Goal: Task Accomplishment & Management: Manage account settings

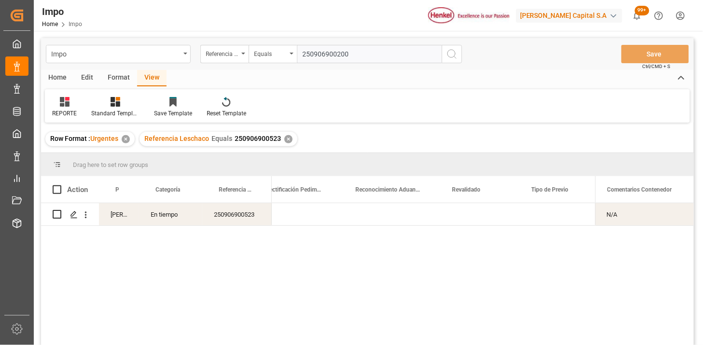
scroll to position [0, 888]
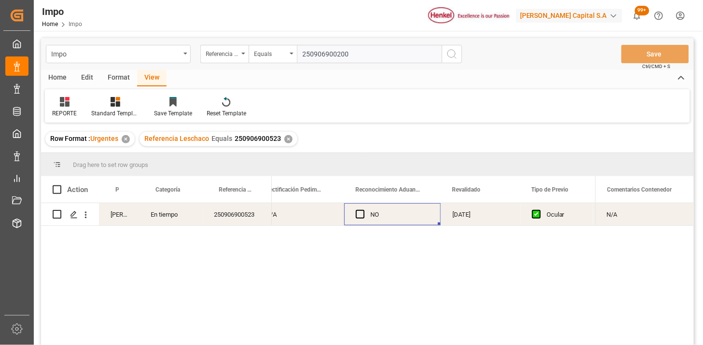
type input "250906900200"
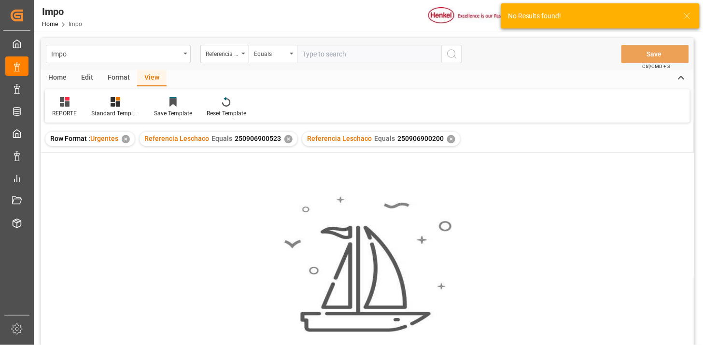
click at [286, 141] on div "✕" at bounding box center [289, 139] width 8 height 8
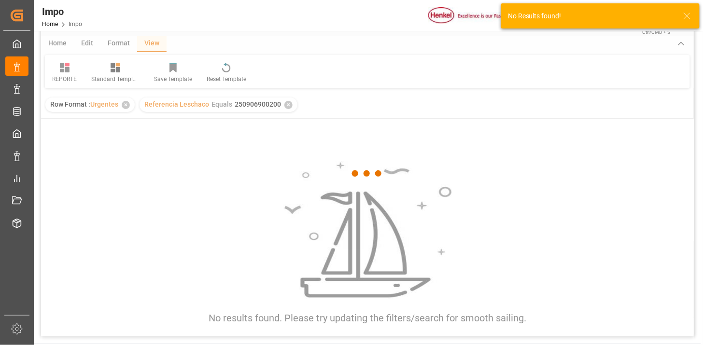
scroll to position [54, 0]
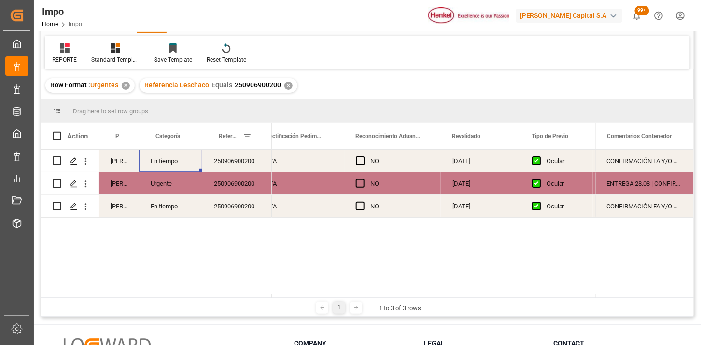
click at [171, 168] on div "En tiempo" at bounding box center [170, 161] width 63 height 22
click at [316, 185] on div "N/A" at bounding box center [300, 183] width 90 height 22
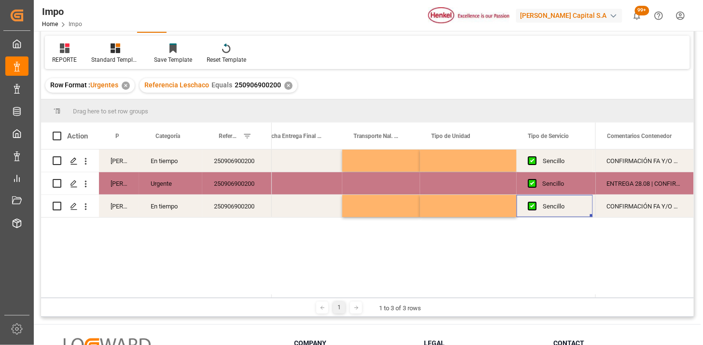
scroll to position [0, 1796]
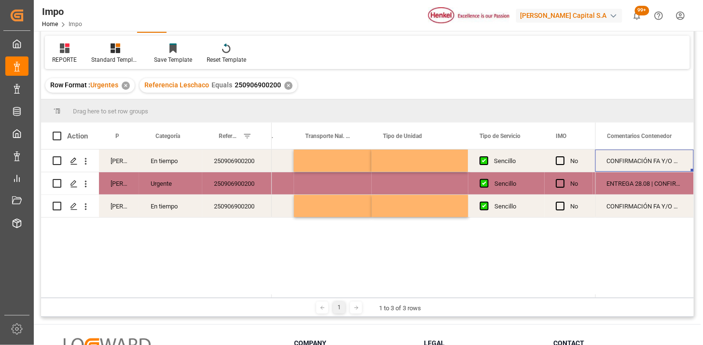
click at [649, 160] on div "CONFIRMACIÓN FA Y/O DESCRIPCIÓN PEDIMENTO" at bounding box center [645, 161] width 99 height 22
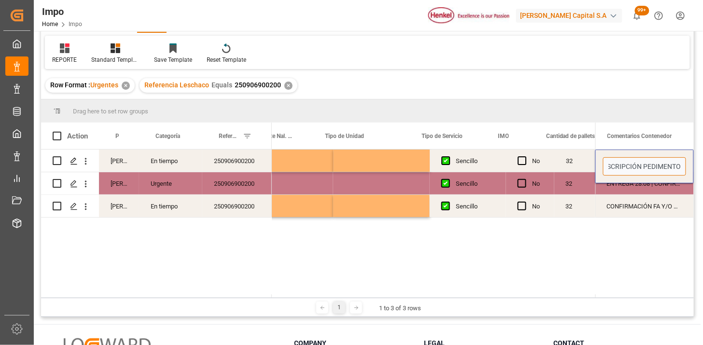
scroll to position [0, 0]
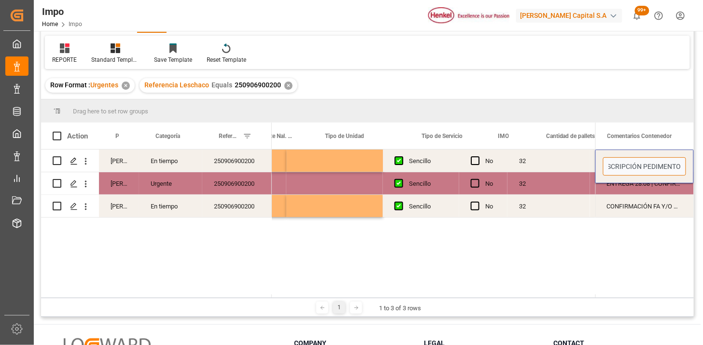
drag, startPoint x: 659, startPoint y: 166, endPoint x: 689, endPoint y: 170, distance: 30.1
click at [689, 170] on div "CONFIRMACIÓN FA Y/O DESCRIPCIÓN PEDIMENTO" at bounding box center [645, 167] width 99 height 34
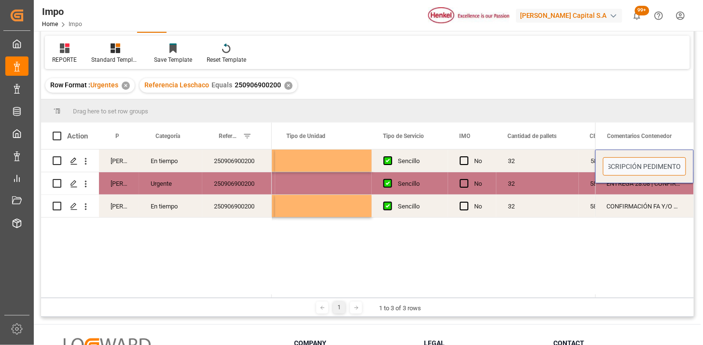
click at [668, 168] on input "CONFIRMACIÓN FA Y/O DESCRIPCIÓN PEDIMENTO" at bounding box center [644, 166] width 83 height 18
click at [680, 167] on input "CONFIRMACIÓN FA Y/O DESCRIPCIÓN PEDIMENTO" at bounding box center [644, 166] width 83 height 18
type input "CONFIRMACIÓN FA Y/O DESCRIPCIÓN PEDIMENTO (SE MANTIENE FA Y DESCRPCIÓN COMO EN …"
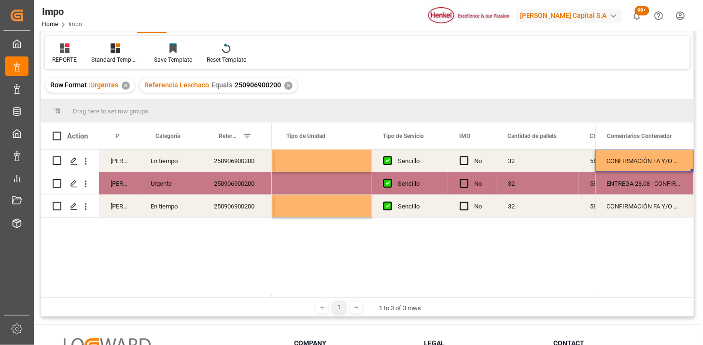
click at [653, 187] on div "ENTREGA 28.08 | CONFIRMACIÓN FA Y/O DESCRIPCIÓN PEDIMENTO | LIBERACIÓN A CIL PA…" at bounding box center [645, 183] width 99 height 22
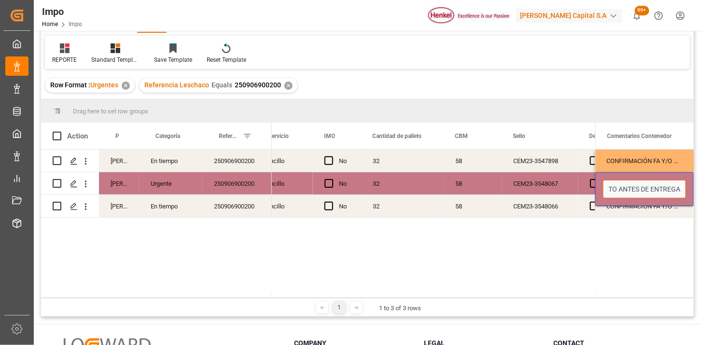
drag, startPoint x: 659, startPoint y: 191, endPoint x: 705, endPoint y: 179, distance: 47.8
click at [703, 179] on html "Created by potrace 1.15, written by [PERSON_NAME] [DATE]-[DATE] Created by potr…" at bounding box center [351, 172] width 703 height 345
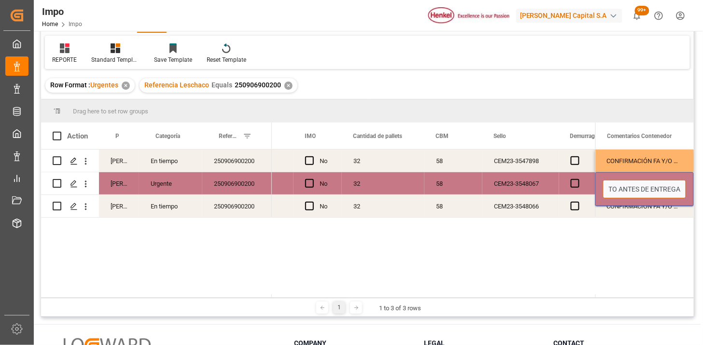
click at [637, 194] on input "ENTREGA 28.08 | CONFIRMACIÓN FA Y/O DESCRIPCIÓN PEDIMENTO | LIBERACIÓN A CIL PA…" at bounding box center [644, 189] width 83 height 18
click at [639, 187] on input "ENTREGA 28.08 | CONFIRMACIÓN FA Y/O DESCRIPCIÓN PEDIMENTO | LIBERACIÓN A CIL PA…" at bounding box center [644, 189] width 83 height 18
paste input "(SE MANTIENE FA Y DESCRPCIÓN COMO EN OPERACIONES ANTERIORES)"
type input "ENTREGA 28.08 | CONFIRMACIÓN FA Y/O DESCRIPCIÓN PEDIMENTO (SE MANTIENE FA Y DES…"
click at [656, 221] on div "[PERSON_NAME] En tiempo 250906900200 [PERSON_NAME] Urgente 250906900200 [PERSON…" at bounding box center [367, 222] width 653 height 145
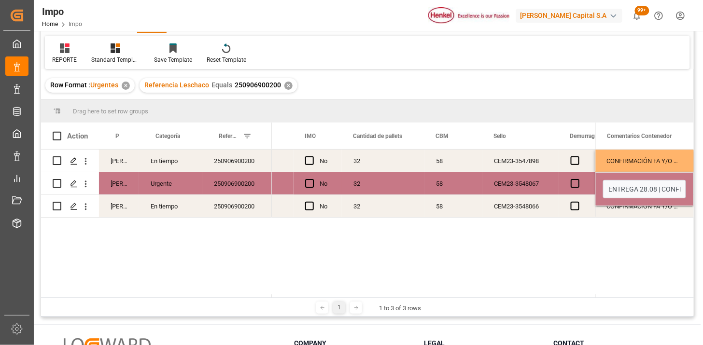
click at [645, 209] on div "CONFIRMACIÓN FA Y/O DESCRIPCIÓN PEDIMENTO" at bounding box center [645, 206] width 99 height 22
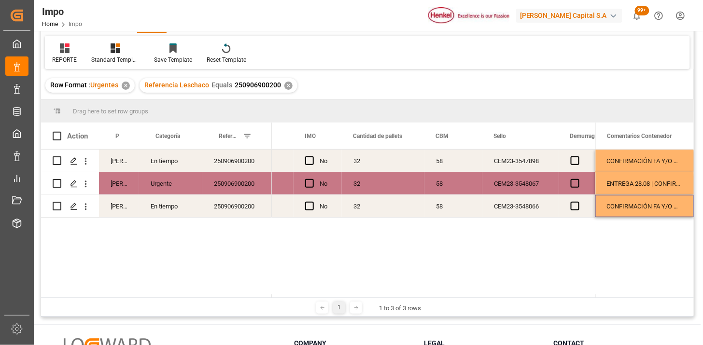
click at [643, 179] on div "ENTREGA 28.08 | CONFIRMACIÓN FA Y/O DESCRIPCIÓN PEDIMENTO (SE MANTIENE FA Y DES…" at bounding box center [645, 183] width 99 height 22
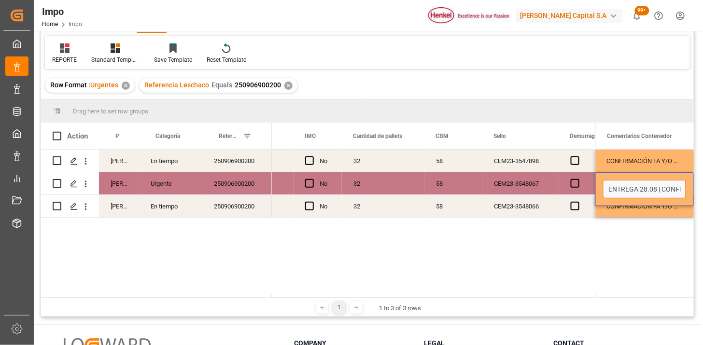
click at [643, 183] on input "ENTREGA 28.08 | CONFIRMACIÓN FA Y/O DESCRIPCIÓN PEDIMENTO (SE MANTIENE FA Y DES…" at bounding box center [644, 189] width 83 height 18
click at [653, 163] on div "CONFIRMACIÓN FA Y/O DESCRIPCIÓN PEDIMENTO (SE MANTIENE FA Y DESCRPCIÓN COMO EN …" at bounding box center [645, 161] width 99 height 22
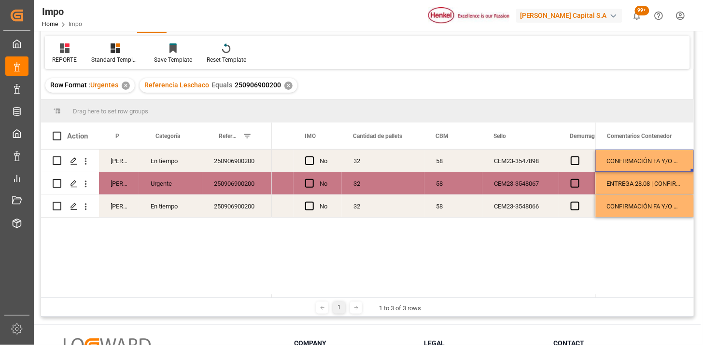
click at [653, 163] on div "CONFIRMACIÓN FA Y/O DESCRIPCIÓN PEDIMENTO (SE MANTIENE FA Y DESCRPCIÓN COMO EN …" at bounding box center [645, 161] width 99 height 22
click at [653, 163] on input "CONFIRMACIÓN FA Y/O DESCRIPCIÓN PEDIMENTO (SE MANTIENE FA Y DESCRPCIÓN COMO EN …" at bounding box center [644, 166] width 83 height 18
paste input "LIBERACIÓN A CIL PARA REACONDICIONAMIENTO ANTES DE ENTREGA"
type input "CONFIRMACIÓN FA Y/O DESCRIPCIÓN PEDIMENTO (SE MANTIENE FA Y DESCRPCIÓN COMO EN …"
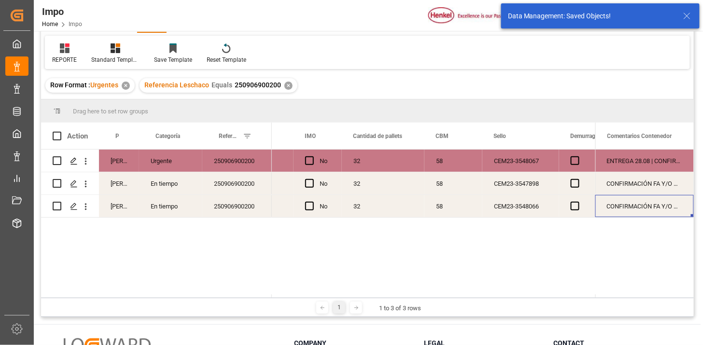
click at [259, 191] on div "250906900200" at bounding box center [237, 183] width 70 height 22
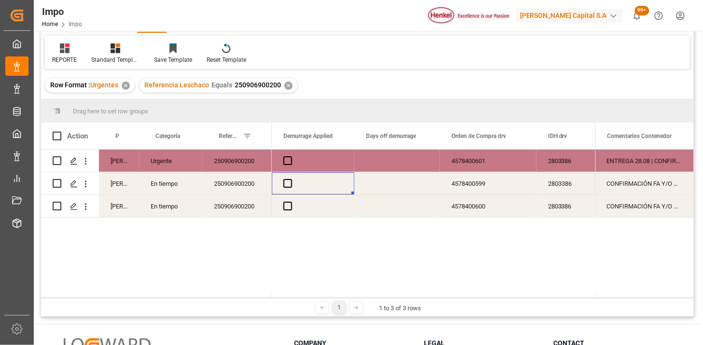
scroll to position [0, 2258]
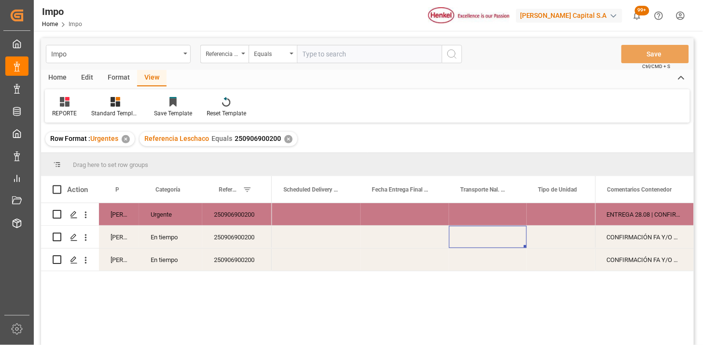
click at [375, 56] on input "text" at bounding box center [369, 54] width 145 height 18
paste input "250906900511"
type input "250906900511"
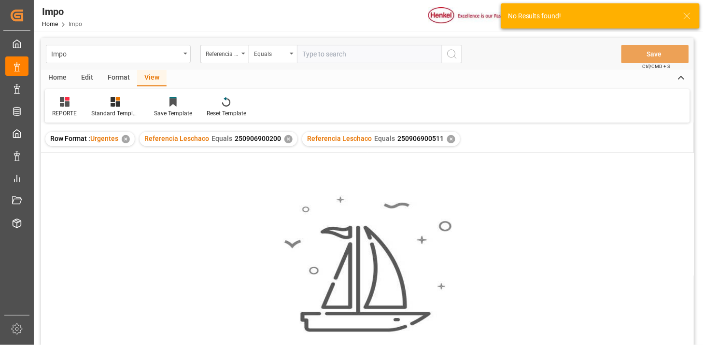
click at [287, 137] on div "✕" at bounding box center [289, 139] width 8 height 8
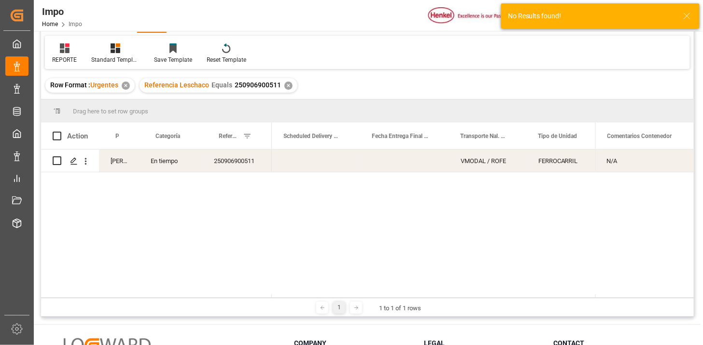
click at [378, 160] on div "Press SPACE to select this row." at bounding box center [405, 161] width 88 height 22
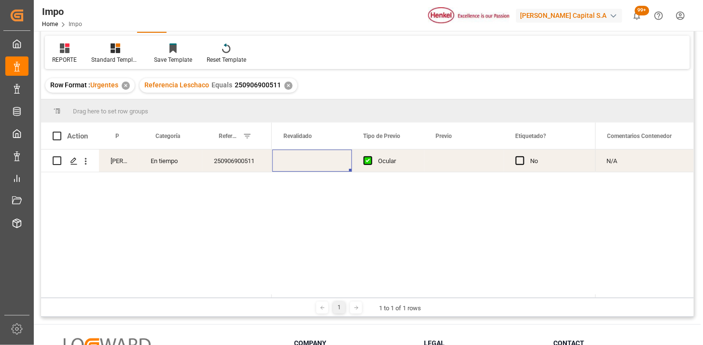
click at [436, 161] on div "Press SPACE to select this row." at bounding box center [465, 161] width 80 height 22
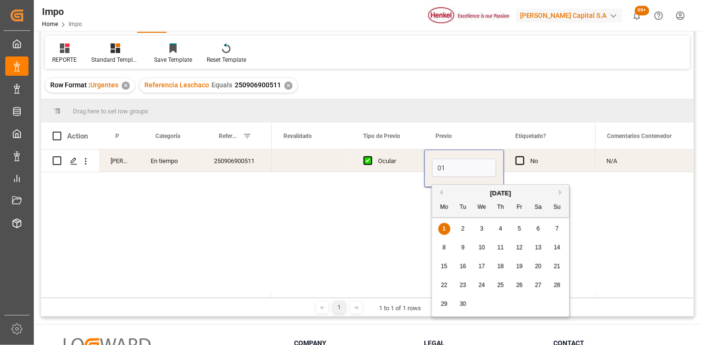
type input "[DATE]"
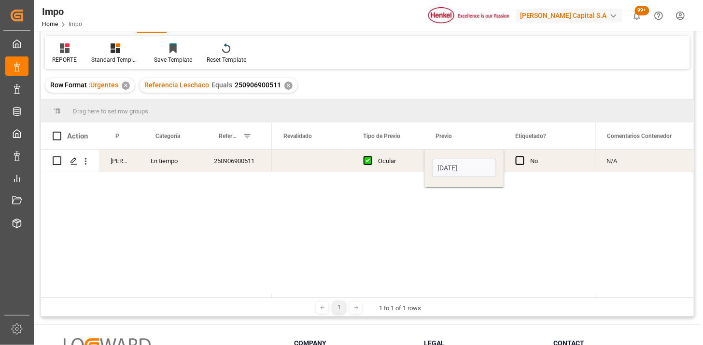
click at [410, 165] on div "Ocular" at bounding box center [395, 161] width 35 height 22
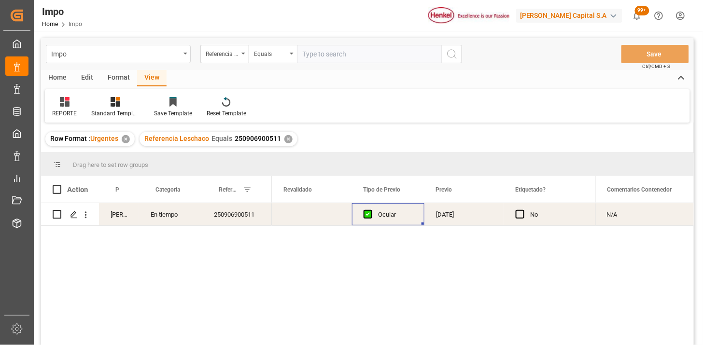
click at [408, 54] on input "text" at bounding box center [369, 54] width 145 height 18
paste input "250906900574"
type input "250906900574"
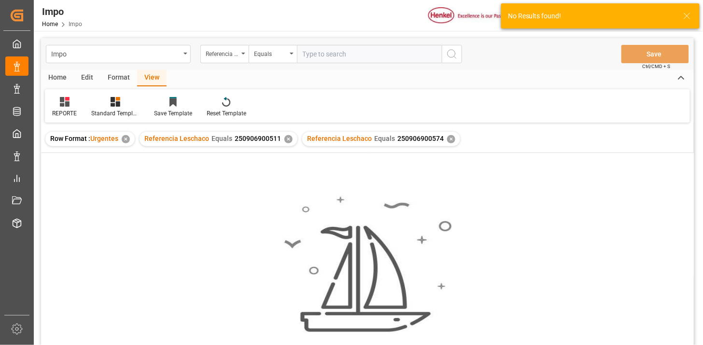
click at [286, 139] on div "✕" at bounding box center [289, 139] width 8 height 8
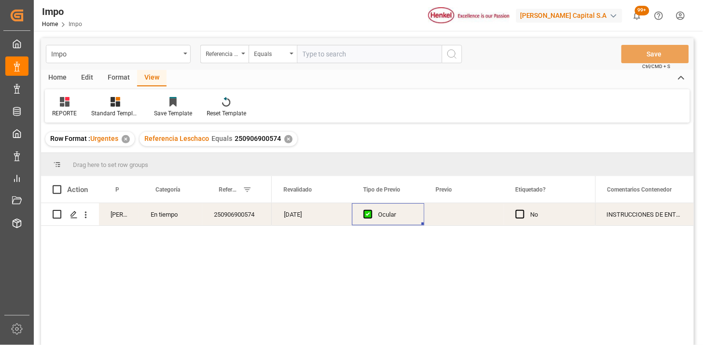
click at [431, 214] on div "Press SPACE to select this row." at bounding box center [465, 214] width 80 height 22
click at [454, 218] on div "Press SPACE to select this row." at bounding box center [465, 214] width 80 height 22
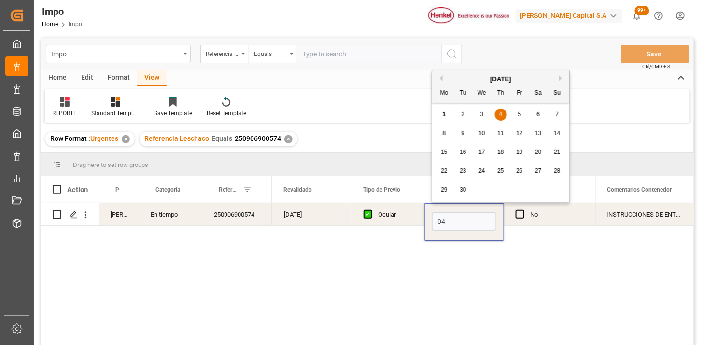
type input "[DATE]"
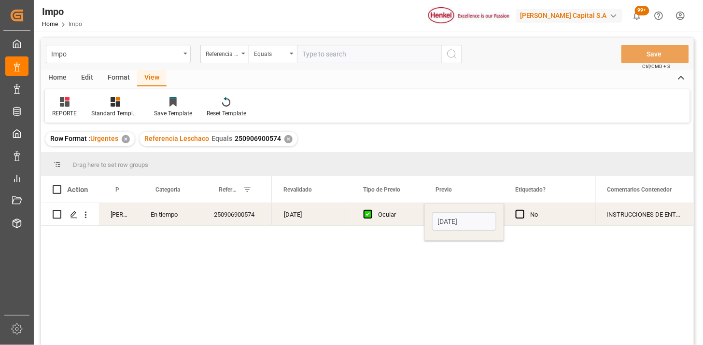
drag, startPoint x: 402, startPoint y: 217, endPoint x: 394, endPoint y: 217, distance: 7.7
click at [394, 217] on div "Ocular" at bounding box center [395, 215] width 35 height 22
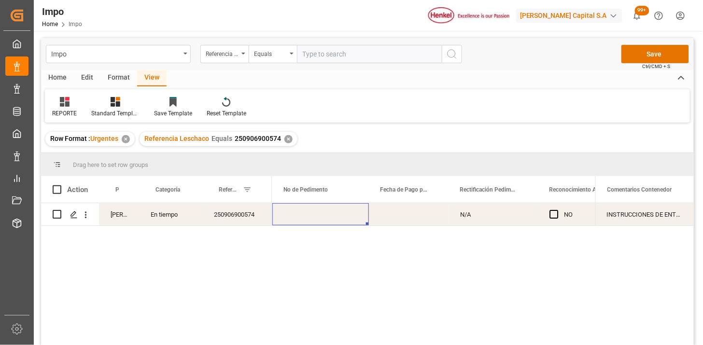
scroll to position [0, 601]
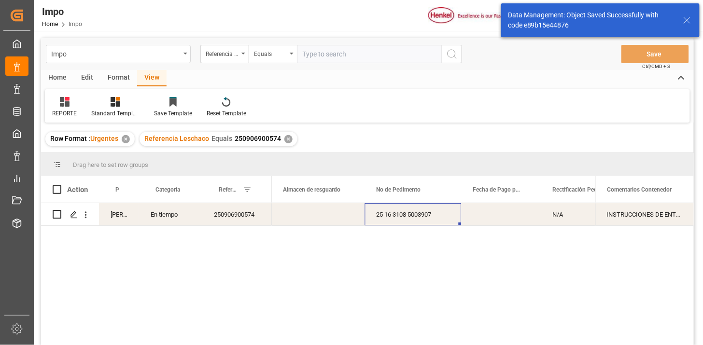
click at [387, 58] on input "text" at bounding box center [369, 54] width 145 height 18
paste input "250906900510"
type input "250906900510"
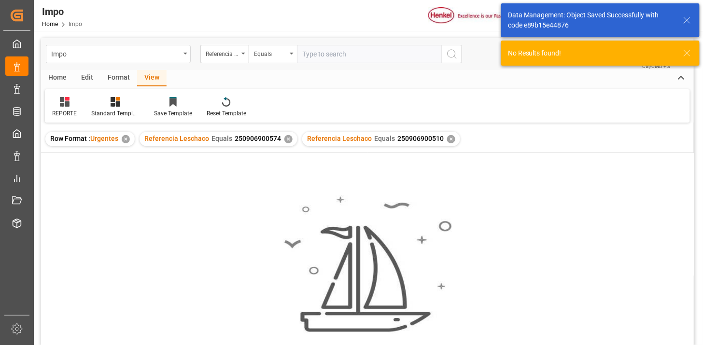
click at [285, 140] on div "✕" at bounding box center [289, 139] width 8 height 8
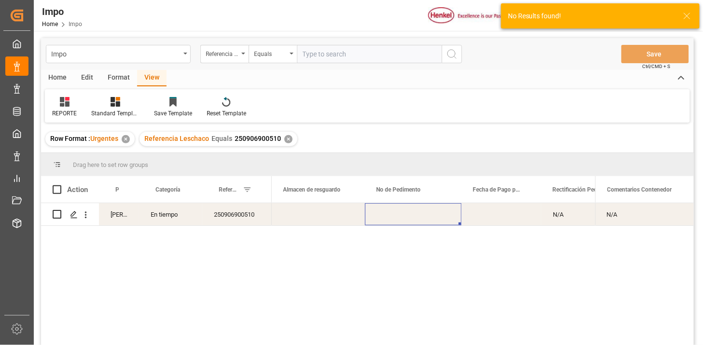
click at [425, 213] on div "Press SPACE to select this row." at bounding box center [413, 214] width 97 height 22
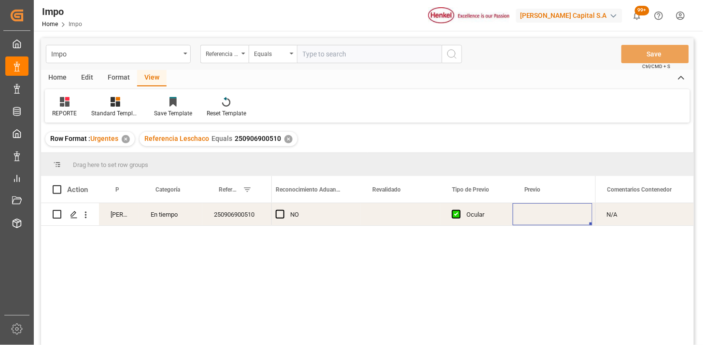
click at [402, 214] on div "Press SPACE to select this row." at bounding box center [401, 214] width 80 height 22
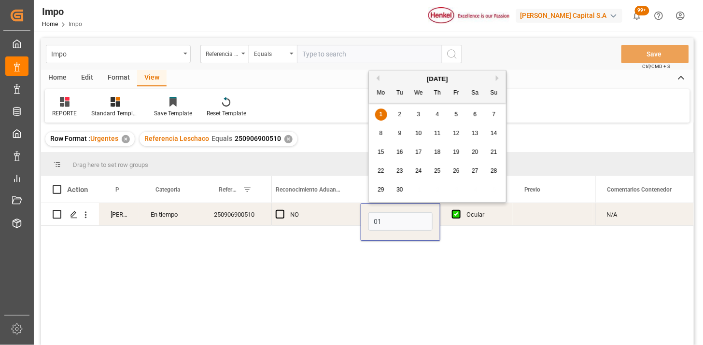
type input "[DATE]"
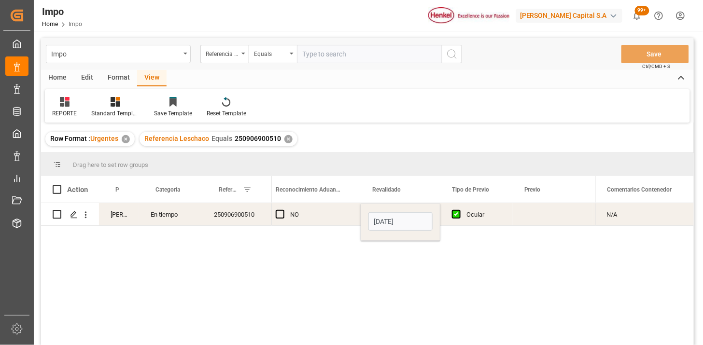
click at [315, 216] on div "NO" at bounding box center [319, 215] width 59 height 22
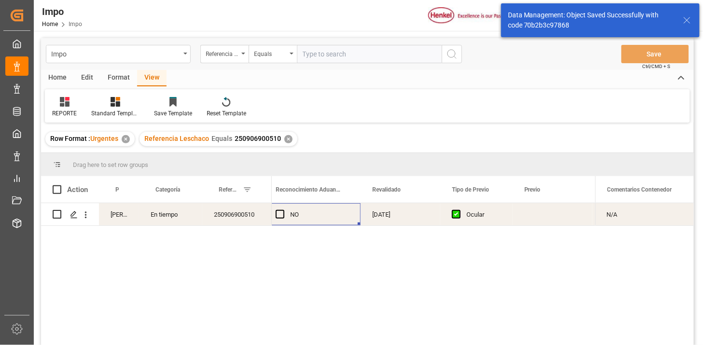
click at [394, 48] on input "text" at bounding box center [369, 54] width 145 height 18
paste input "250906900505"
type input "250906900505"
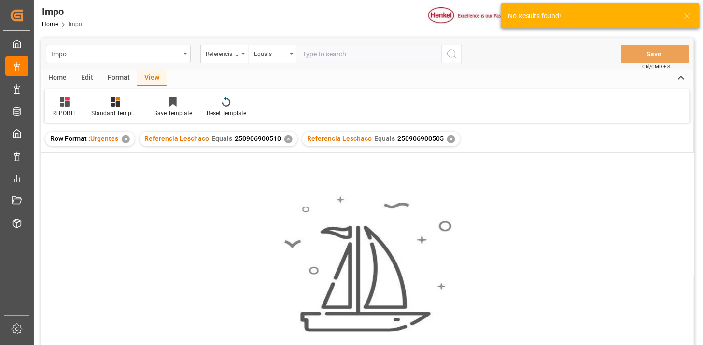
click at [288, 139] on div "✕" at bounding box center [289, 139] width 8 height 8
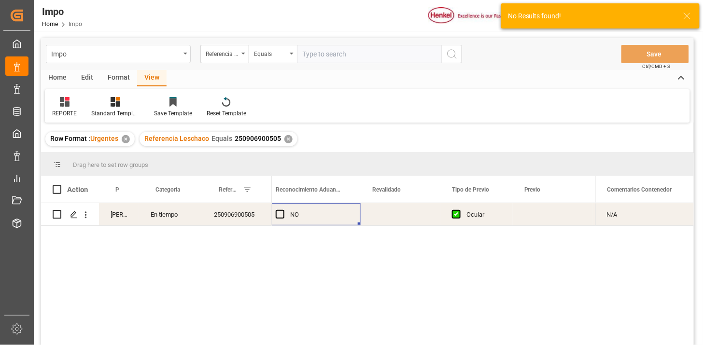
click at [395, 218] on div "Press SPACE to select this row." at bounding box center [401, 214] width 80 height 22
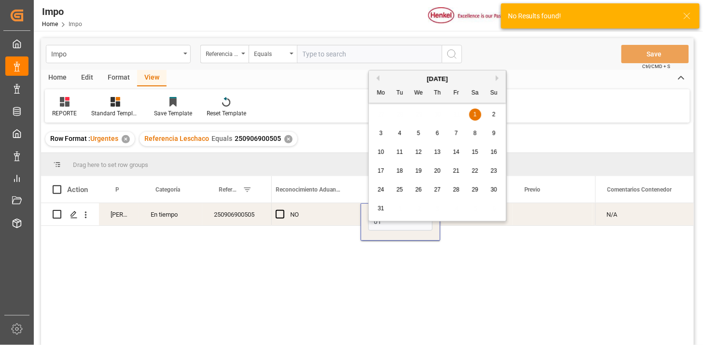
type input "[DATE]"
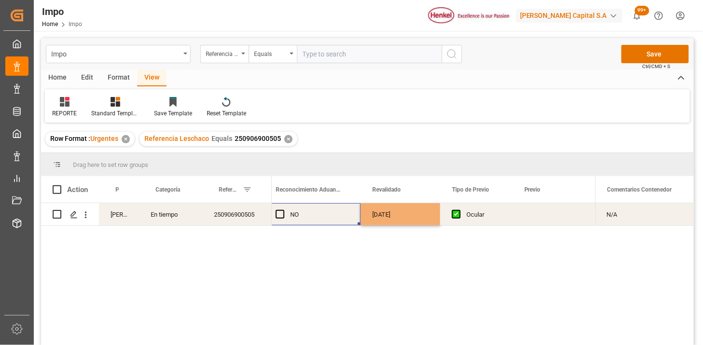
click at [314, 216] on div "NO" at bounding box center [319, 215] width 59 height 22
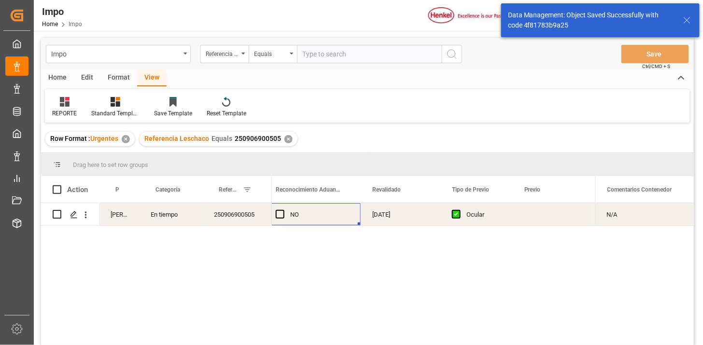
click at [331, 45] on input "text" at bounding box center [369, 54] width 145 height 18
paste input "250806900900"
type input "250806900900"
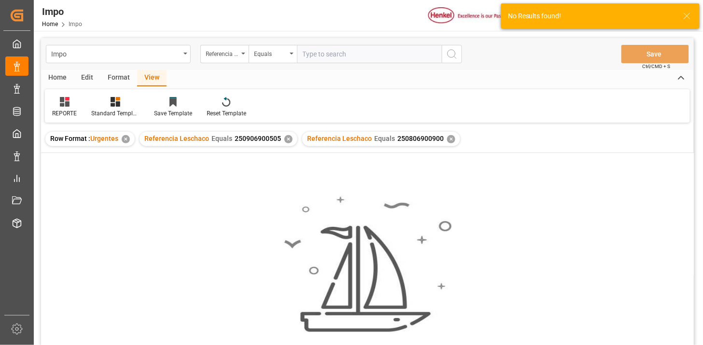
click at [286, 143] on div "✕" at bounding box center [289, 139] width 8 height 8
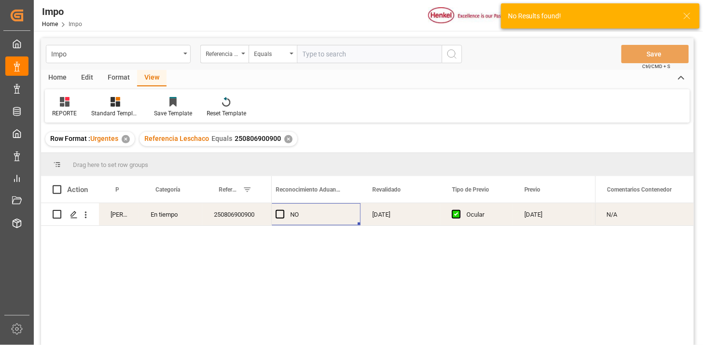
click at [380, 215] on div "[DATE]" at bounding box center [401, 214] width 80 height 22
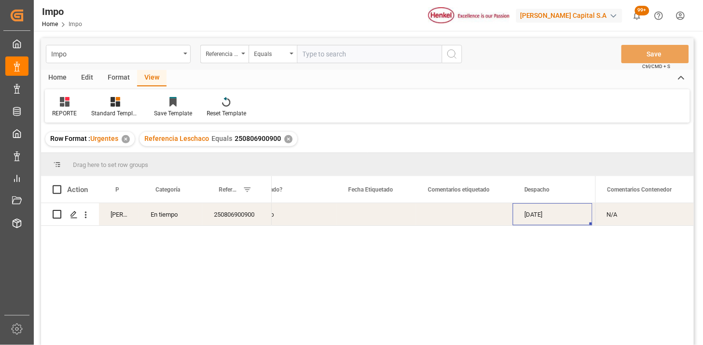
scroll to position [0, 1409]
click at [397, 59] on input "text" at bounding box center [369, 54] width 145 height 18
paste input "250906900507"
type input "250906900507"
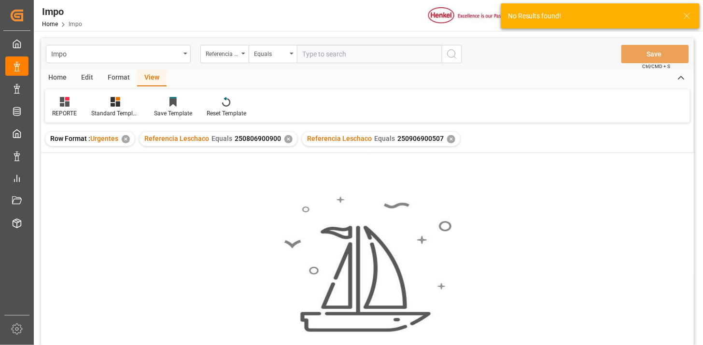
click at [286, 140] on div "✕" at bounding box center [289, 139] width 8 height 8
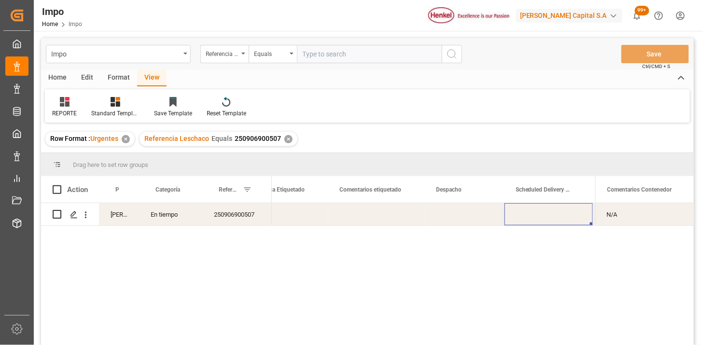
drag, startPoint x: 349, startPoint y: 53, endPoint x: 423, endPoint y: 70, distance: 75.2
click at [354, 53] on input "text" at bounding box center [369, 54] width 145 height 18
paste input "250906900504"
type input "250906900504"
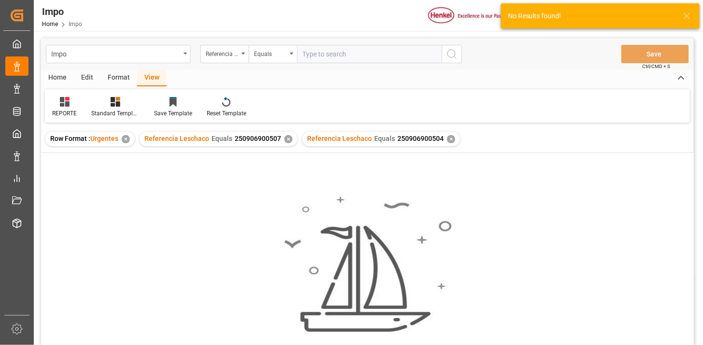
click at [286, 139] on div "✕" at bounding box center [289, 139] width 8 height 8
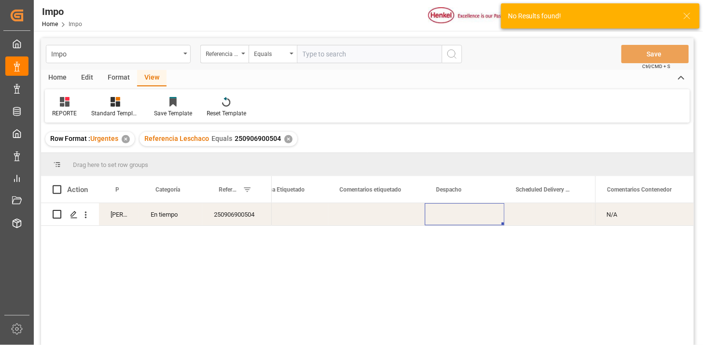
click at [428, 219] on div "Press SPACE to select this row." at bounding box center [465, 214] width 80 height 22
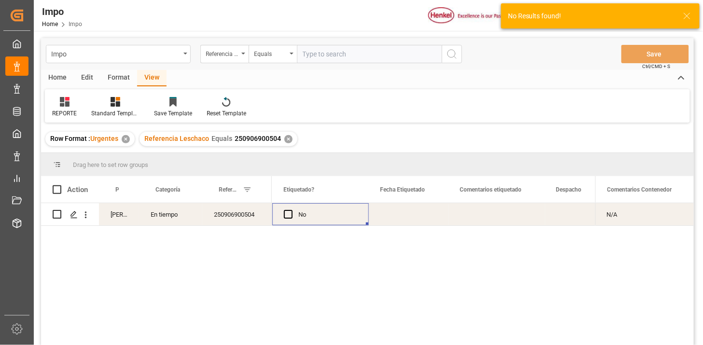
scroll to position [0, 1209]
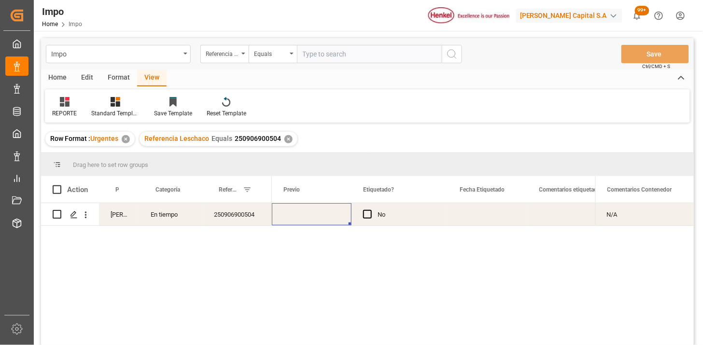
click at [305, 216] on div "Press SPACE to select this row." at bounding box center [312, 214] width 80 height 22
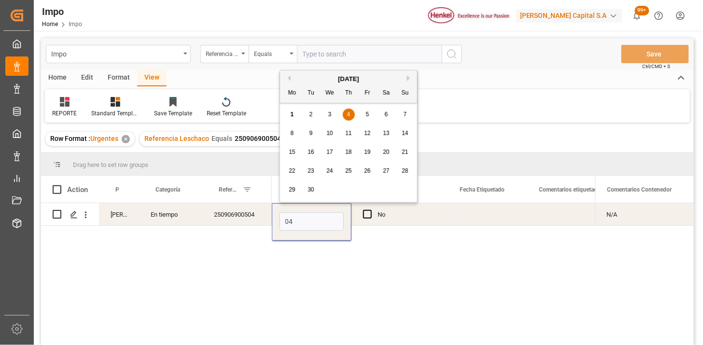
type input "04-09-2025"
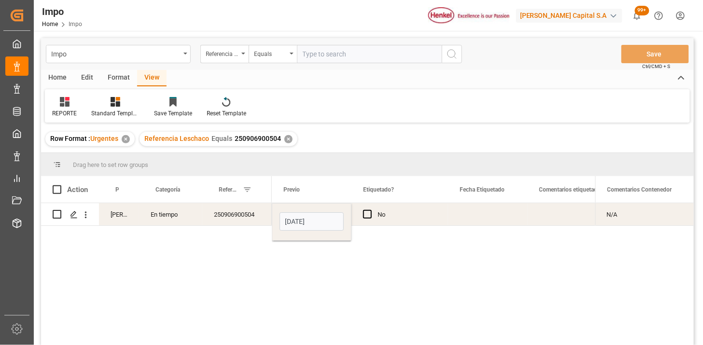
click at [257, 214] on div "250906900504" at bounding box center [237, 214] width 70 height 22
click at [381, 55] on input "text" at bounding box center [369, 54] width 145 height 18
paste input "250806900721"
paste input "1"
type input "250806900721"
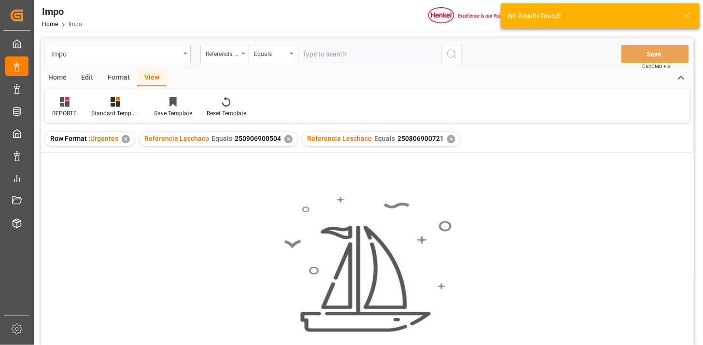
click at [286, 140] on div "✕" at bounding box center [289, 139] width 8 height 8
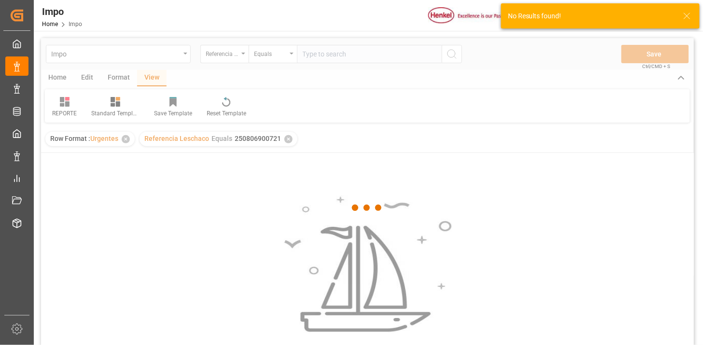
scroll to position [54, 0]
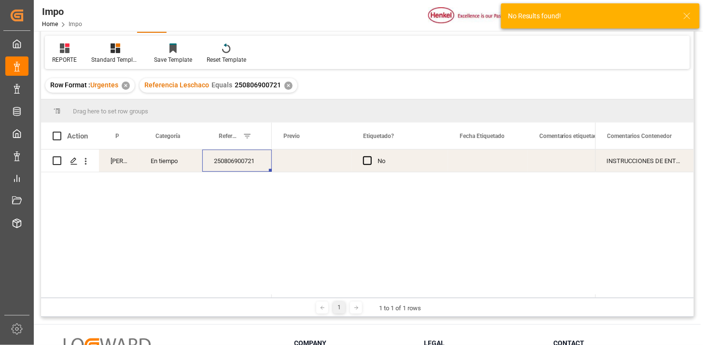
click at [298, 157] on div "Press SPACE to select this row." at bounding box center [312, 161] width 80 height 22
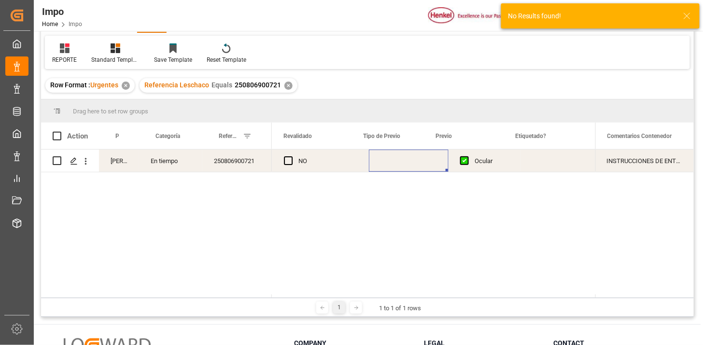
scroll to position [0, 960]
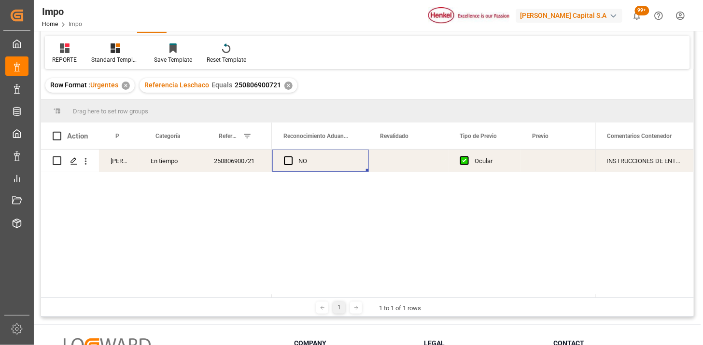
click at [399, 166] on div "Press SPACE to select this row." at bounding box center [409, 161] width 80 height 22
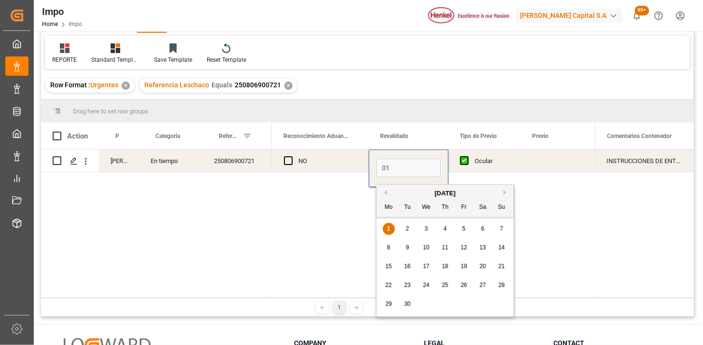
type input "0"
type input "01-09-2025"
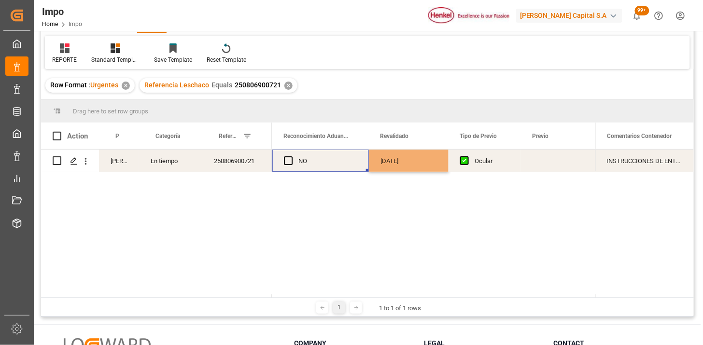
click at [342, 164] on div "NO" at bounding box center [328, 161] width 59 height 22
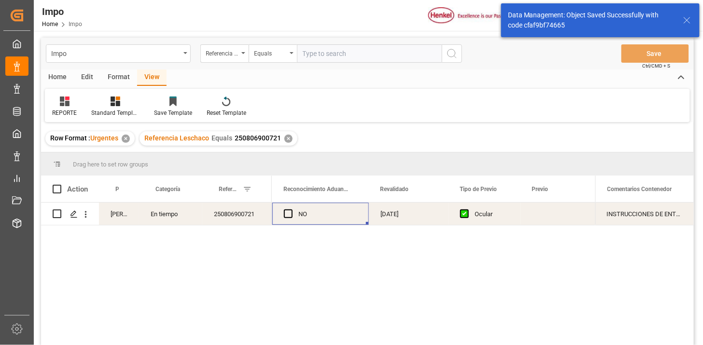
scroll to position [0, 0]
click at [366, 58] on input "text" at bounding box center [369, 54] width 145 height 18
paste input "250906900508"
type input "250906900508"
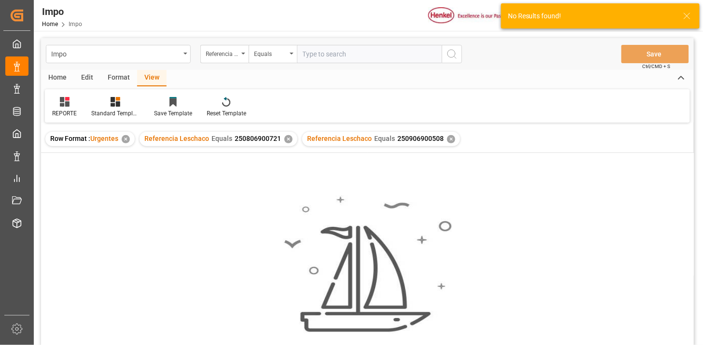
click at [286, 138] on div "✕" at bounding box center [289, 139] width 8 height 8
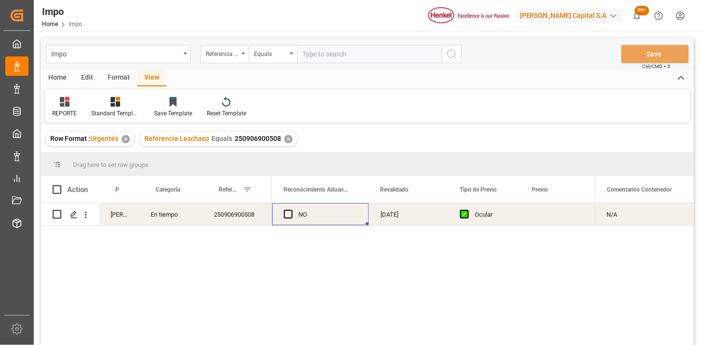
click at [402, 213] on div "01-09-2025" at bounding box center [409, 214] width 80 height 22
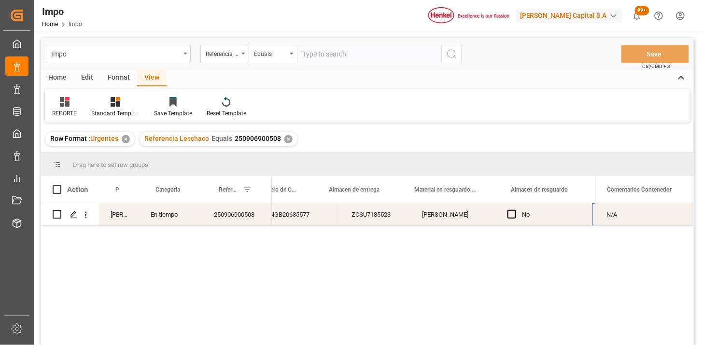
scroll to position [0, 373]
click at [208, 60] on div "Referencia Leschaco" at bounding box center [224, 54] width 48 height 18
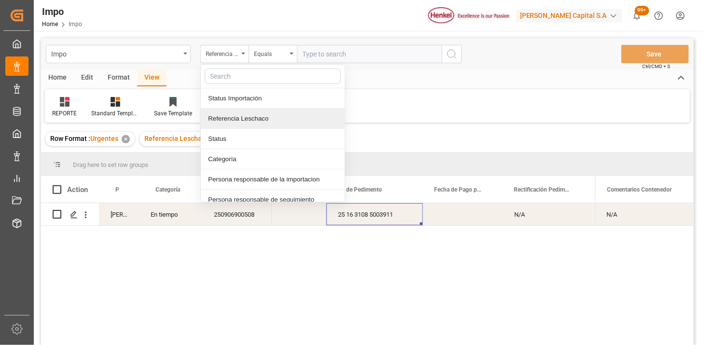
click at [238, 127] on div "Referencia Leschaco" at bounding box center [273, 119] width 144 height 20
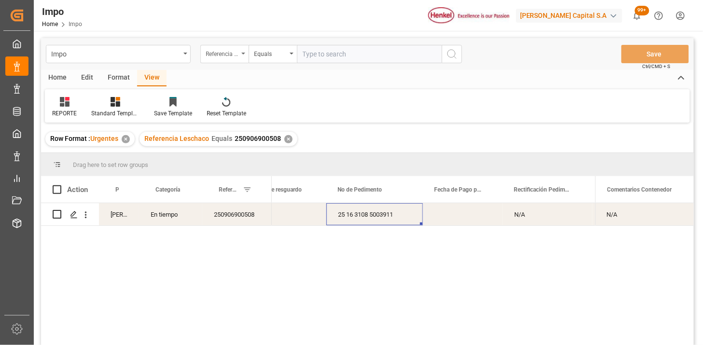
click at [220, 57] on div "Referencia Leschaco" at bounding box center [222, 52] width 33 height 11
type input "bil"
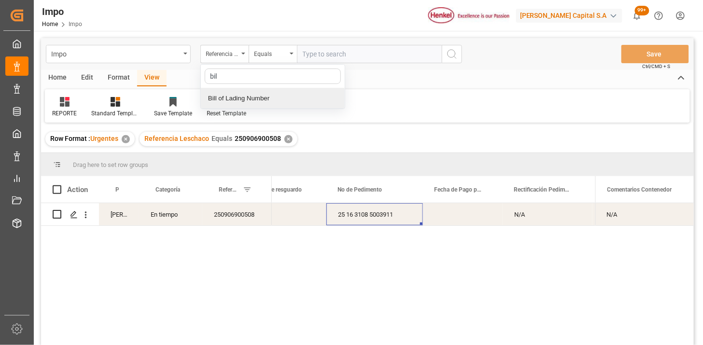
click at [248, 94] on div "Bill of Lading Number" at bounding box center [273, 98] width 144 height 20
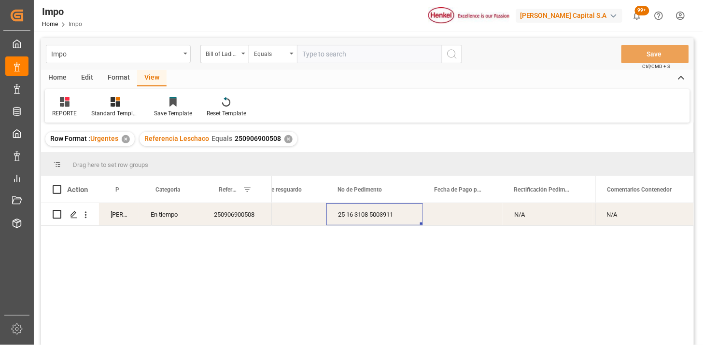
click at [312, 54] on input "text" at bounding box center [369, 54] width 145 height 18
paste input "HLCUBC1250803098"
type input "HLCUBC1250803098"
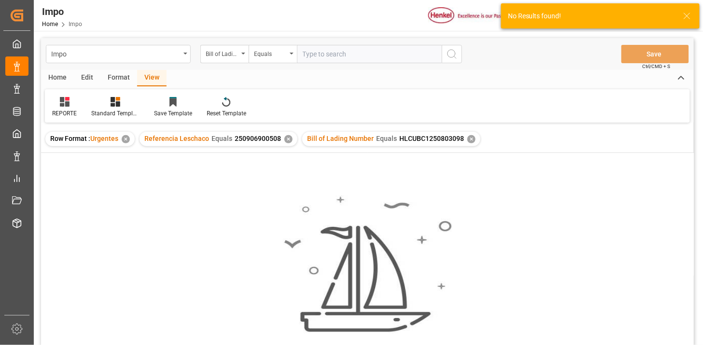
click at [288, 139] on div "✕" at bounding box center [289, 139] width 8 height 8
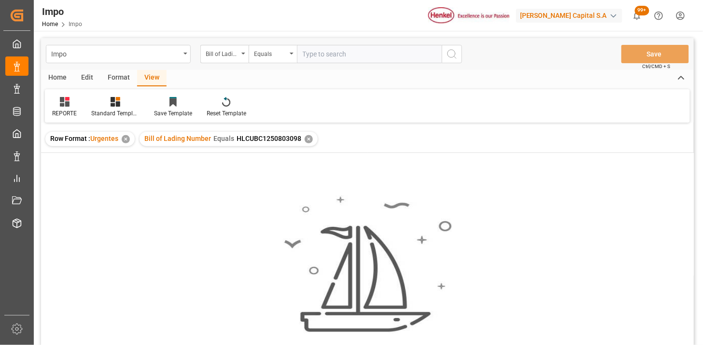
click at [364, 45] on input "text" at bounding box center [369, 54] width 145 height 18
paste input "1068471679"
type input "1068471679"
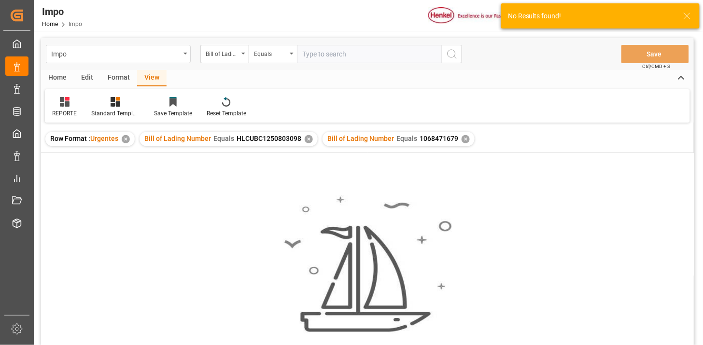
click at [308, 141] on div "✕" at bounding box center [309, 139] width 8 height 8
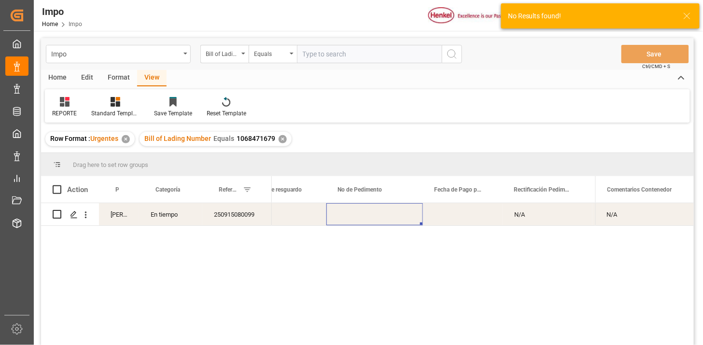
click at [241, 215] on div "250915080099" at bounding box center [237, 214] width 70 height 22
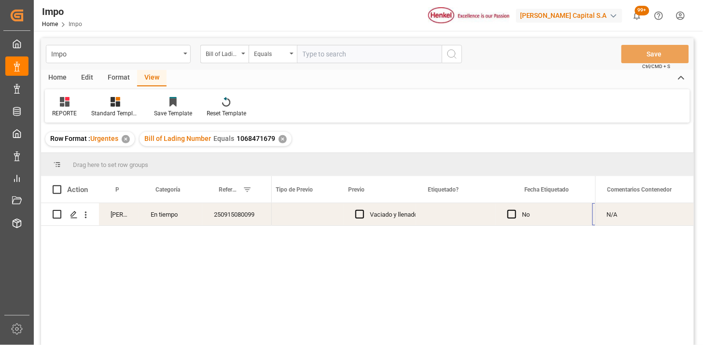
scroll to position [0, 1144]
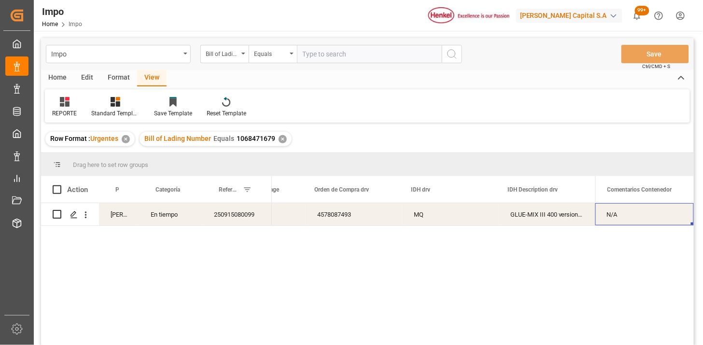
drag, startPoint x: 230, startPoint y: 58, endPoint x: 235, endPoint y: 70, distance: 12.4
click at [230, 59] on div "Bill of Lading Number" at bounding box center [224, 54] width 48 height 18
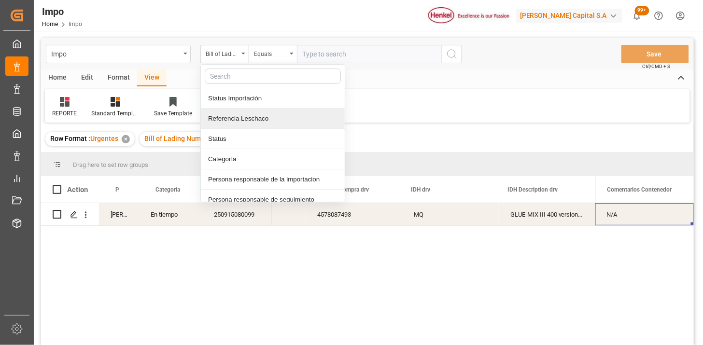
drag, startPoint x: 260, startPoint y: 115, endPoint x: 265, endPoint y: 108, distance: 8.3
click at [261, 113] on div "Referencia Leschaco" at bounding box center [273, 119] width 144 height 20
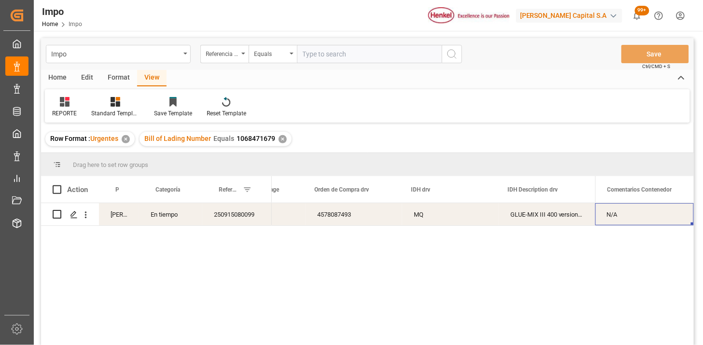
drag, startPoint x: 331, startPoint y: 41, endPoint x: 337, endPoint y: 50, distance: 10.9
click at [331, 43] on div "Impo Referencia Leschaco Equals Save Ctrl/CMD + S" at bounding box center [367, 54] width 653 height 32
drag, startPoint x: 337, startPoint y: 50, endPoint x: 435, endPoint y: 69, distance: 99.9
click at [352, 54] on input "text" at bounding box center [369, 54] width 145 height 18
paste input "250906900514"
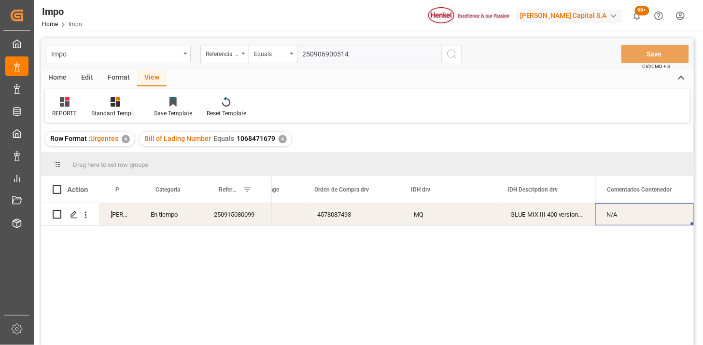
type input "250906900514"
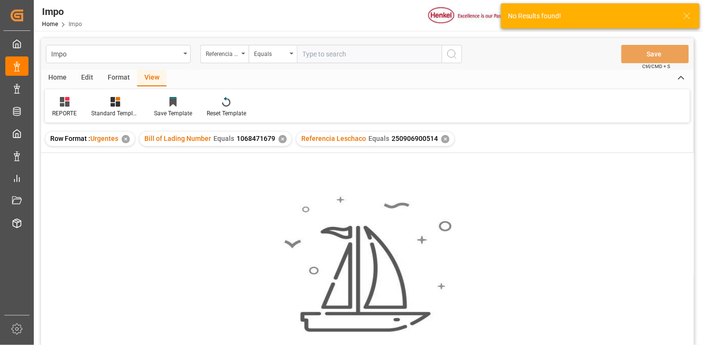
click at [280, 141] on div "✕" at bounding box center [283, 139] width 8 height 8
click at [285, 139] on div "✕" at bounding box center [289, 139] width 8 height 8
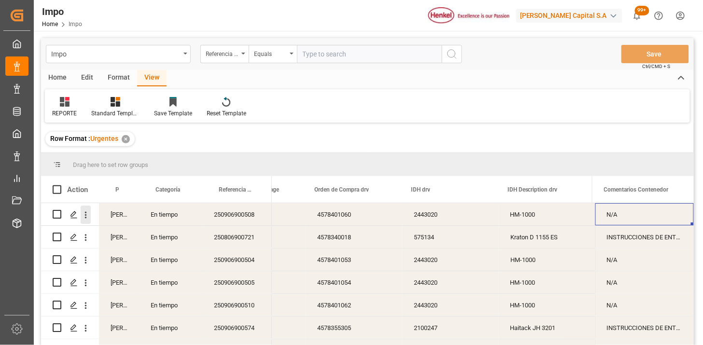
click at [88, 219] on icon "open menu" at bounding box center [86, 215] width 10 height 10
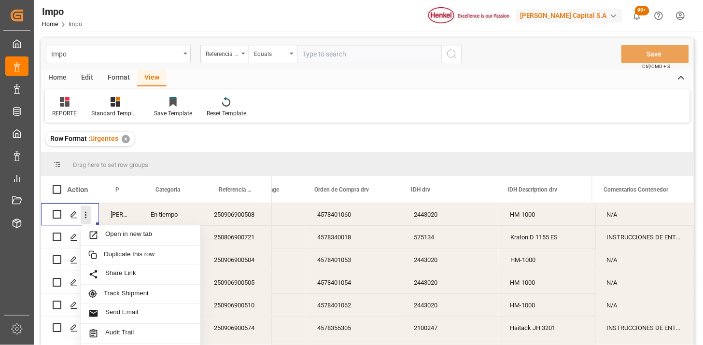
click at [88, 218] on icon "close menu" at bounding box center [86, 215] width 10 height 10
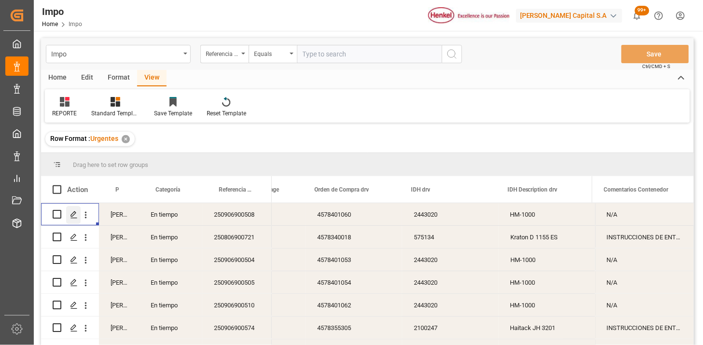
click at [74, 217] on icon "Press SPACE to select this row." at bounding box center [74, 215] width 8 height 8
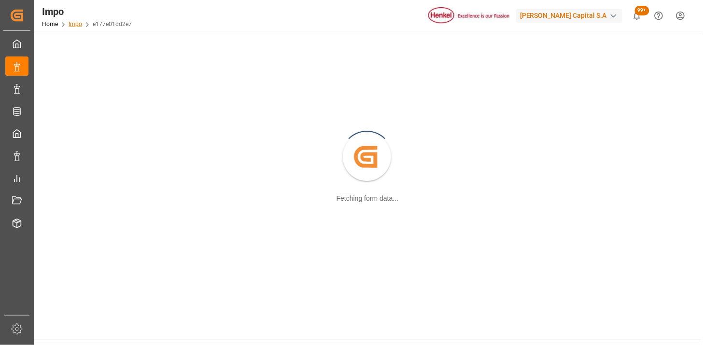
click at [72, 26] on link "Impo" at bounding box center [76, 24] width 14 height 7
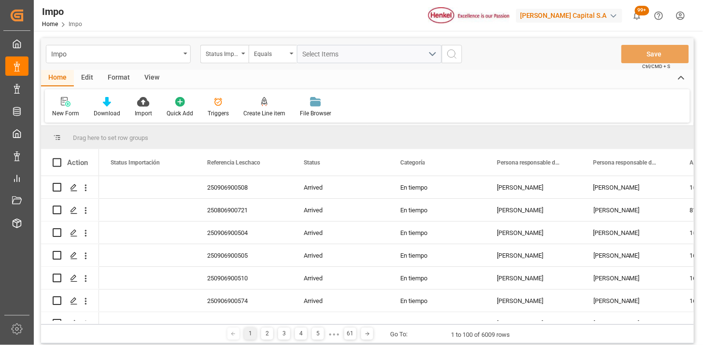
click at [148, 79] on div "View" at bounding box center [151, 78] width 29 height 16
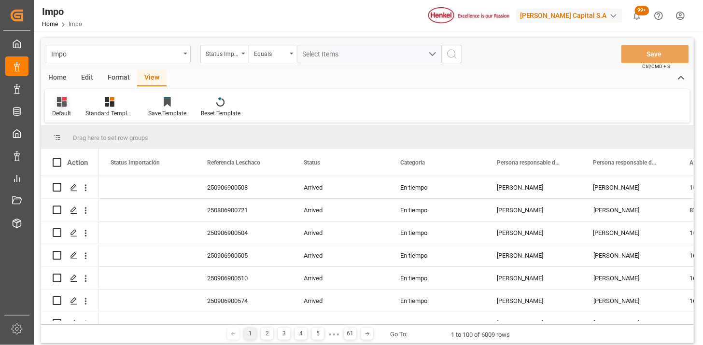
click at [65, 107] on div "Default" at bounding box center [61, 107] width 33 height 21
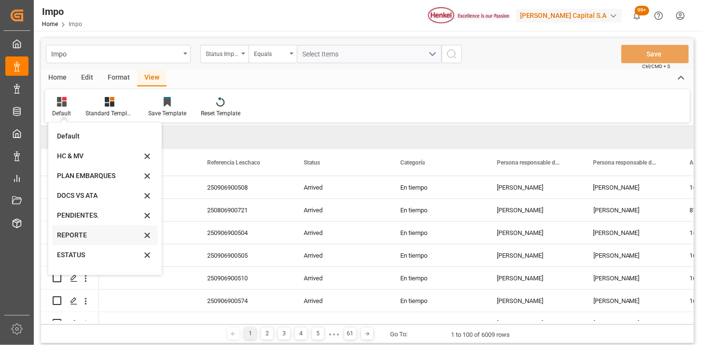
click at [75, 235] on div "REPORTE" at bounding box center [99, 235] width 85 height 10
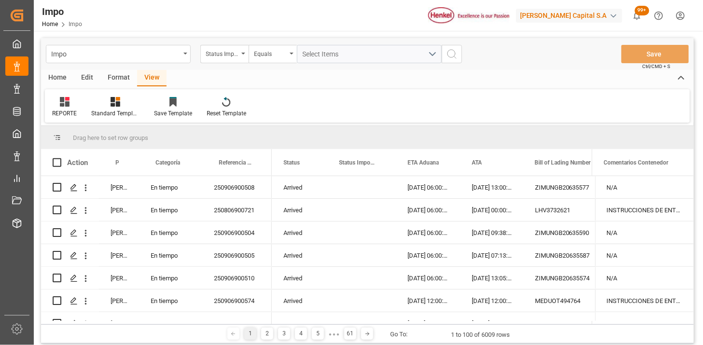
click at [124, 79] on div "Format" at bounding box center [118, 78] width 37 height 16
click at [110, 108] on div "Row Format" at bounding box center [111, 107] width 46 height 21
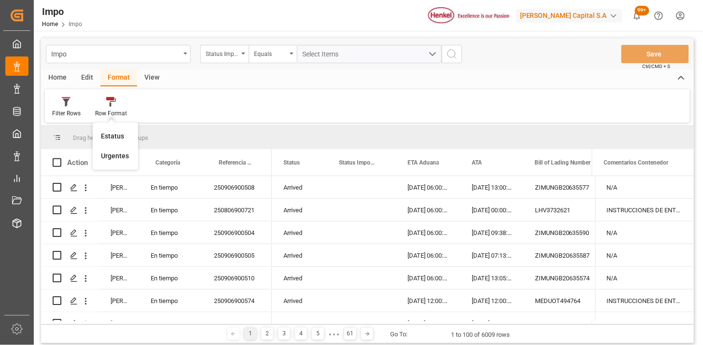
click at [124, 159] on div "Urgentes" at bounding box center [115, 156] width 28 height 10
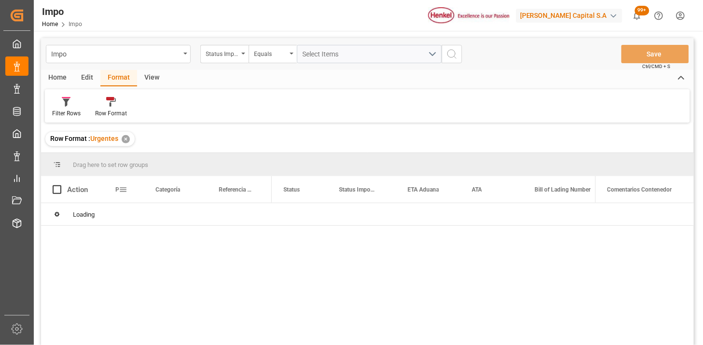
scroll to position [54, 0]
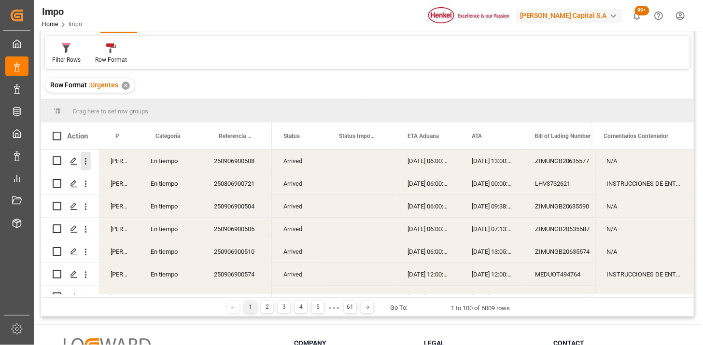
click at [86, 167] on button "open menu" at bounding box center [86, 161] width 10 height 18
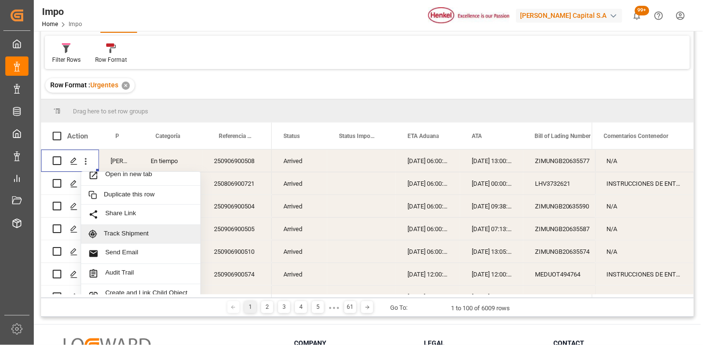
scroll to position [0, 0]
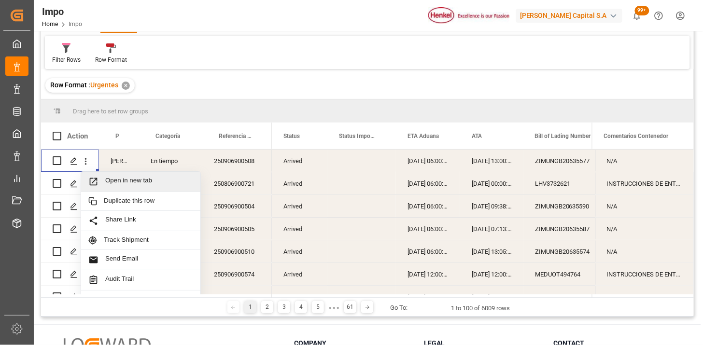
click at [133, 182] on span "Open in new tab" at bounding box center [149, 182] width 88 height 10
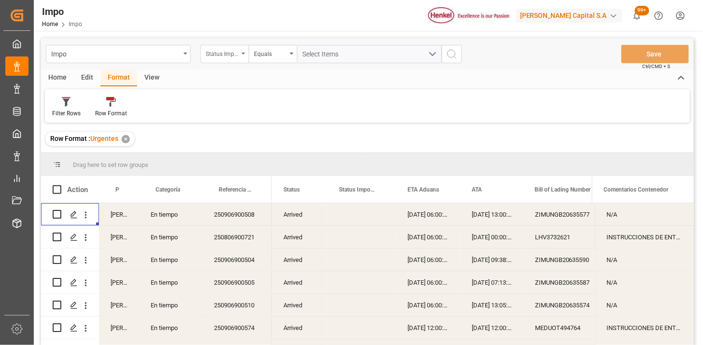
click at [236, 56] on div "Status Importación" at bounding box center [222, 52] width 33 height 11
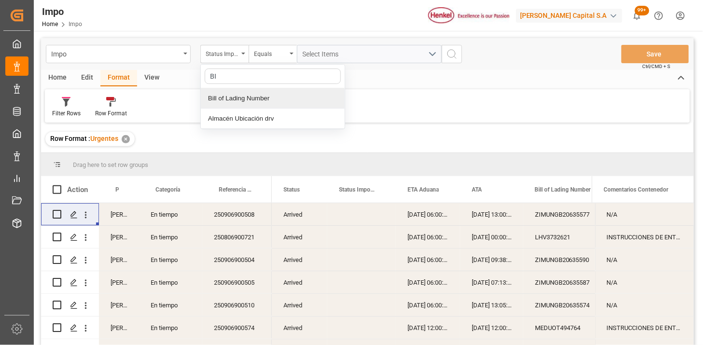
type input "BIL"
click at [272, 96] on div "Bill of Lading Number" at bounding box center [273, 98] width 144 height 20
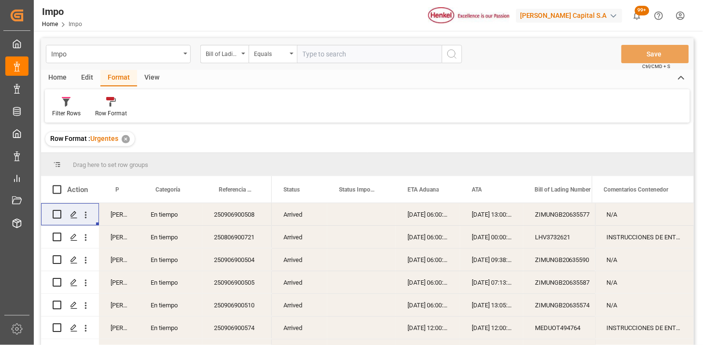
click at [317, 65] on div "Impo Bill of Lading Number Equals Save Ctrl/CMD + S" at bounding box center [367, 54] width 653 height 32
click at [322, 59] on input "text" at bounding box center [369, 54] width 145 height 18
paste input "HAMB93113"
type input "HAMB93113"
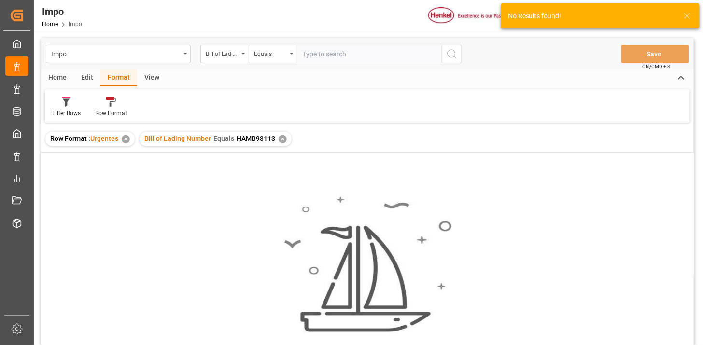
click at [281, 139] on div "✕" at bounding box center [283, 139] width 8 height 8
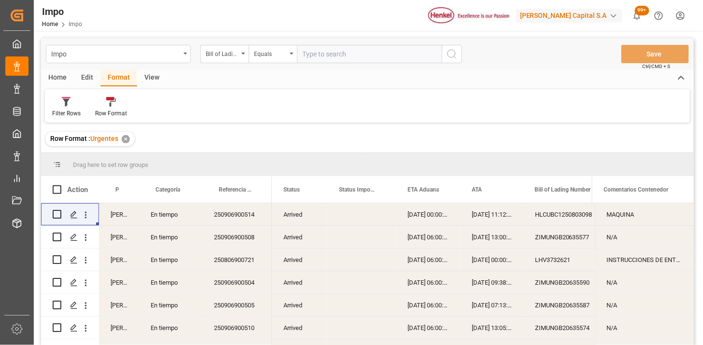
click at [60, 82] on div "Home" at bounding box center [57, 78] width 33 height 16
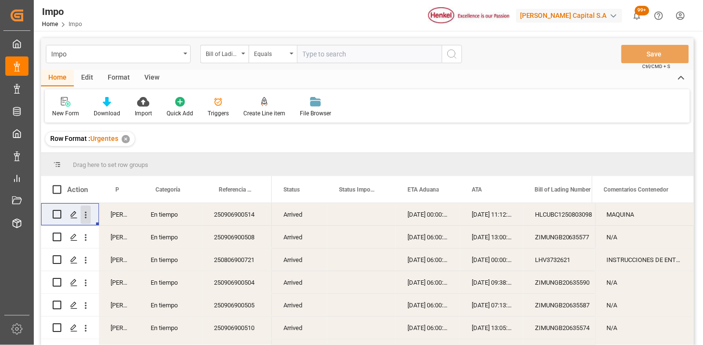
click at [89, 216] on icon "open menu" at bounding box center [86, 215] width 10 height 10
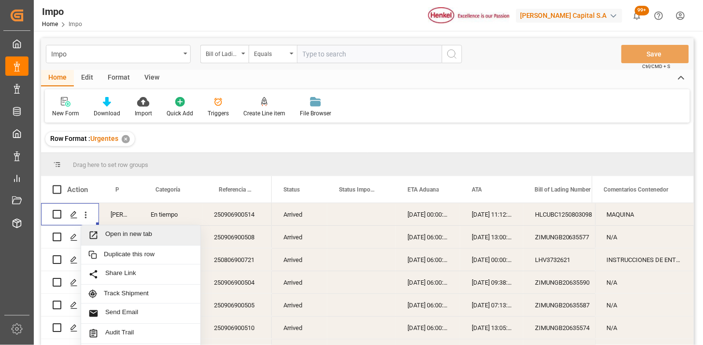
click at [119, 234] on span "Open in new tab" at bounding box center [149, 235] width 88 height 10
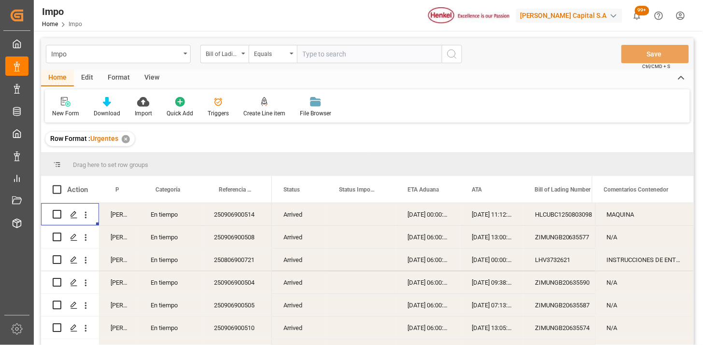
click at [334, 58] on input "text" at bounding box center [369, 54] width 145 height 18
paste input "DUBA44280"
type input "DUBA44280"
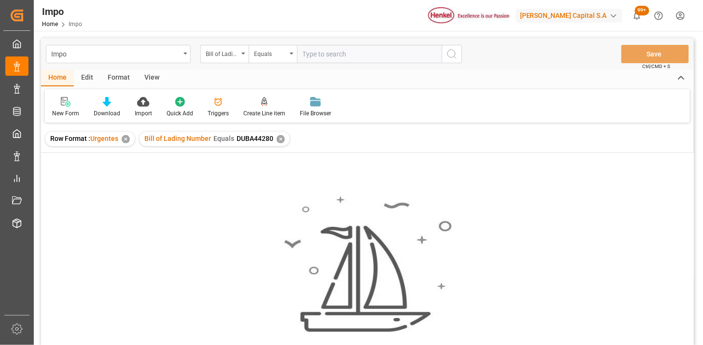
click at [282, 141] on div "✕" at bounding box center [281, 139] width 8 height 8
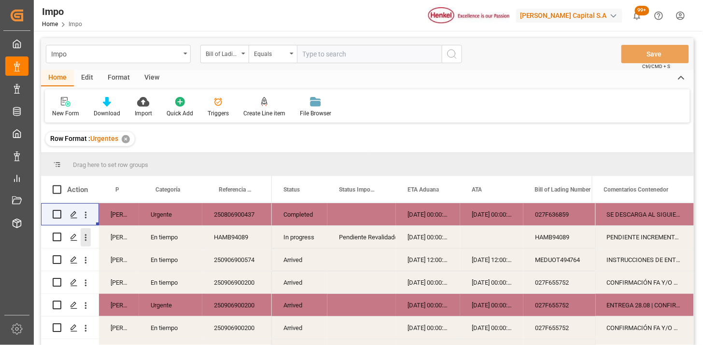
click at [87, 237] on icon "open menu" at bounding box center [86, 238] width 10 height 10
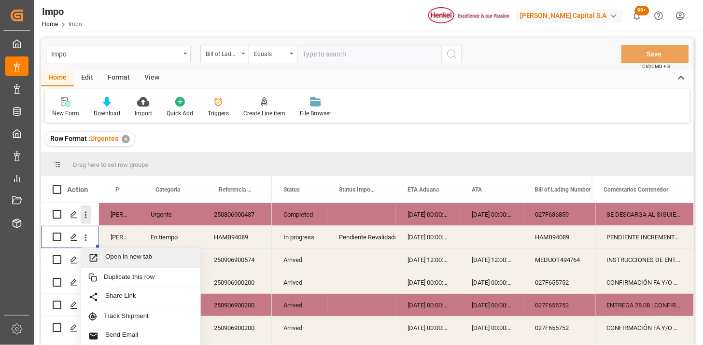
click at [86, 215] on icon "open menu" at bounding box center [86, 215] width 10 height 10
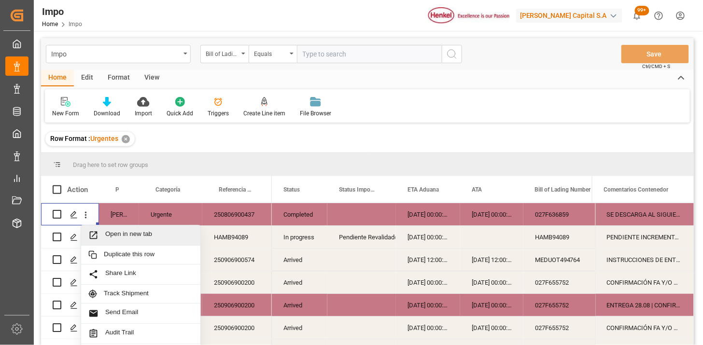
click at [123, 234] on span "Open in new tab" at bounding box center [149, 235] width 88 height 10
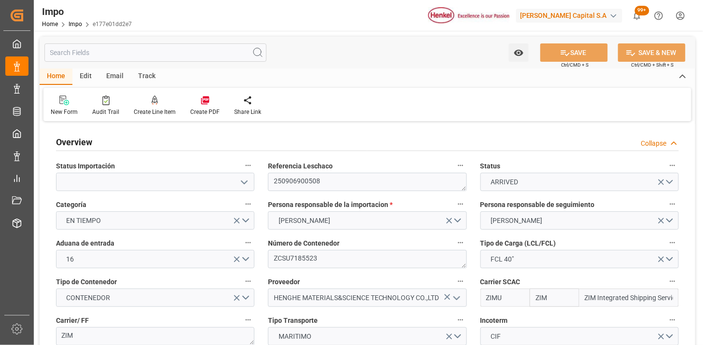
type input "ZIM"
type input "ZIM Integrated Shipping Services Ltd."
type input "1"
type input "48"
type input "40"
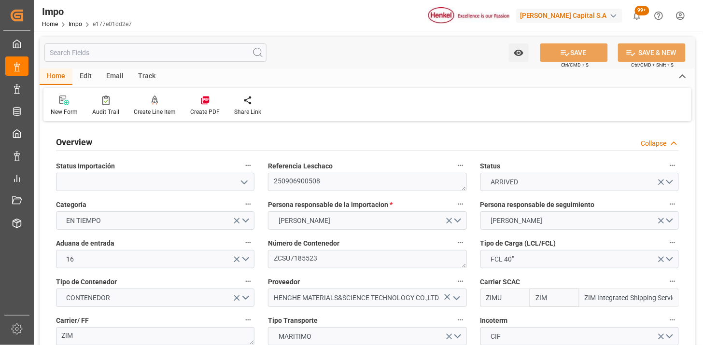
type input "[DATE]"
click at [70, 100] on div at bounding box center [64, 100] width 27 height 10
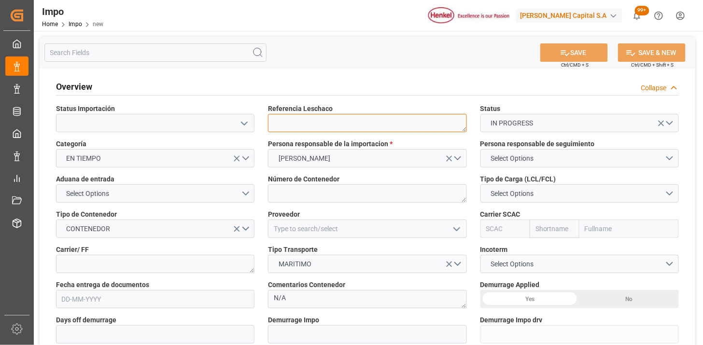
click at [311, 131] on textarea at bounding box center [367, 123] width 199 height 18
click at [324, 130] on textarea at bounding box center [367, 123] width 199 height 18
paste textarea "250906900514"
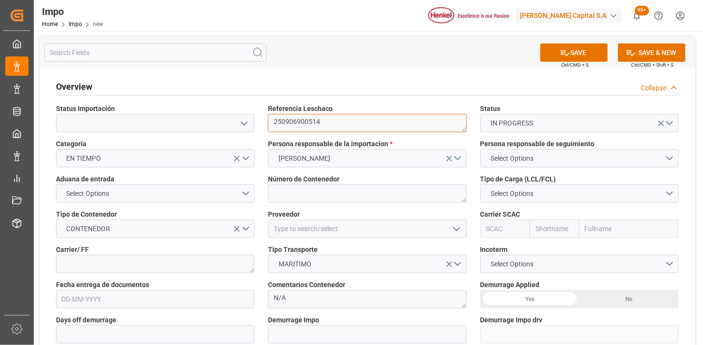
type textarea "250906900514"
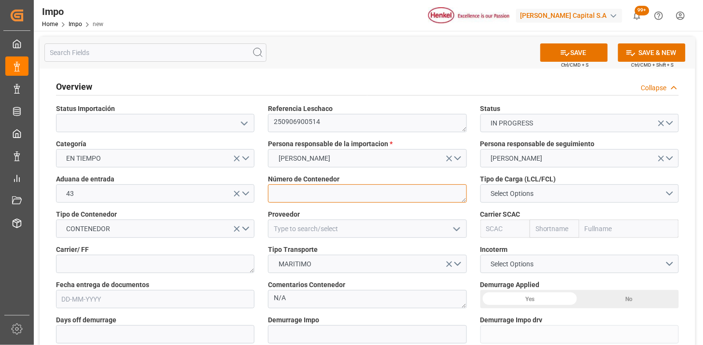
paste textarea "HLXU 5656586"
type textarea "HLXU5656586"
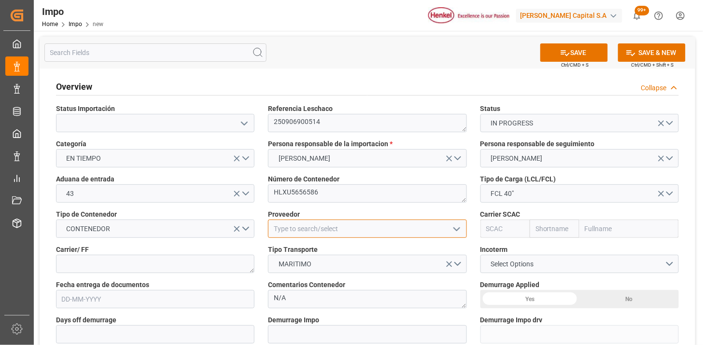
paste input "PIROBLOC, S.A"
type input "PIROBLOC, S.A"
drag, startPoint x: 281, startPoint y: 234, endPoint x: 267, endPoint y: 234, distance: 13.5
click at [267, 234] on div "PIROBLOC, S.A" at bounding box center [367, 229] width 213 height 18
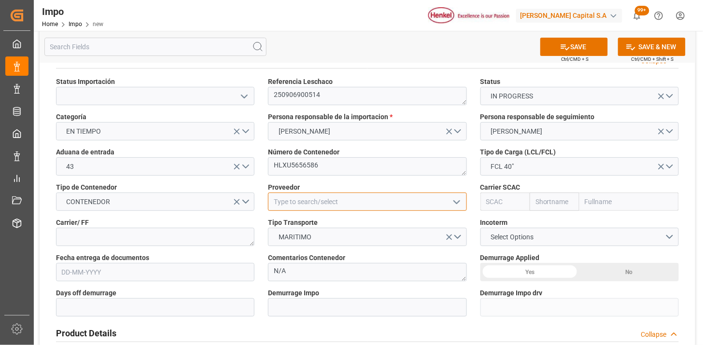
scroll to position [54, 0]
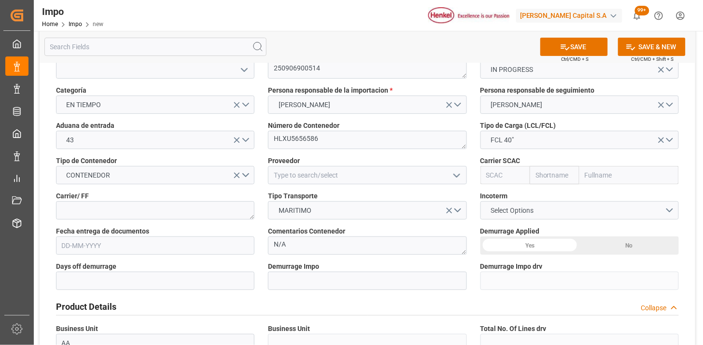
type input "j"
type input "HLCU"
type input "Hapag Lloyd"
type input "Hapag Lloyd Aktiengesellschaft"
type input "HLCU"
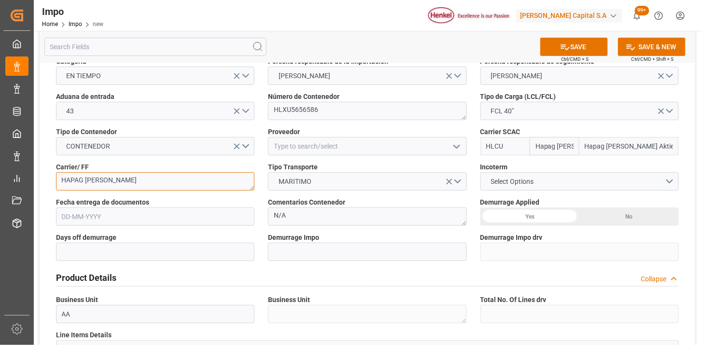
scroll to position [107, 0]
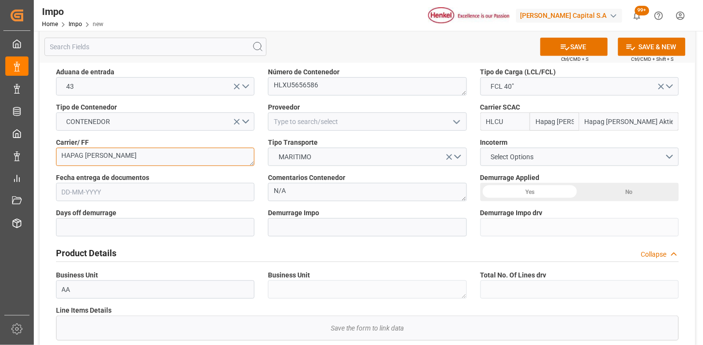
type textarea "HAPAG LLOYD"
click at [508, 160] on span "Select Options" at bounding box center [512, 157] width 53 height 10
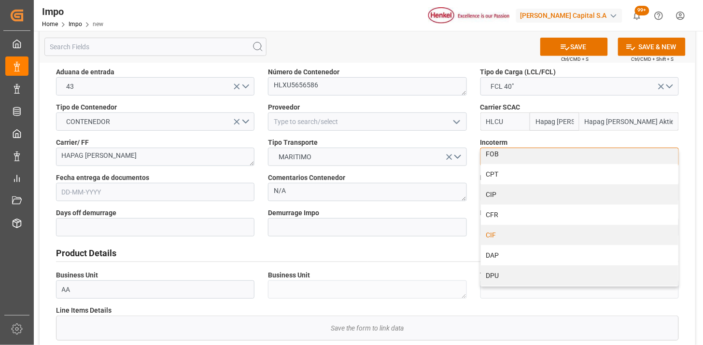
scroll to position [85, 0]
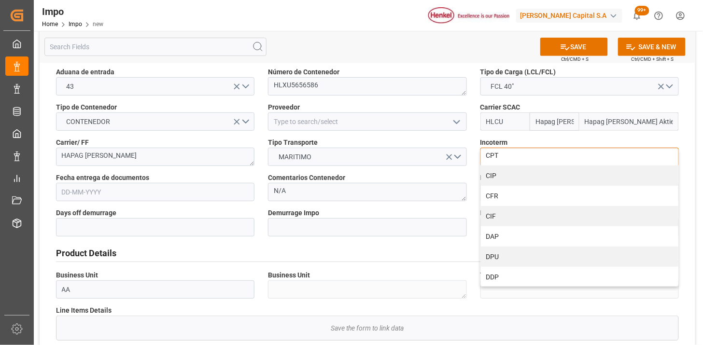
click at [524, 232] on div "DAP" at bounding box center [580, 237] width 198 height 20
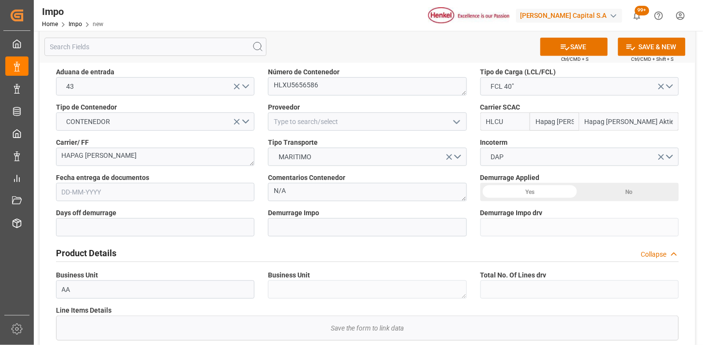
click at [141, 190] on input "text" at bounding box center [155, 192] width 199 height 18
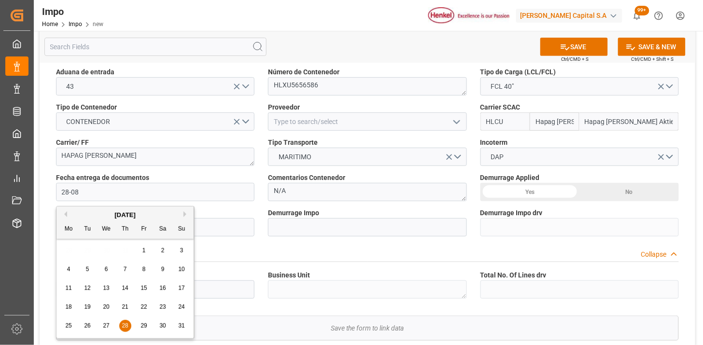
type input "[DATE]"
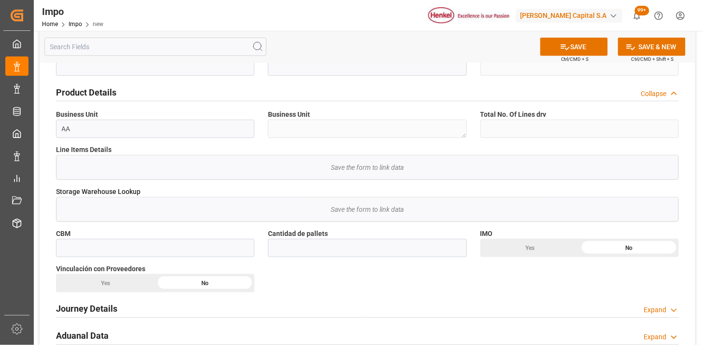
scroll to position [322, 0]
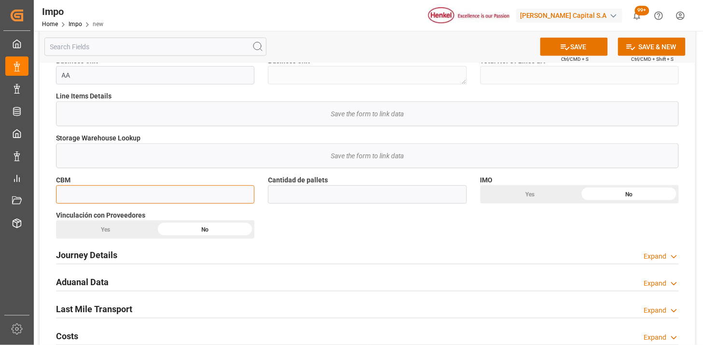
click at [170, 198] on input "text" at bounding box center [155, 194] width 199 height 18
paste input "66.000"
type input "66"
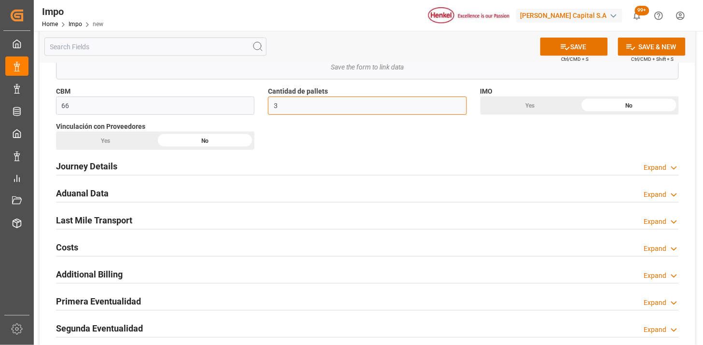
scroll to position [429, 0]
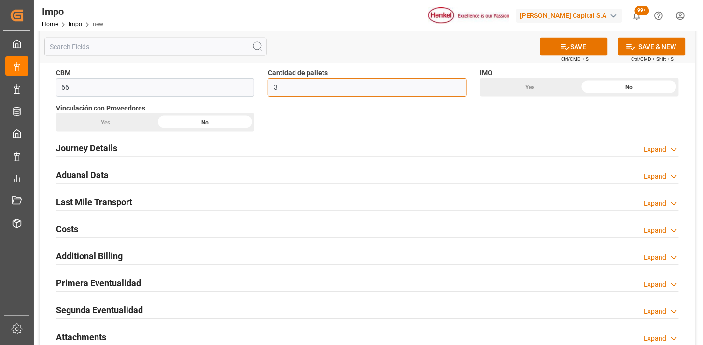
type input "3"
click at [148, 152] on div "Journey Details Expand" at bounding box center [367, 148] width 623 height 18
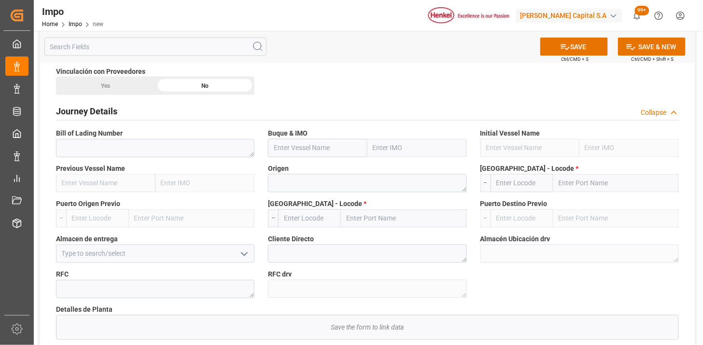
scroll to position [483, 0]
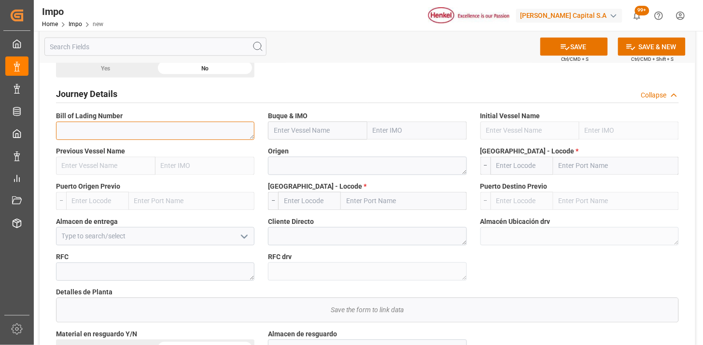
click at [129, 135] on textarea at bounding box center [155, 131] width 199 height 18
paste textarea "HLCUBC1250803098"
type textarea "HLCUBC1250803098"
paste input "CHACABUCO"
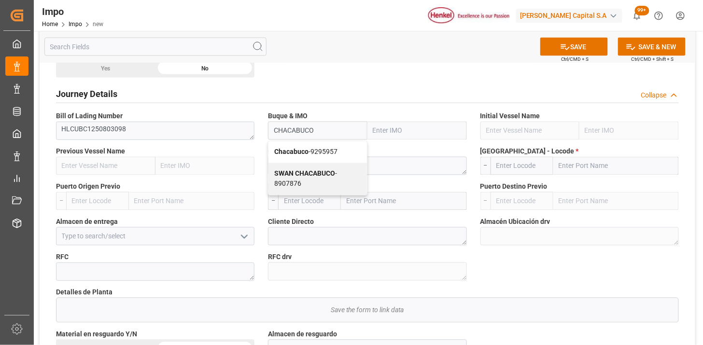
type input "Chacabuco"
type input "9295957"
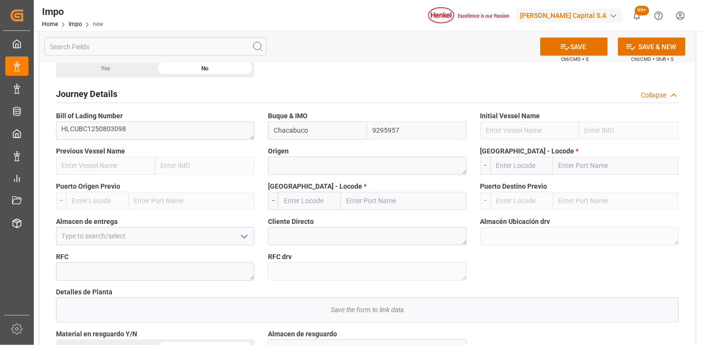
type input "Chacabuco"
click at [306, 160] on textarea at bounding box center [367, 166] width 199 height 18
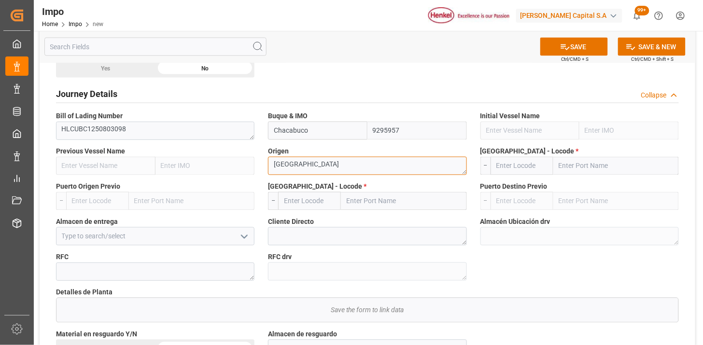
type textarea "[GEOGRAPHIC_DATA]"
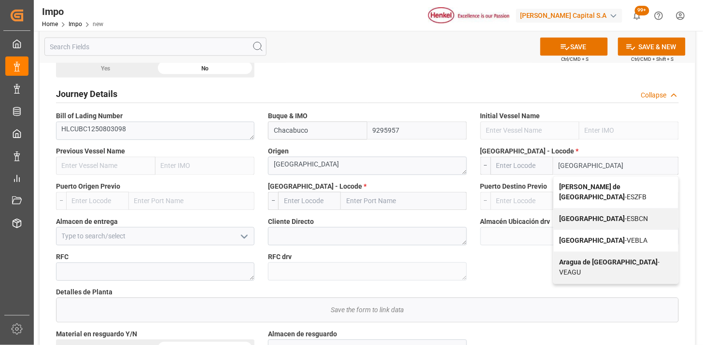
type input "[GEOGRAPHIC_DATA]"
type input "ESBCN"
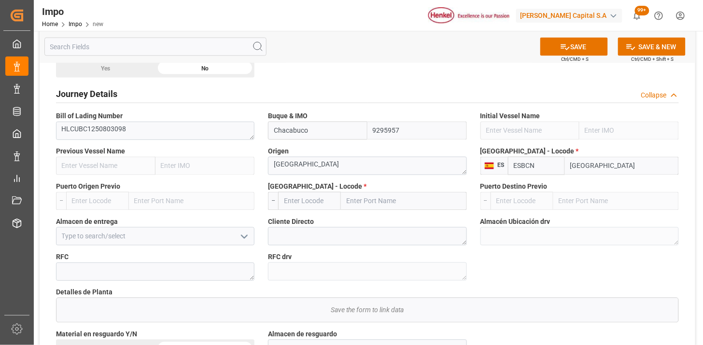
type input "[GEOGRAPHIC_DATA]"
type input "MXVER"
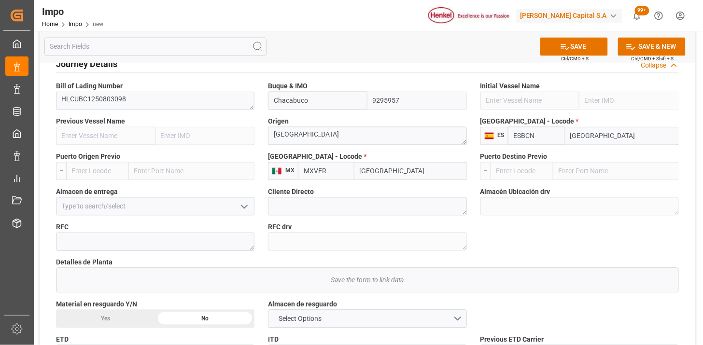
scroll to position [537, 0]
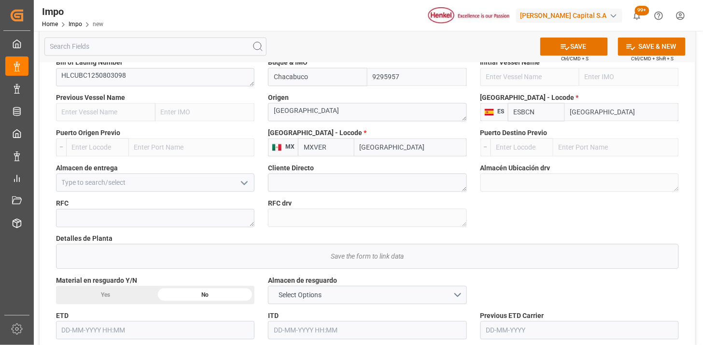
type input "[GEOGRAPHIC_DATA]"
click at [159, 185] on input at bounding box center [155, 183] width 199 height 18
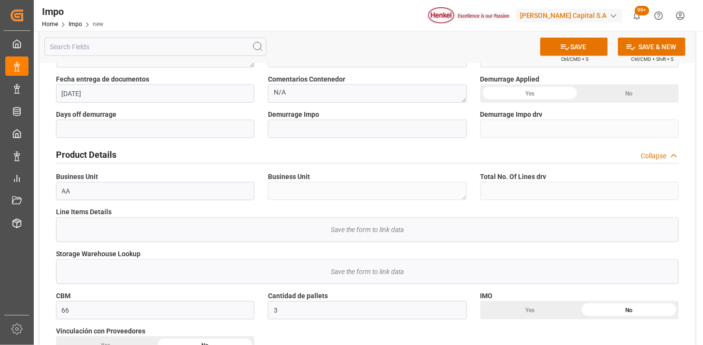
scroll to position [0, 0]
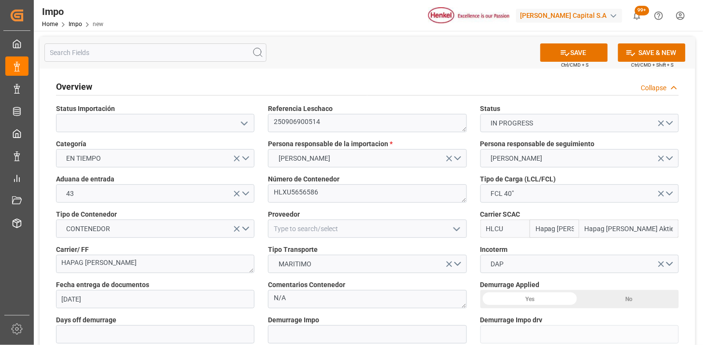
type input "[GEOGRAPHIC_DATA]"
click at [324, 297] on textarea "N/A" at bounding box center [367, 299] width 199 height 18
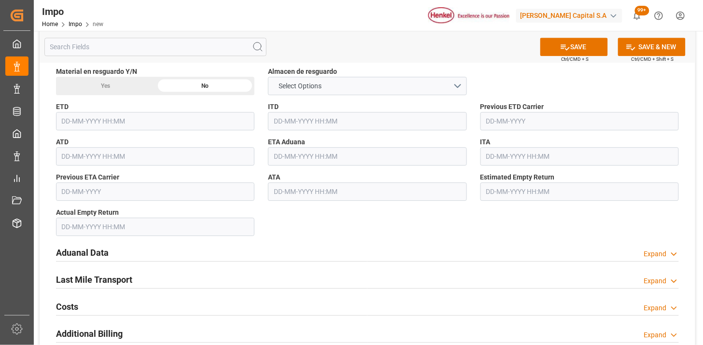
scroll to position [751, 0]
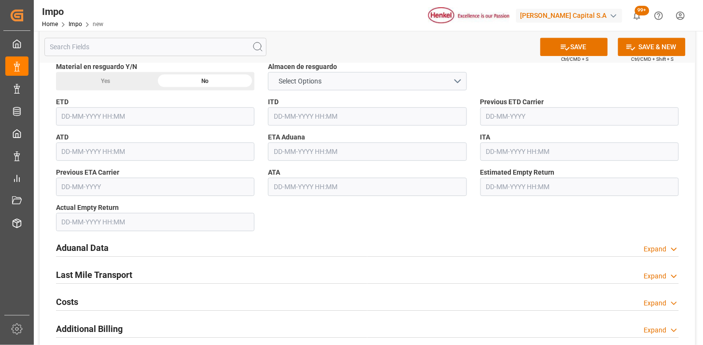
type textarea "MAQUINA"
click at [295, 157] on input "text" at bounding box center [367, 152] width 199 height 18
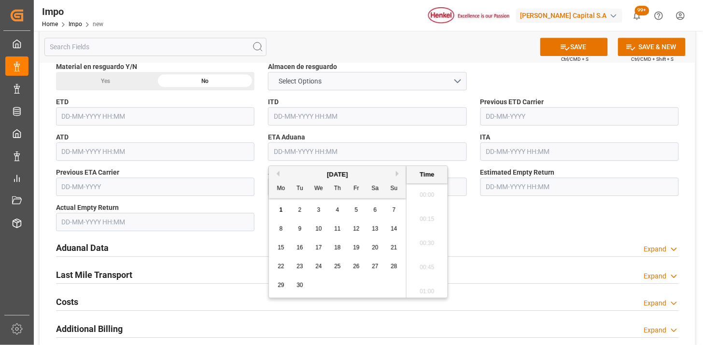
scroll to position [1404, 0]
type input "[DATE] 00:00"
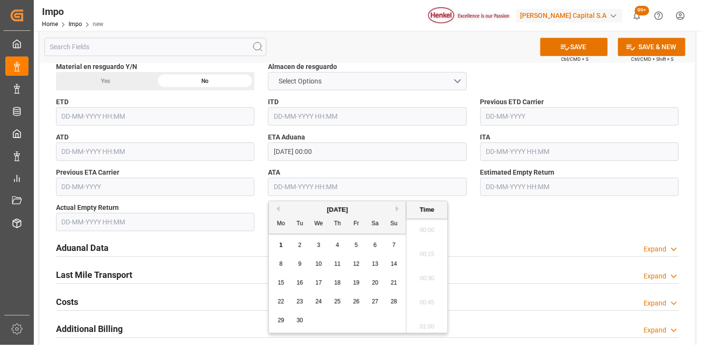
click at [303, 194] on input "text" at bounding box center [367, 187] width 199 height 18
type input "[DATE] 00:00"
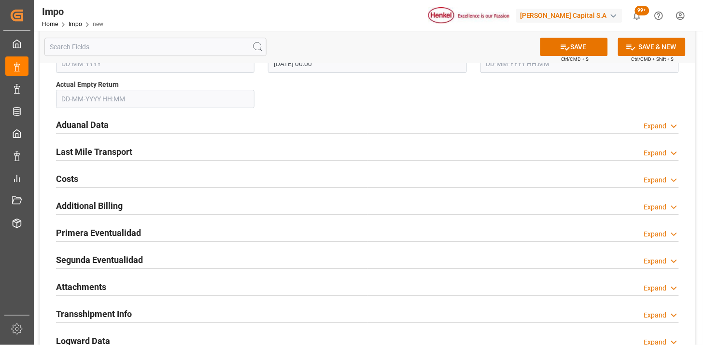
scroll to position [912, 0]
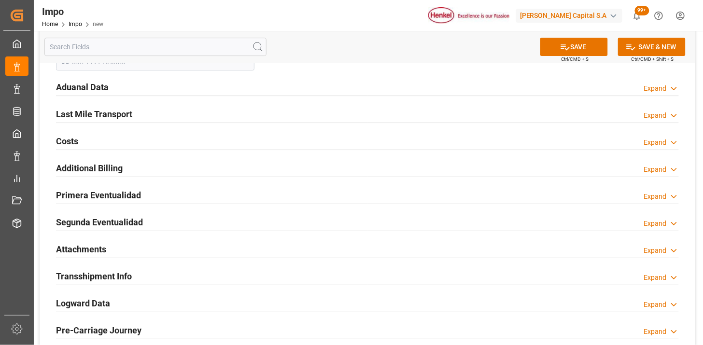
drag, startPoint x: 123, startPoint y: 78, endPoint x: 121, endPoint y: 83, distance: 5.2
click at [122, 79] on div "Aduanal Data Expand" at bounding box center [367, 86] width 623 height 18
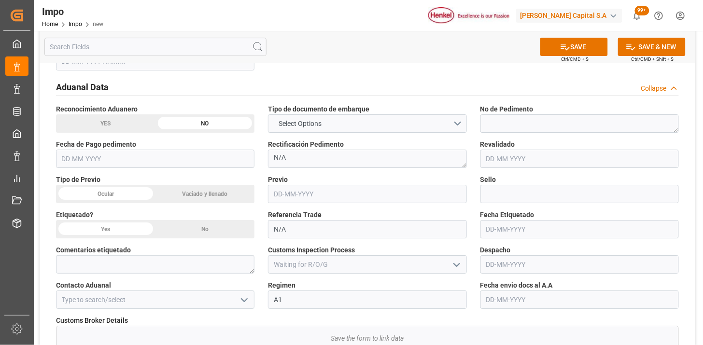
click at [336, 113] on span "Tipo de documento de embarque" at bounding box center [318, 109] width 101 height 10
click at [330, 119] on button "Select Options" at bounding box center [367, 123] width 199 height 18
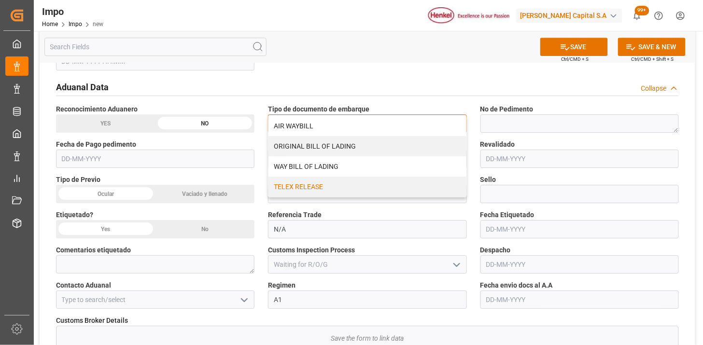
click at [304, 180] on div "TELEX RELEASE" at bounding box center [368, 187] width 198 height 20
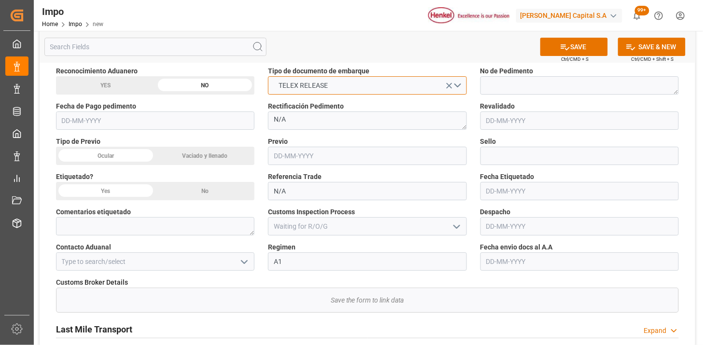
scroll to position [966, 0]
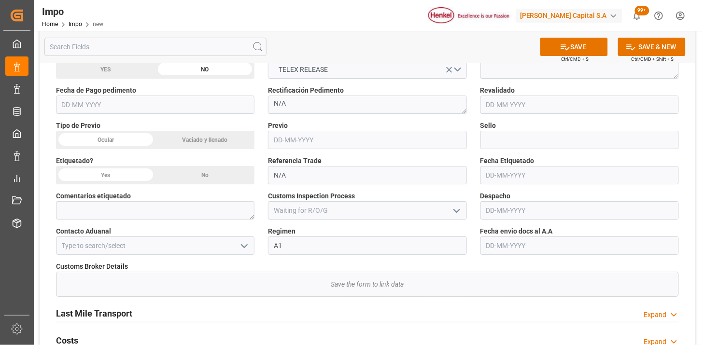
drag, startPoint x: 117, startPoint y: 141, endPoint x: 142, endPoint y: 131, distance: 26.7
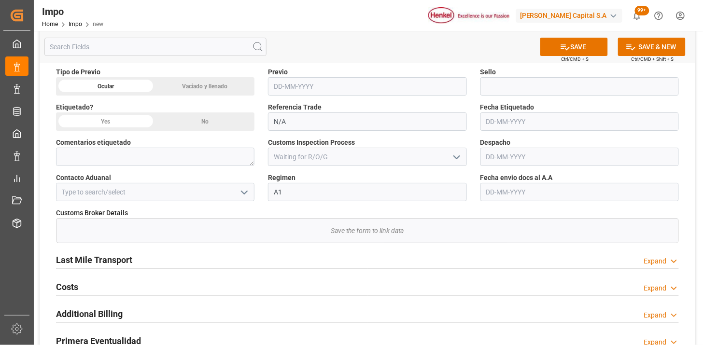
click at [135, 187] on input at bounding box center [155, 192] width 199 height 18
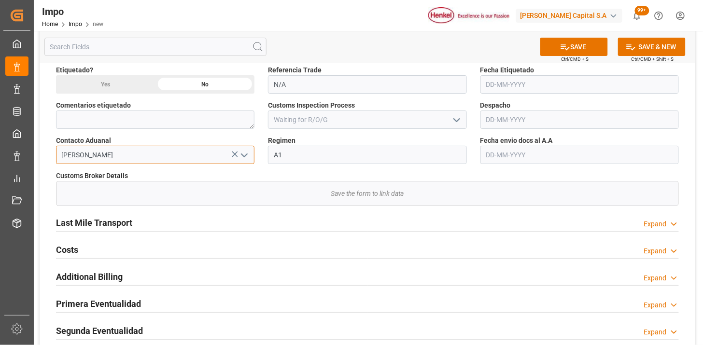
scroll to position [1073, 0]
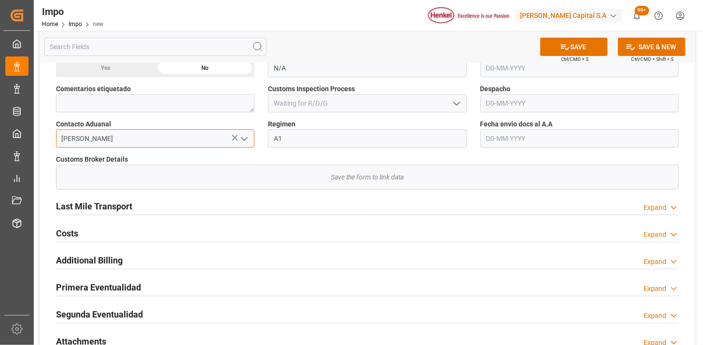
type input "[PERSON_NAME]"
click at [496, 137] on input "text" at bounding box center [580, 138] width 199 height 18
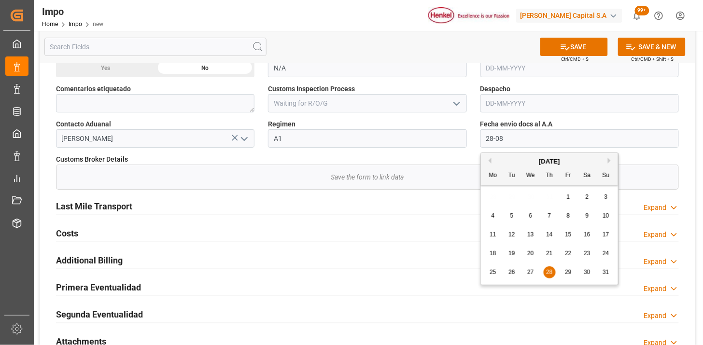
type input "28-08-2025"
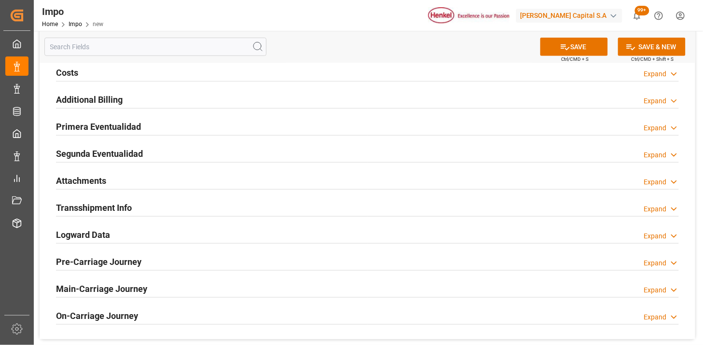
click at [181, 177] on div "Attachments Expand" at bounding box center [367, 180] width 623 height 18
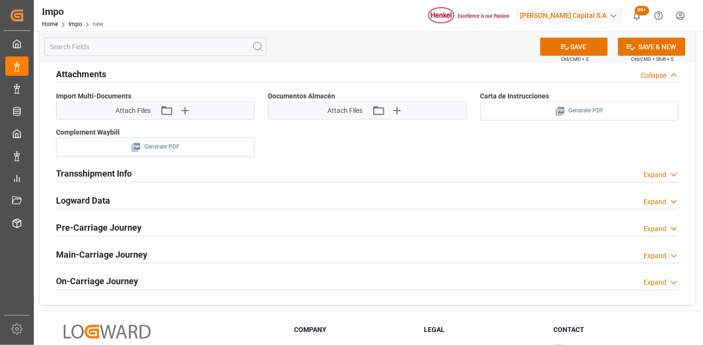
scroll to position [1341, 0]
click at [190, 108] on icon "button" at bounding box center [184, 109] width 15 height 15
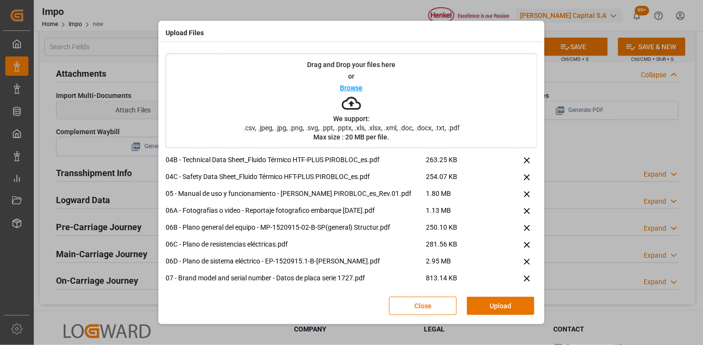
scroll to position [91, 0]
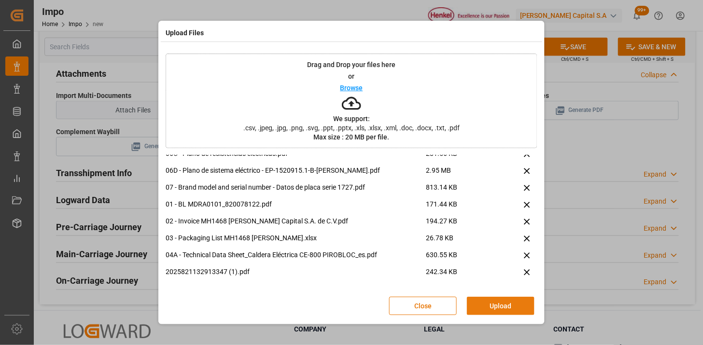
click at [484, 302] on button "Upload" at bounding box center [501, 306] width 68 height 18
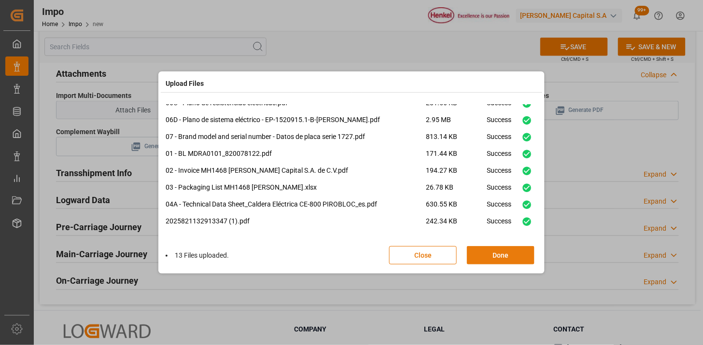
click at [492, 253] on button "Done" at bounding box center [501, 255] width 68 height 18
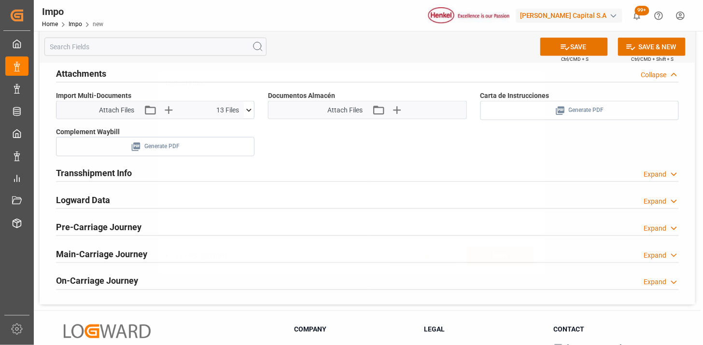
scroll to position [0, 0]
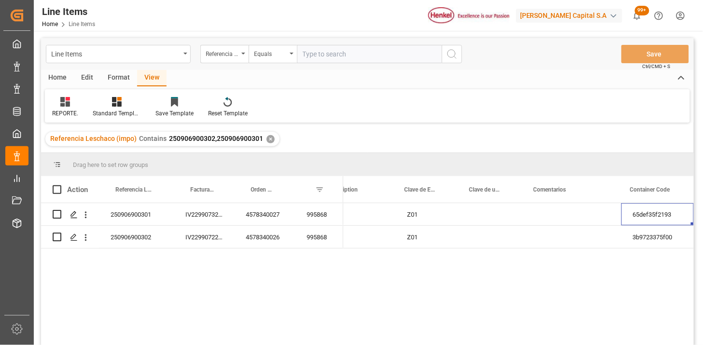
click at [57, 80] on div "Home" at bounding box center [57, 78] width 33 height 16
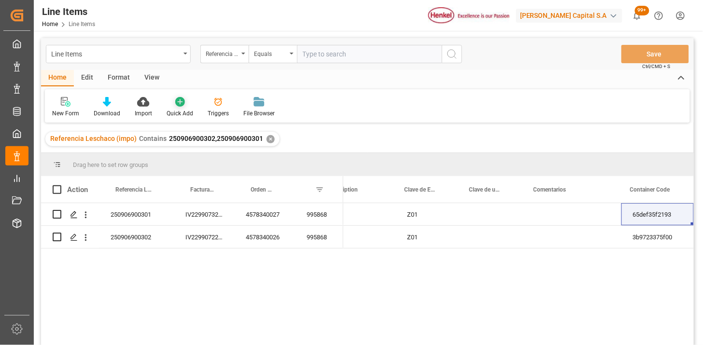
click at [184, 99] on div at bounding box center [180, 102] width 27 height 10
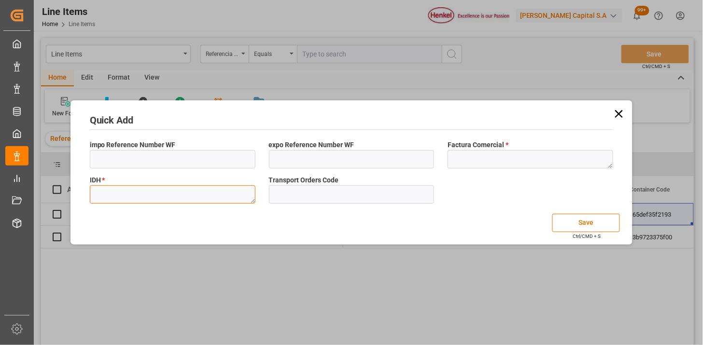
click at [164, 200] on textarea at bounding box center [173, 194] width 166 height 18
type textarea "MQ"
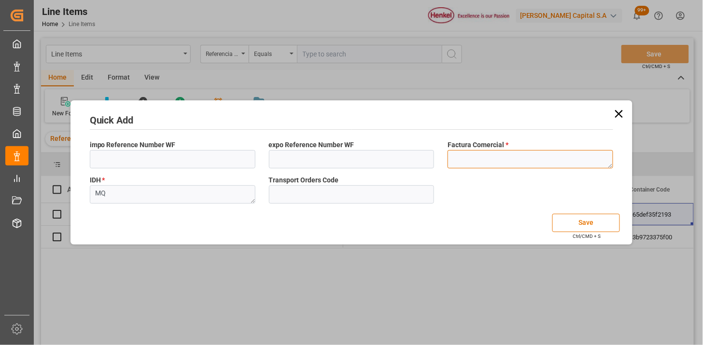
click at [457, 162] on textarea at bounding box center [531, 159] width 166 height 18
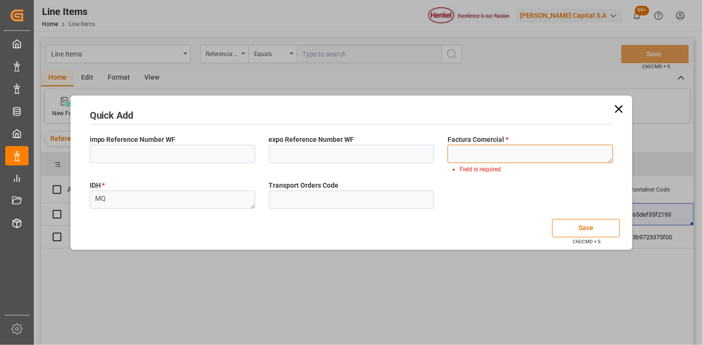
paste textarea "452047"
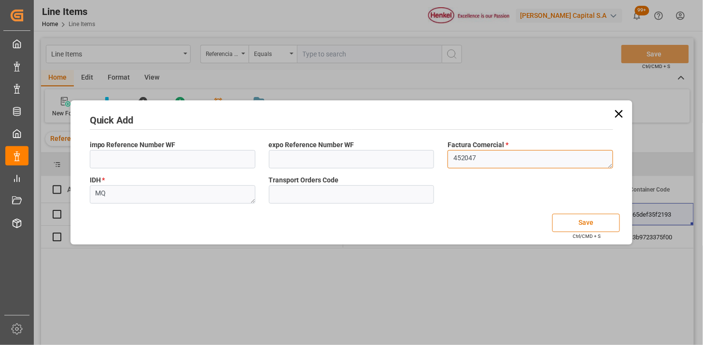
type textarea "452047"
click at [562, 218] on button "Save" at bounding box center [587, 223] width 68 height 18
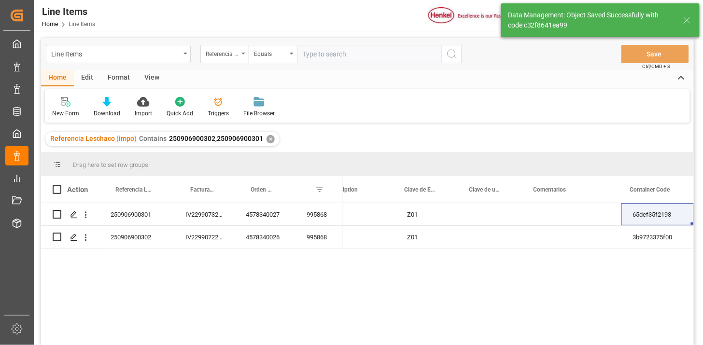
click at [225, 56] on div "Referencia Leschaco (impo)" at bounding box center [222, 52] width 33 height 11
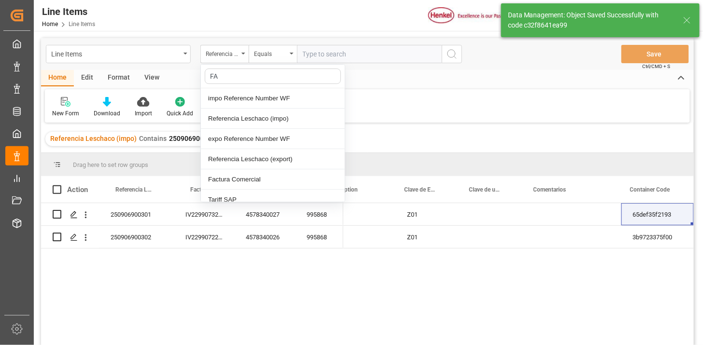
type input "FAC"
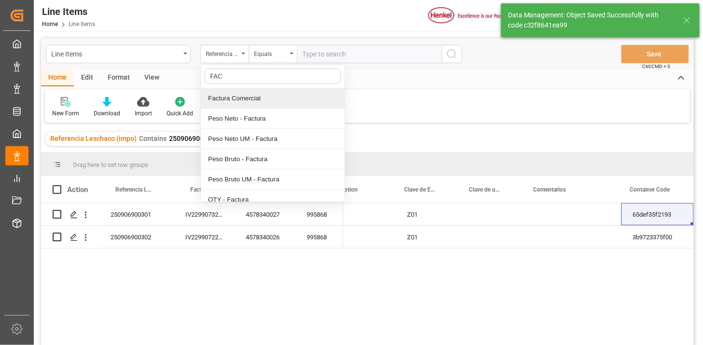
drag, startPoint x: 238, startPoint y: 102, endPoint x: 304, endPoint y: 70, distance: 73.9
click at [239, 102] on div "Factura Comercial" at bounding box center [273, 98] width 144 height 20
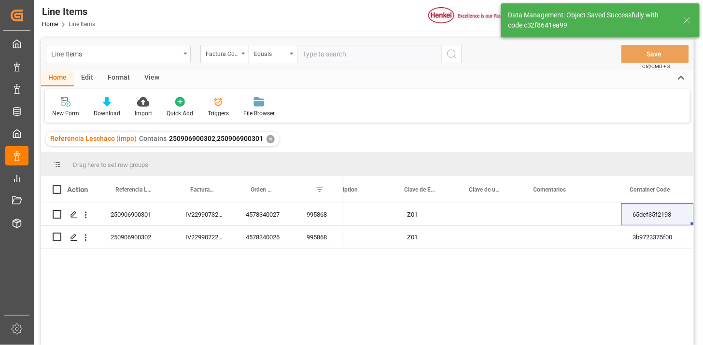
click at [322, 62] on input "text" at bounding box center [369, 54] width 145 height 18
paste input "452047"
type input "452047"
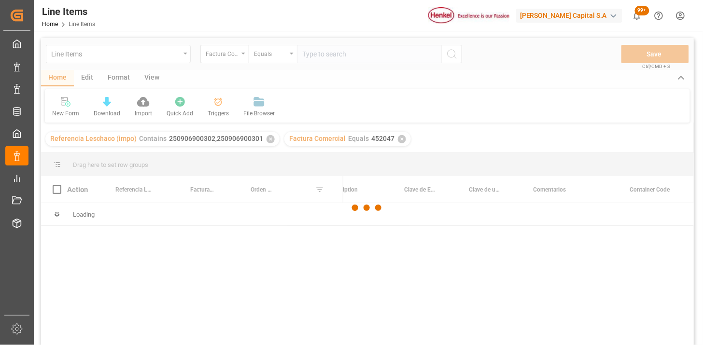
click at [267, 140] on div "✕" at bounding box center [271, 139] width 8 height 8
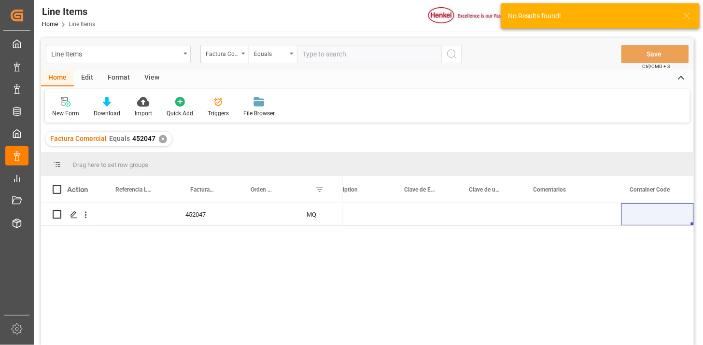
drag, startPoint x: 152, startPoint y: 80, endPoint x: 143, endPoint y: 92, distance: 15.0
click at [152, 80] on div "View" at bounding box center [151, 78] width 29 height 16
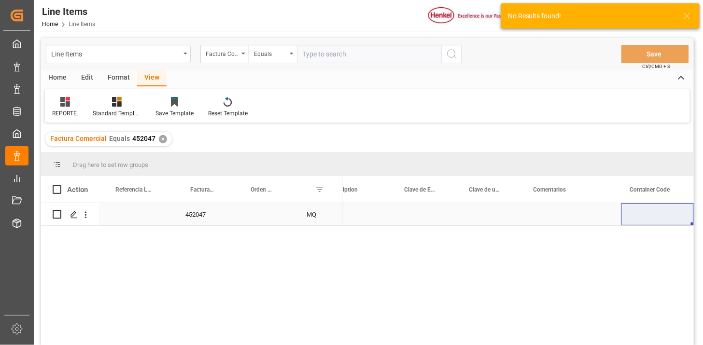
click at [149, 218] on div "Press SPACE to select this row." at bounding box center [136, 214] width 75 height 22
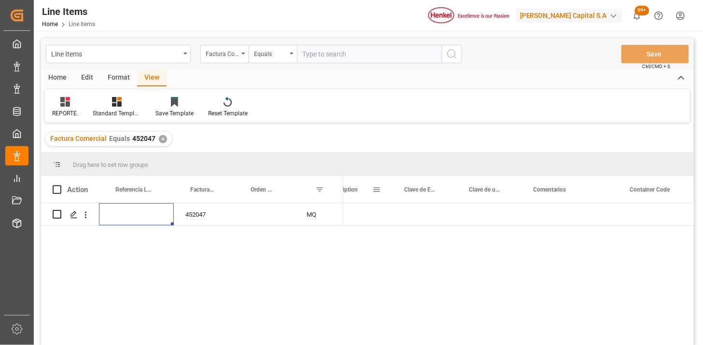
click at [377, 190] on span at bounding box center [376, 189] width 9 height 9
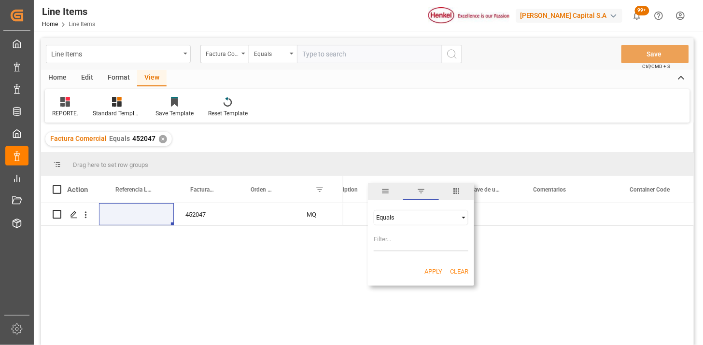
click at [457, 198] on span "columns" at bounding box center [456, 191] width 35 height 17
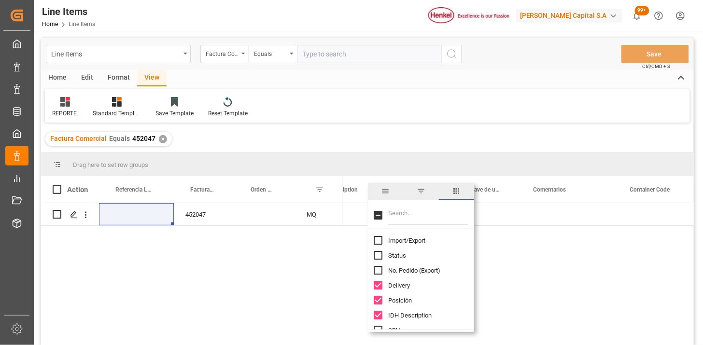
drag, startPoint x: 419, startPoint y: 242, endPoint x: 344, endPoint y: 238, distance: 75.4
click at [419, 242] on span "Import/Export" at bounding box center [406, 240] width 37 height 7
checkbox input "true"
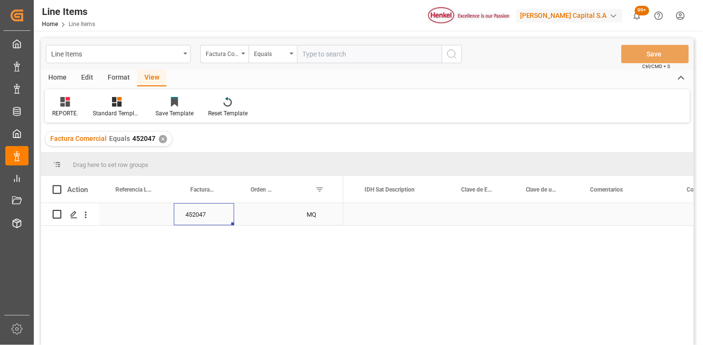
click at [206, 221] on div "452047" at bounding box center [204, 214] width 60 height 22
click at [269, 208] on div "Press SPACE to select this row." at bounding box center [264, 214] width 61 height 22
click at [361, 215] on span "Press SPACE to select this row." at bounding box center [359, 214] width 9 height 9
click at [362, 210] on input "Press SPACE to select this row." at bounding box center [362, 210] width 0 height 0
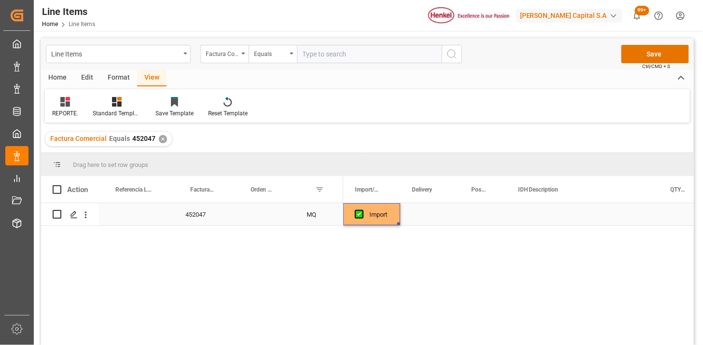
click at [474, 213] on div "Press SPACE to select this row." at bounding box center [483, 214] width 47 height 22
click at [501, 216] on div "Press SPACE to select this row." at bounding box center [567, 214] width 153 height 22
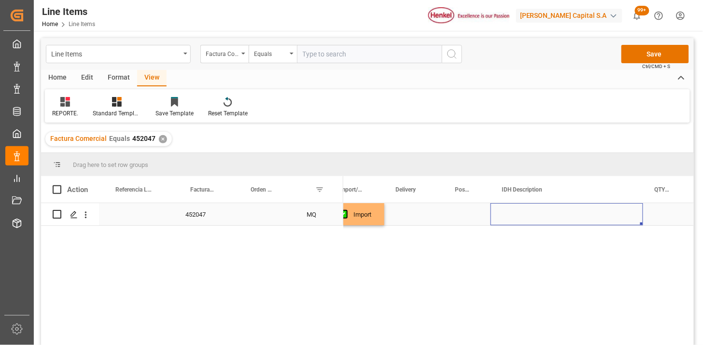
click at [526, 215] on div "Press SPACE to select this row." at bounding box center [567, 214] width 153 height 22
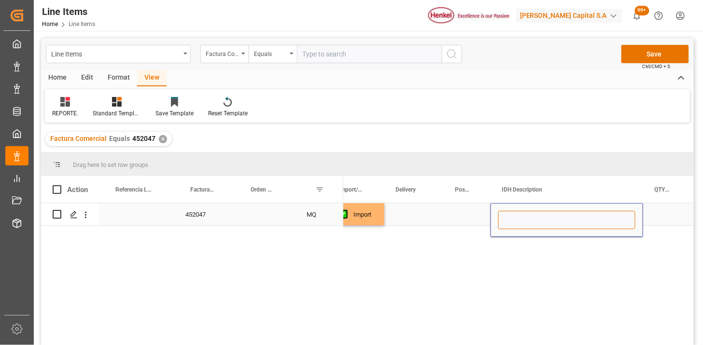
click at [526, 215] on input "Press SPACE to select this row." at bounding box center [567, 220] width 137 height 18
paste input "Caldera eléctrica"
type input "Caldera eléctrica y sus componentes"
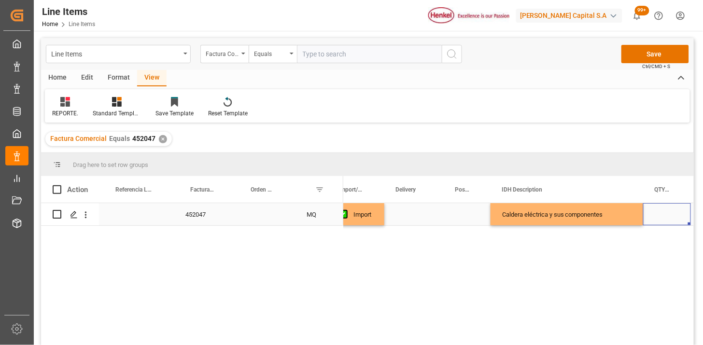
scroll to position [0, 79]
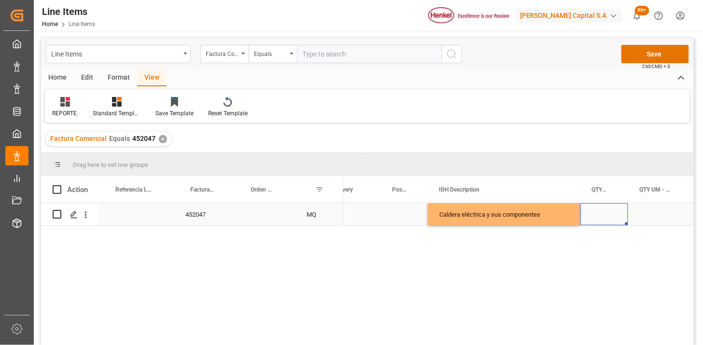
click at [492, 221] on div "Caldera eléctrica y sus componentes" at bounding box center [504, 214] width 153 height 22
click at [596, 211] on div "Press SPACE to select this row." at bounding box center [605, 214] width 48 height 22
click at [597, 214] on input "Press SPACE to select this row." at bounding box center [604, 220] width 32 height 18
type input "1"
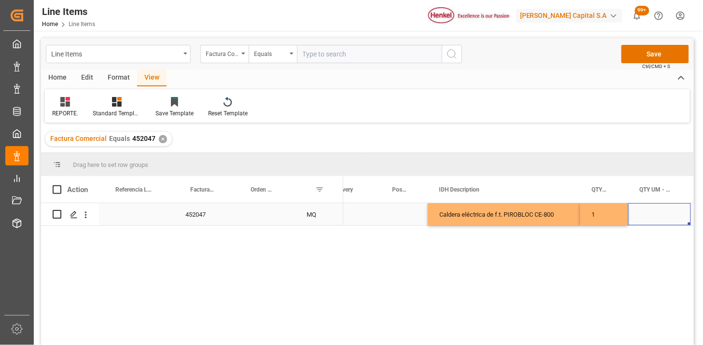
click at [653, 217] on div "Press SPACE to select this row." at bounding box center [659, 214] width 63 height 22
click at [652, 218] on input "Press SPACE to select this row." at bounding box center [659, 220] width 47 height 18
type input "PZA"
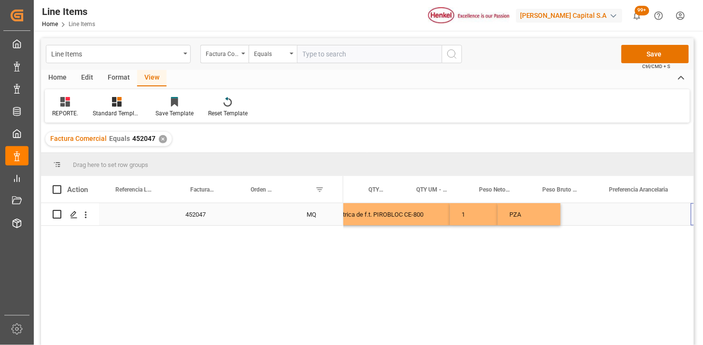
scroll to position [0, 302]
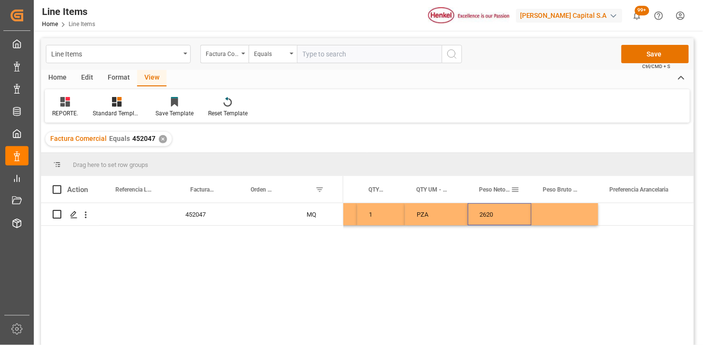
click at [519, 189] on span at bounding box center [515, 189] width 9 height 9
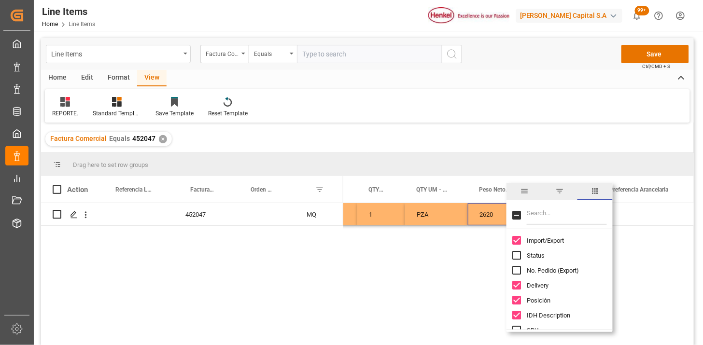
click at [561, 210] on input "Filter Columns Input" at bounding box center [567, 215] width 80 height 19
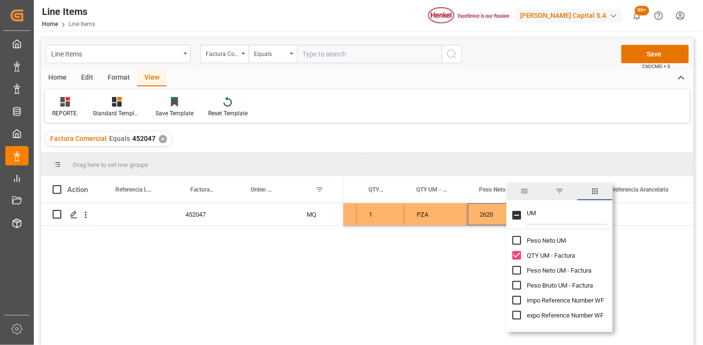
type input "UM"
click at [569, 271] on span "Peso Neto UM - Factura" at bounding box center [559, 270] width 65 height 7
checkbox input "true"
click at [563, 288] on span "Peso Bruto UM - Factura" at bounding box center [560, 285] width 66 height 7
checkbox input "true"
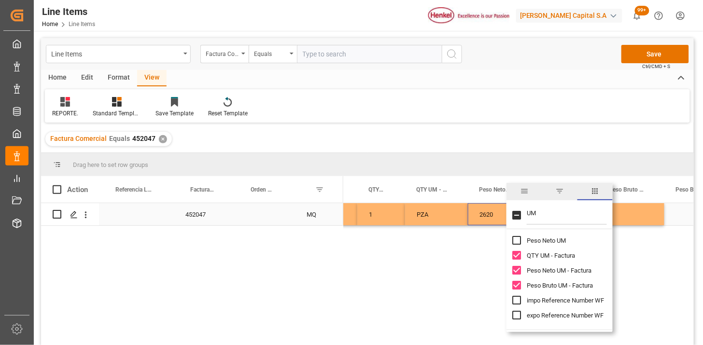
click at [485, 219] on div "2620" at bounding box center [500, 214] width 64 height 22
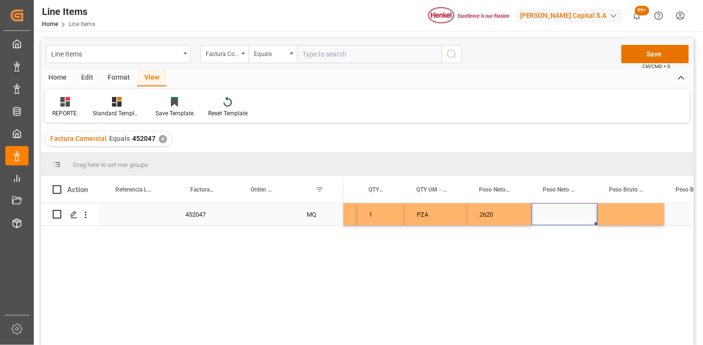
click at [554, 218] on div "Press SPACE to select this row." at bounding box center [565, 214] width 66 height 22
click at [554, 218] on input "Press SPACE to select this row." at bounding box center [565, 220] width 51 height 18
type input "KG"
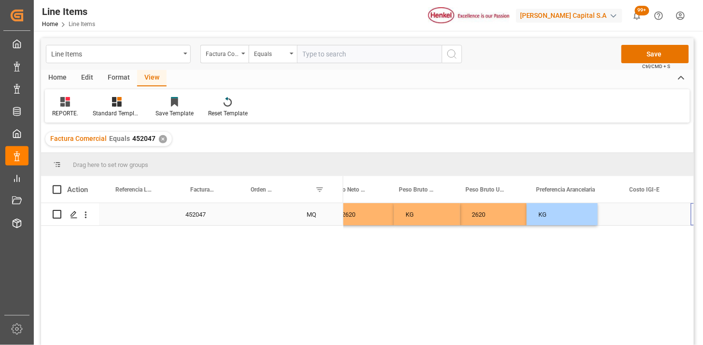
scroll to position [0, 513]
click at [554, 218] on div "Press SPACE to select this row." at bounding box center [571, 214] width 93 height 22
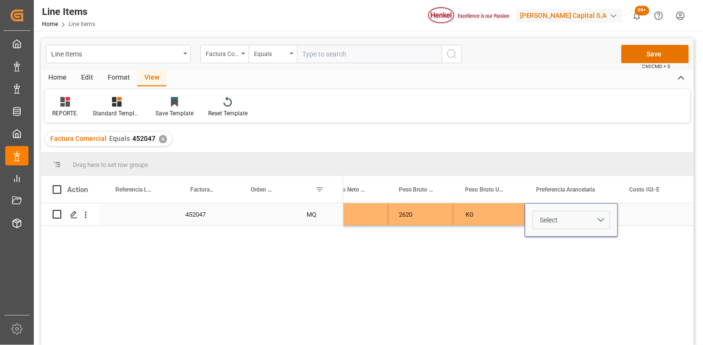
click at [606, 223] on button "Select" at bounding box center [572, 220] width 78 height 18
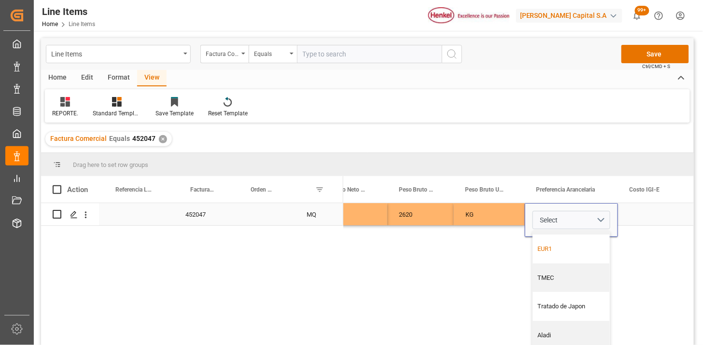
drag, startPoint x: 576, startPoint y: 250, endPoint x: 606, endPoint y: 244, distance: 30.5
click at [575, 250] on div "EUR1" at bounding box center [572, 249] width 67 height 10
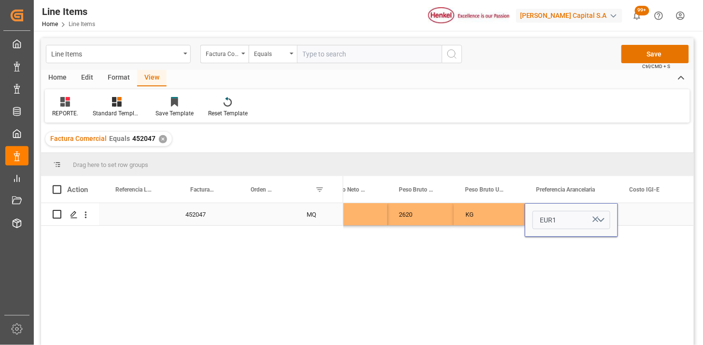
click at [649, 211] on div "Press SPACE to select this row." at bounding box center [654, 214] width 73 height 22
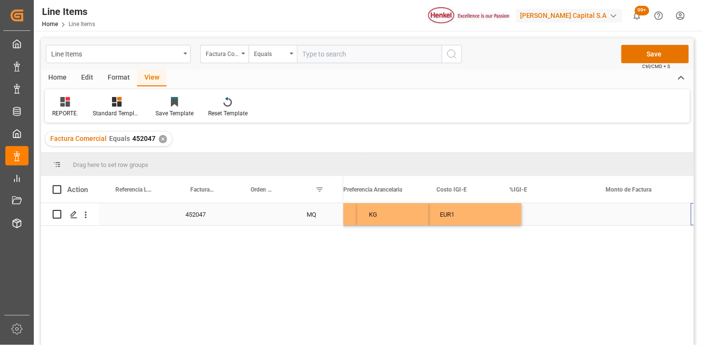
scroll to position [0, 706]
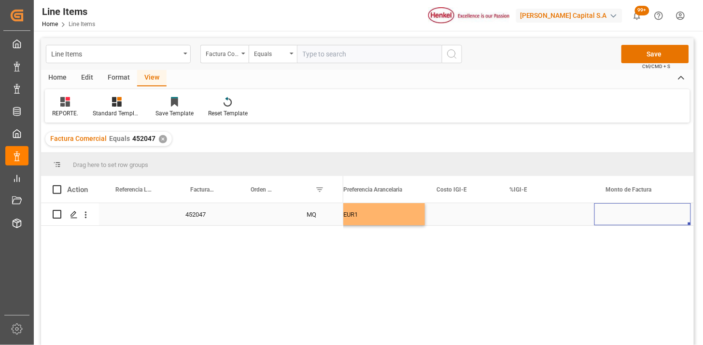
click at [613, 215] on div "Press SPACE to select this row." at bounding box center [643, 214] width 97 height 22
click at [613, 215] on input "Press SPACE to select this row." at bounding box center [642, 220] width 81 height 18
type input "152259"
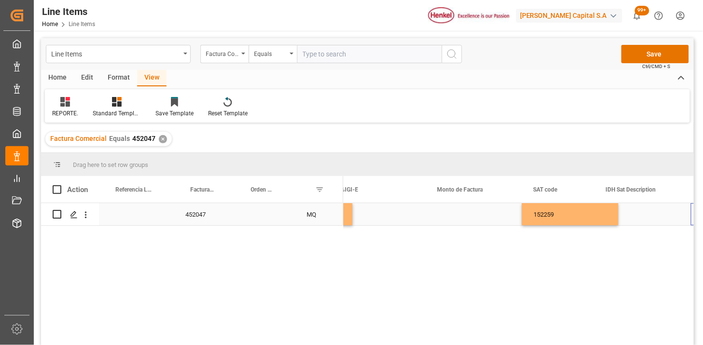
scroll to position [0, 875]
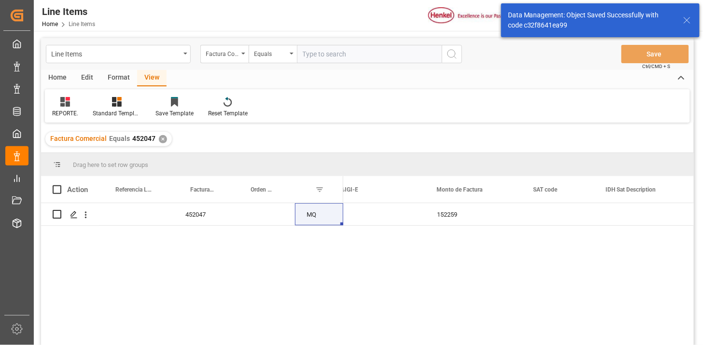
click at [58, 81] on div "Home" at bounding box center [57, 78] width 33 height 16
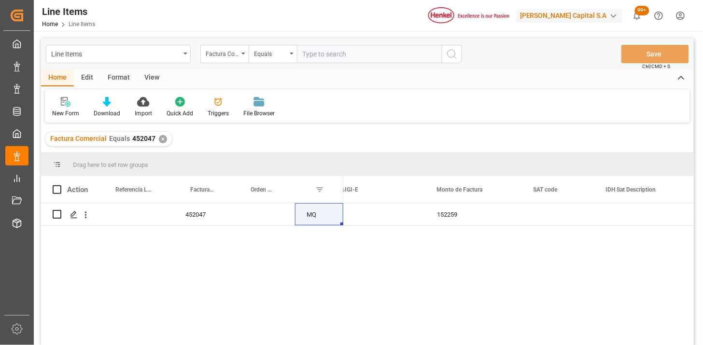
click at [89, 78] on div "Edit" at bounding box center [87, 78] width 27 height 16
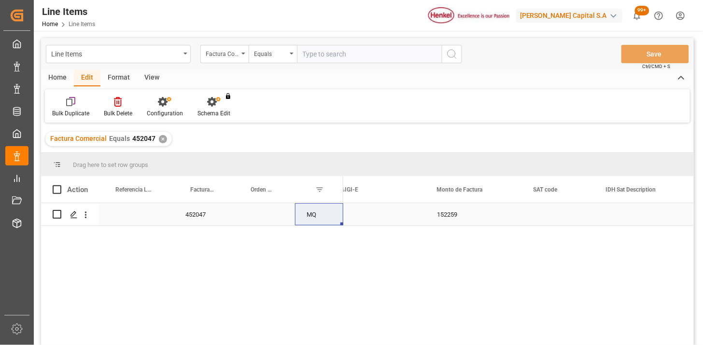
click at [55, 216] on input "Press Space to toggle row selection (unchecked)" at bounding box center [57, 214] width 9 height 9
checkbox input "true"
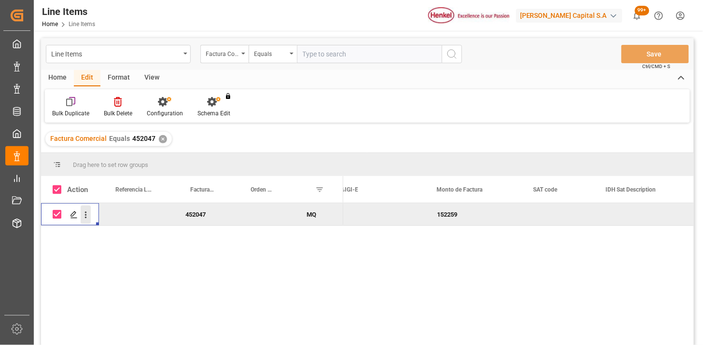
click at [85, 218] on icon "open menu" at bounding box center [86, 215] width 10 height 10
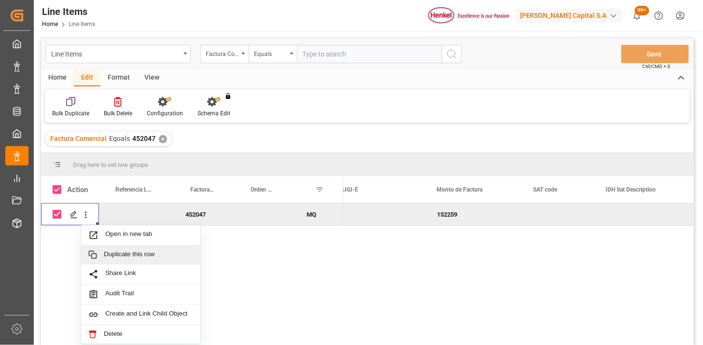
click at [133, 256] on span "Duplicate this row" at bounding box center [148, 255] width 89 height 9
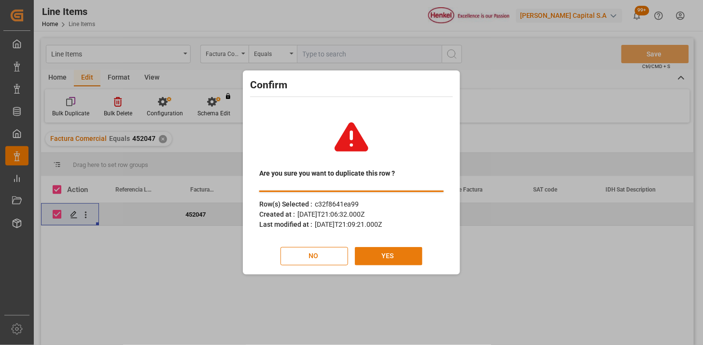
click at [378, 267] on div "Are you sure you want to duplicate this row ? Row(s) Selected : c32f8641ea99 Cr…" at bounding box center [351, 188] width 213 height 169
drag, startPoint x: 382, startPoint y: 263, endPoint x: 375, endPoint y: 251, distance: 13.7
click at [382, 262] on button "YES" at bounding box center [389, 256] width 68 height 18
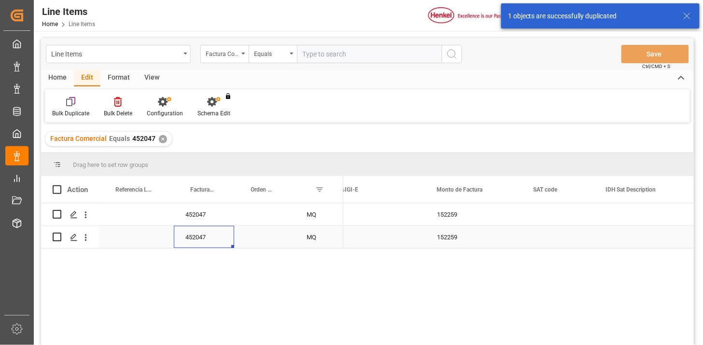
click at [206, 236] on div "452047" at bounding box center [204, 237] width 60 height 22
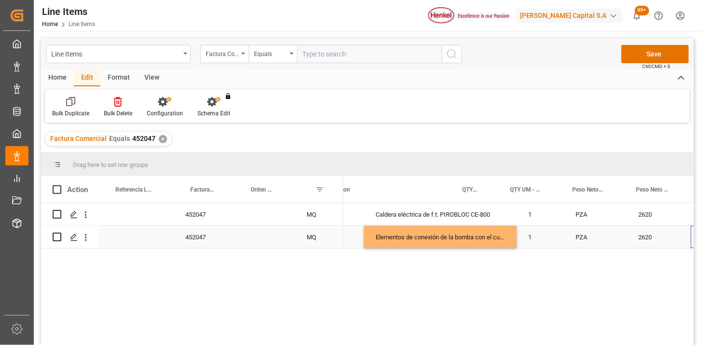
scroll to position [0, 209]
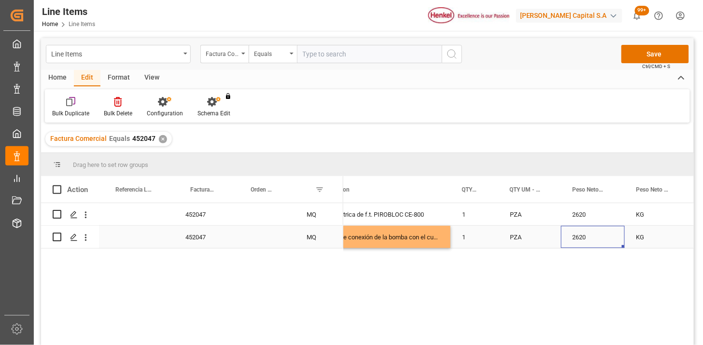
click at [578, 243] on div "2620" at bounding box center [593, 237] width 64 height 22
click at [585, 242] on div "2620" at bounding box center [593, 231] width 64 height 34
click at [590, 232] on input "2620" at bounding box center [593, 231] width 48 height 18
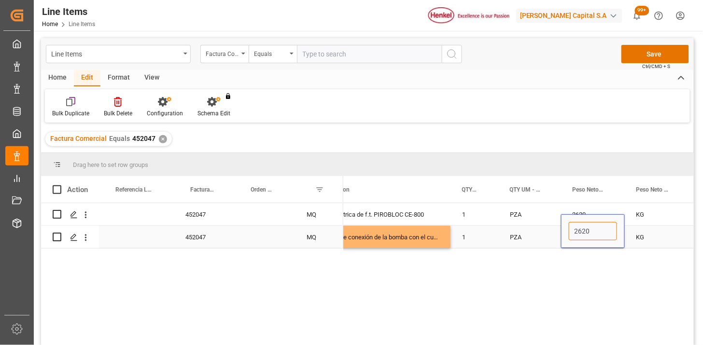
click at [590, 232] on input "2620" at bounding box center [593, 231] width 48 height 18
type input "820"
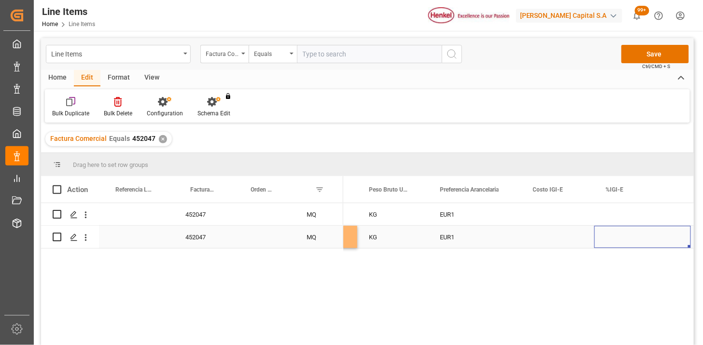
scroll to position [0, 706]
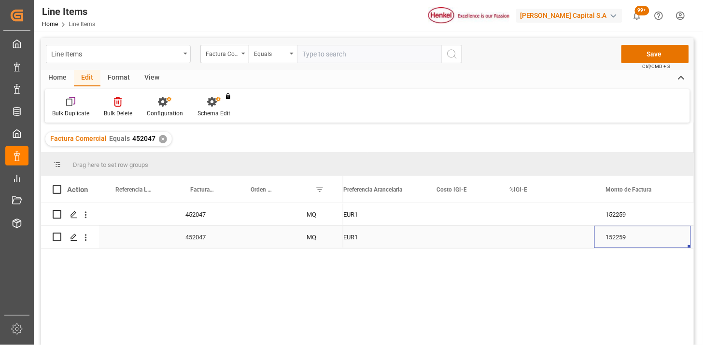
click at [639, 236] on div "152259" at bounding box center [643, 237] width 97 height 22
click at [639, 236] on input "152259" at bounding box center [642, 231] width 81 height 18
type input "1593"
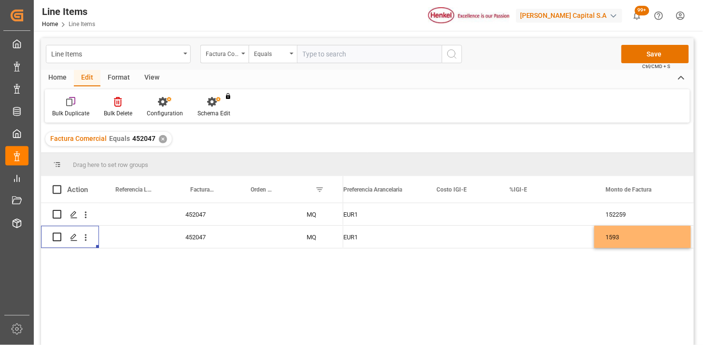
scroll to position [0, 1170]
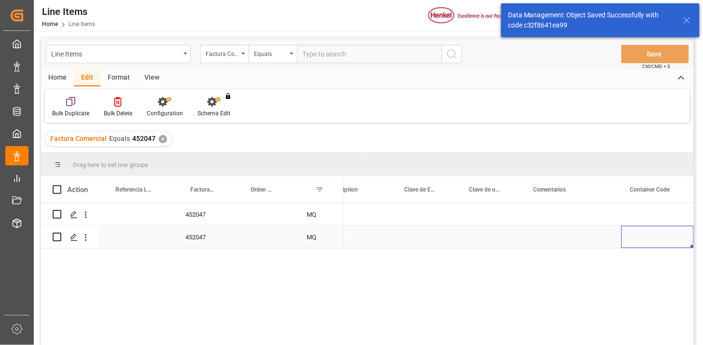
click at [214, 242] on div "452047" at bounding box center [204, 237] width 60 height 22
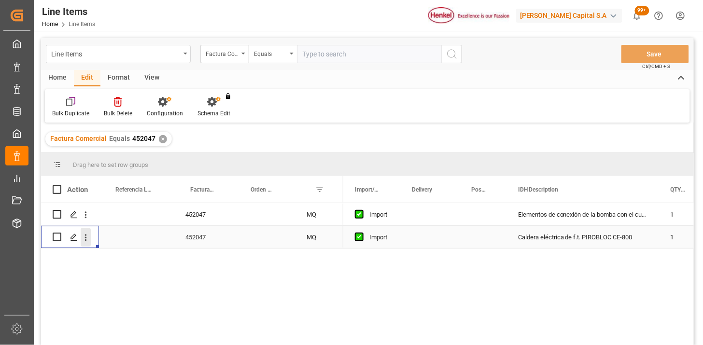
click at [89, 242] on icon "open menu" at bounding box center [86, 238] width 10 height 10
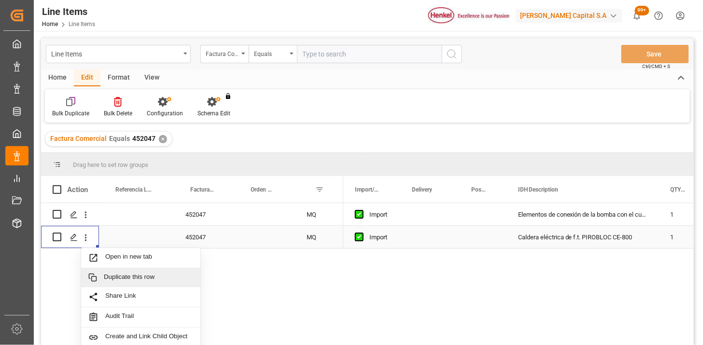
click at [116, 274] on span "Duplicate this row" at bounding box center [148, 277] width 89 height 9
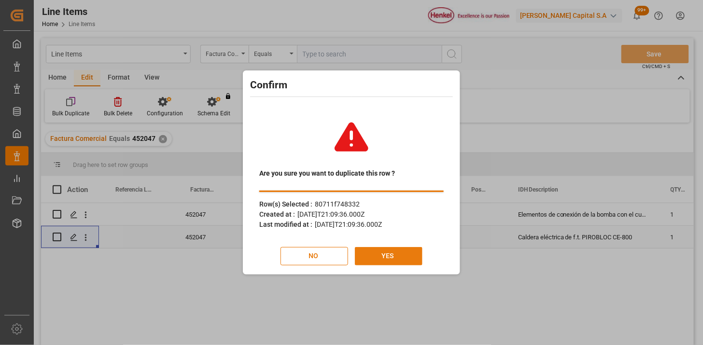
click at [376, 259] on button "YES" at bounding box center [389, 256] width 68 height 18
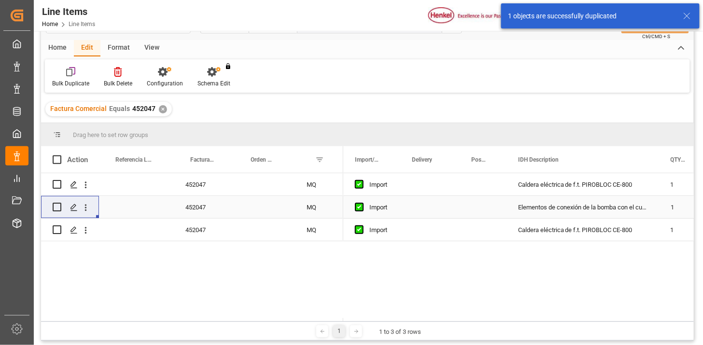
scroll to position [54, 0]
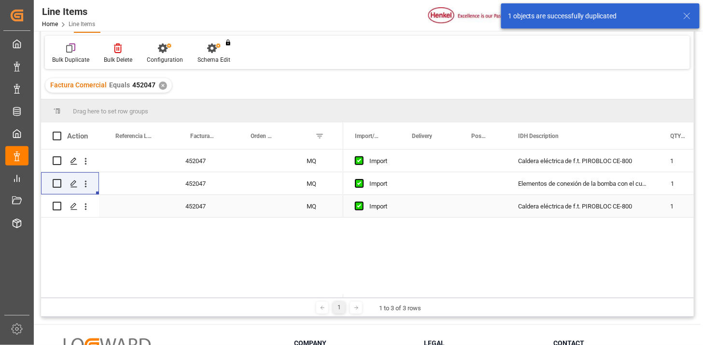
click at [190, 214] on div "452047" at bounding box center [204, 206] width 60 height 22
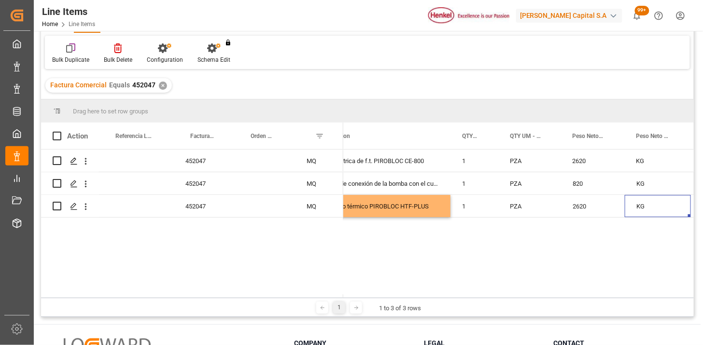
scroll to position [0, 275]
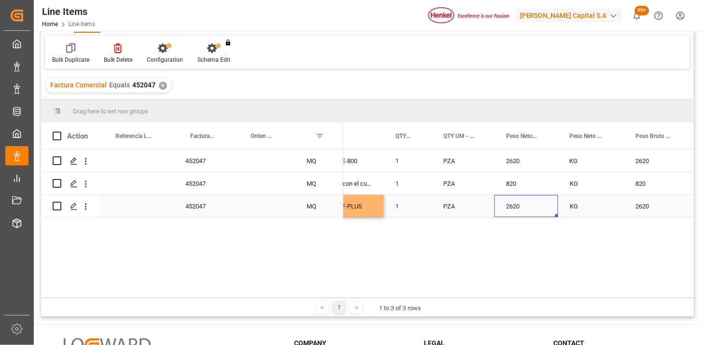
click at [414, 210] on div "1" at bounding box center [408, 206] width 48 height 22
click at [414, 210] on div "1" at bounding box center [408, 201] width 48 height 34
click at [411, 201] on input "1" at bounding box center [408, 200] width 32 height 18
type input "2"
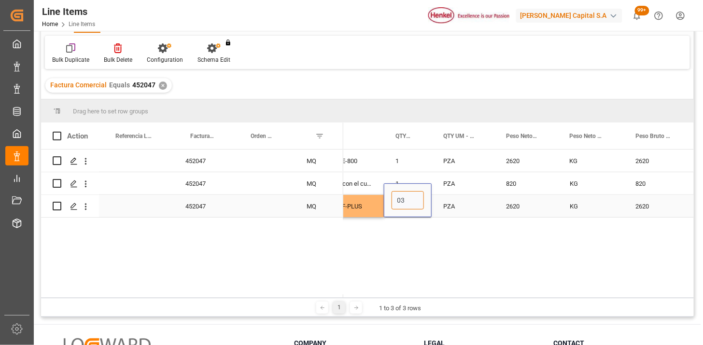
type input "3"
click at [527, 205] on div "2620" at bounding box center [527, 206] width 64 height 22
click at [527, 205] on input "2620" at bounding box center [526, 200] width 48 height 18
type input "620"
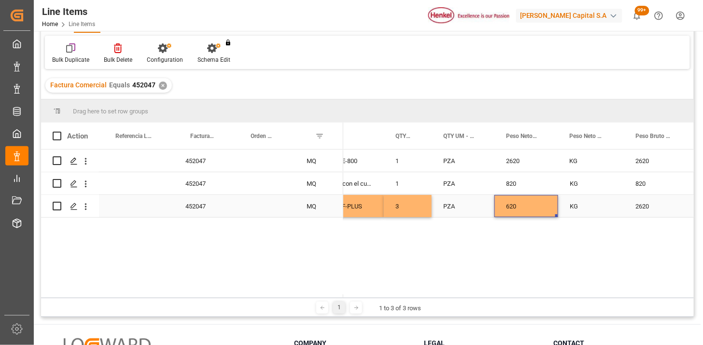
click at [527, 205] on div "620" at bounding box center [527, 206] width 64 height 22
click at [527, 205] on input "620" at bounding box center [526, 200] width 48 height 18
type input "610"
click at [636, 211] on div "2620" at bounding box center [658, 206] width 67 height 22
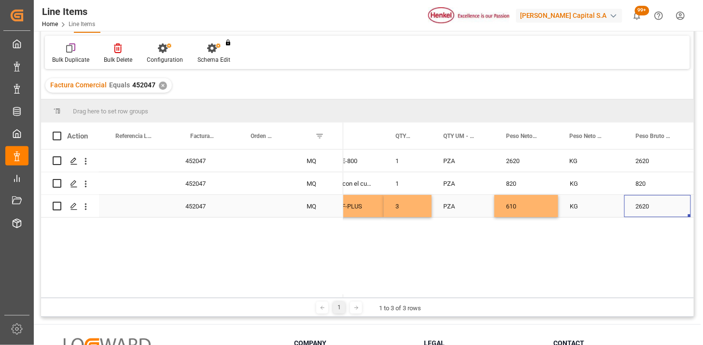
click at [636, 212] on div "2620" at bounding box center [658, 206] width 67 height 22
click at [636, 213] on div "2620" at bounding box center [658, 201] width 67 height 34
click at [641, 205] on input "2620" at bounding box center [657, 200] width 51 height 18
type input "630"
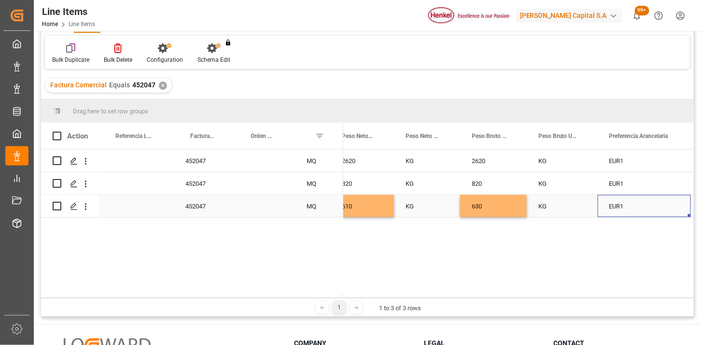
scroll to position [0, 513]
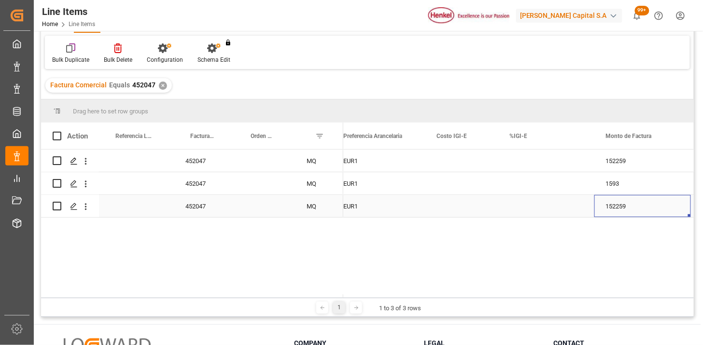
click at [622, 204] on div "152259" at bounding box center [643, 206] width 97 height 22
click at [622, 204] on input "152259" at bounding box center [642, 200] width 81 height 18
type input "3440"
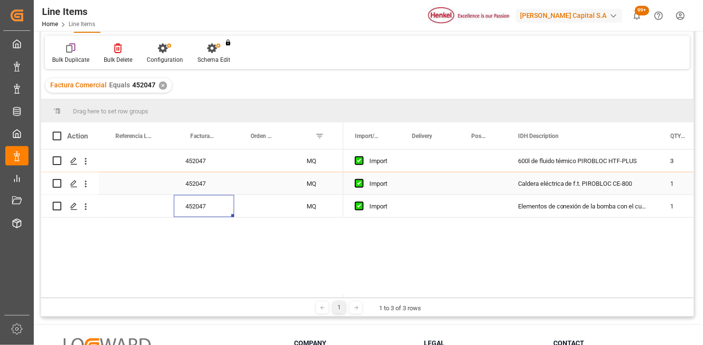
scroll to position [0, 0]
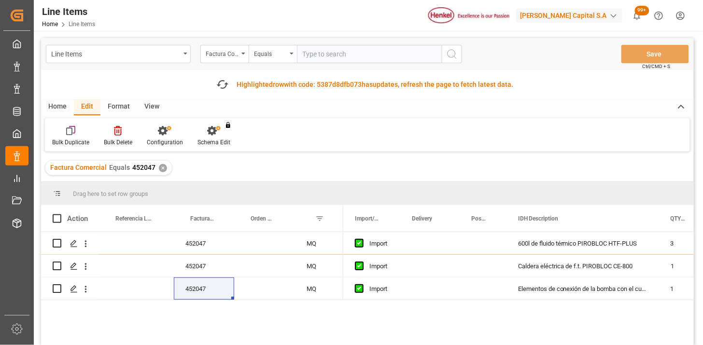
click at [329, 51] on input "text" at bounding box center [369, 54] width 145 height 18
paste input "196913633"
type input "196913633"
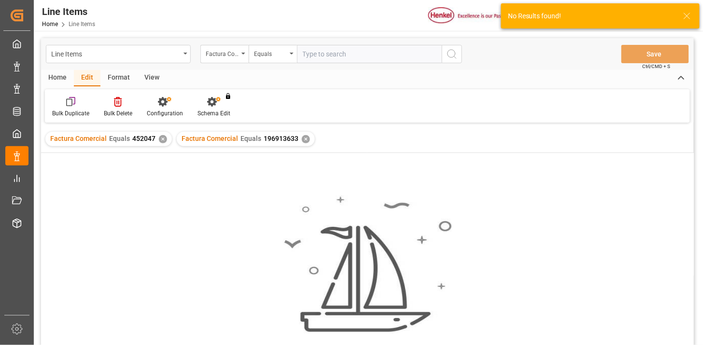
click at [162, 170] on div "No results found. Please try updating the filters/search for smooth sailing." at bounding box center [367, 262] width 653 height 218
click at [160, 138] on div "✕" at bounding box center [163, 139] width 8 height 8
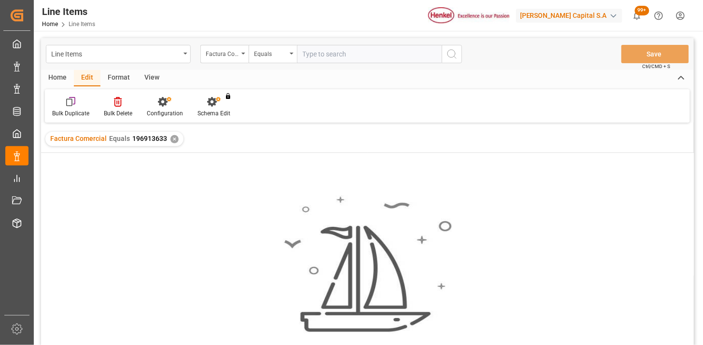
click at [59, 75] on div "Home" at bounding box center [57, 78] width 33 height 16
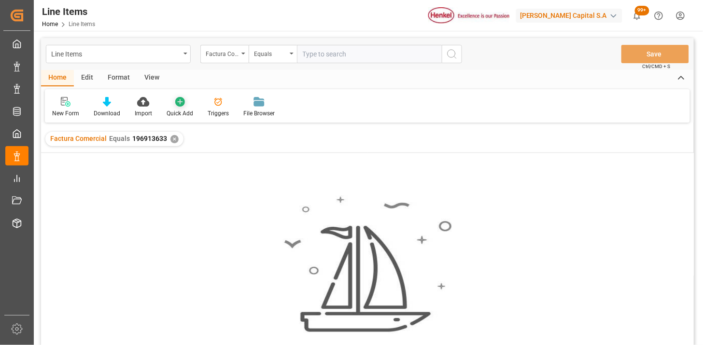
click at [180, 102] on icon at bounding box center [180, 102] width 10 height 10
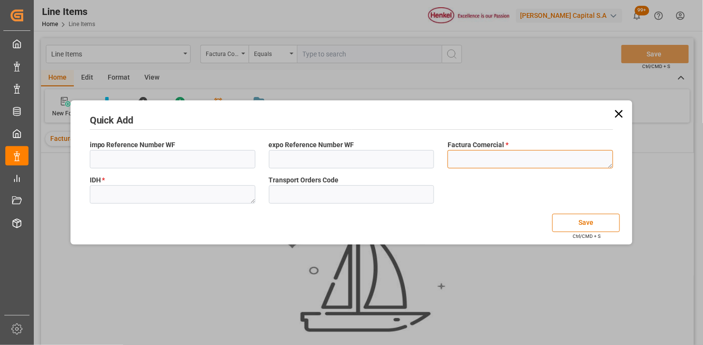
click at [493, 158] on textarea at bounding box center [531, 159] width 166 height 18
paste textarea "196913633"
type textarea "196913633"
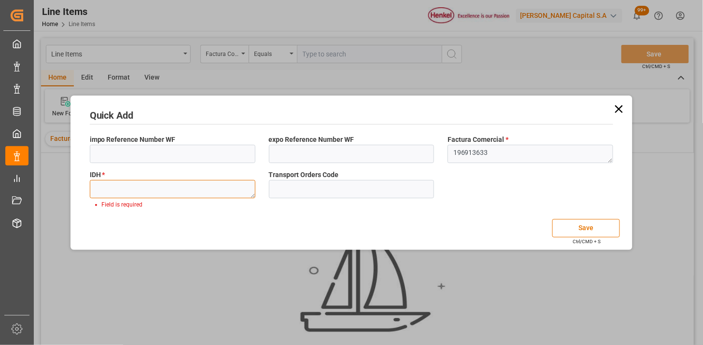
paste textarea "2475916"
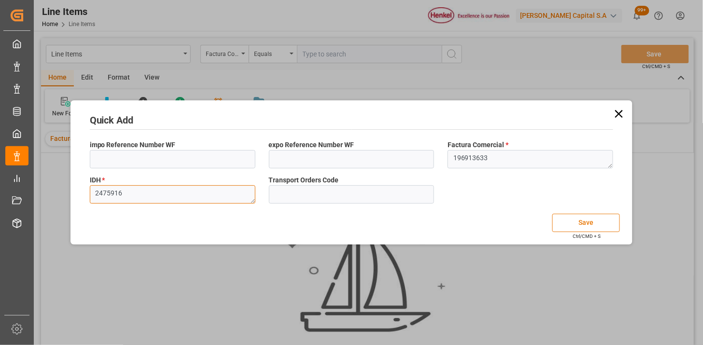
type textarea "2475916"
click at [587, 221] on button "Save" at bounding box center [587, 223] width 68 height 18
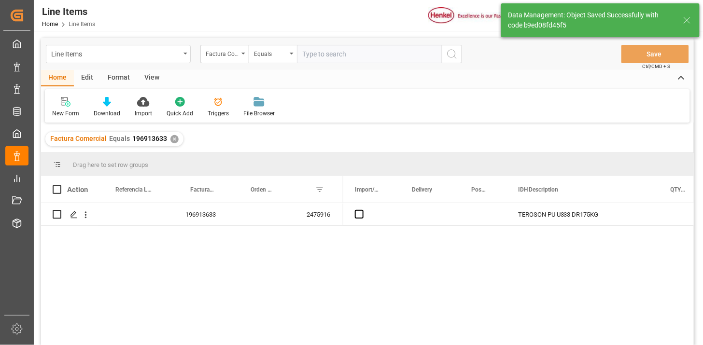
click at [153, 80] on div "View" at bounding box center [151, 78] width 29 height 16
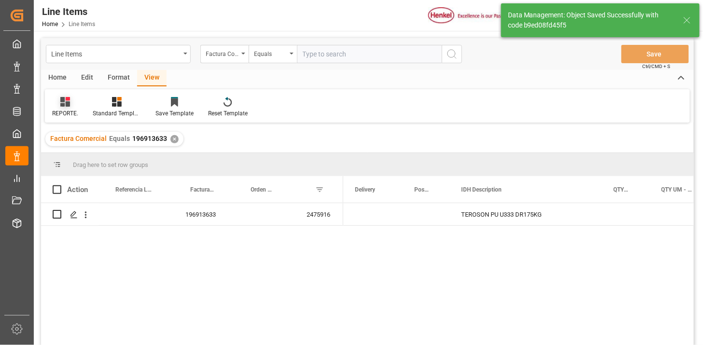
click at [66, 109] on div "REPORTE." at bounding box center [65, 113] width 26 height 9
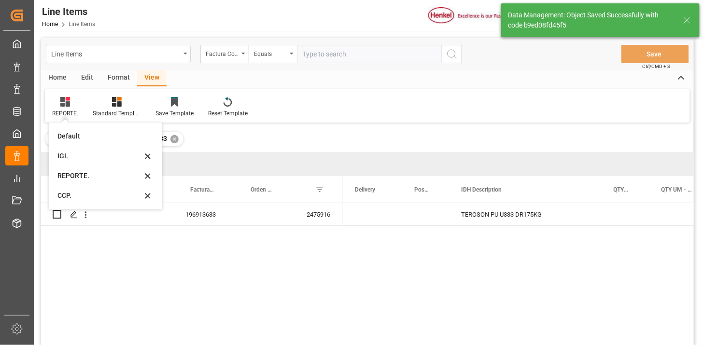
drag, startPoint x: 79, startPoint y: 176, endPoint x: 134, endPoint y: 168, distance: 55.2
click at [84, 175] on div "REPORTE." at bounding box center [99, 176] width 85 height 10
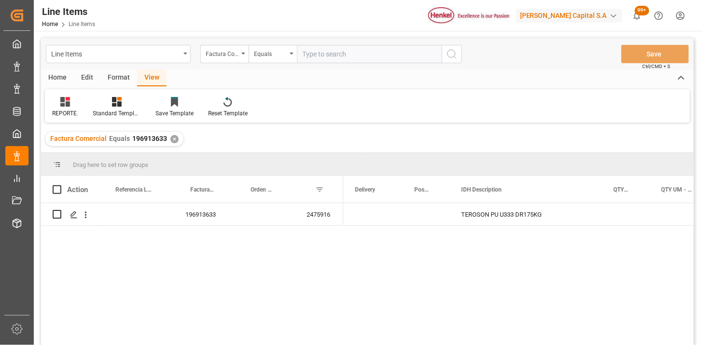
scroll to position [54, 0]
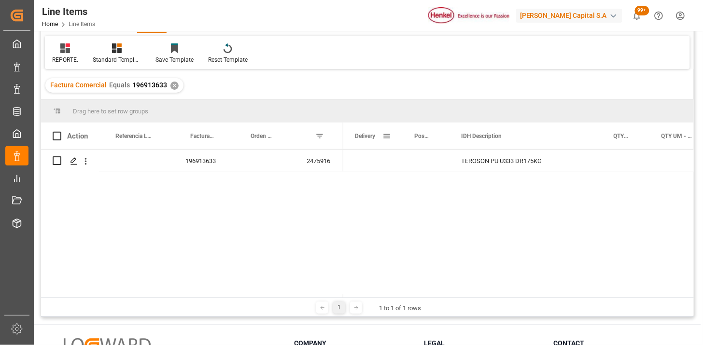
click at [387, 139] on span at bounding box center [387, 136] width 9 height 9
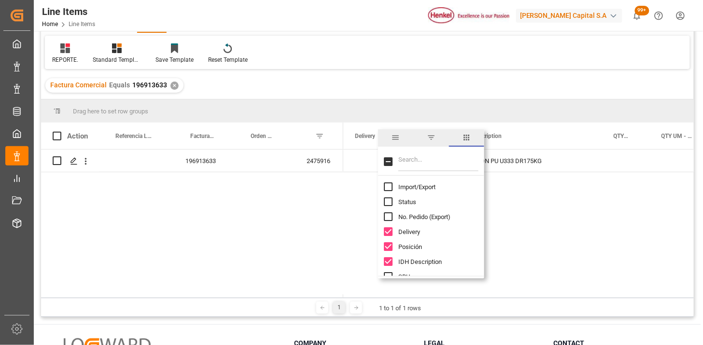
click at [414, 186] on span "Import/Export" at bounding box center [417, 187] width 37 height 7
checkbox input "true"
click at [420, 166] on input "Filter Columns Input" at bounding box center [439, 161] width 80 height 19
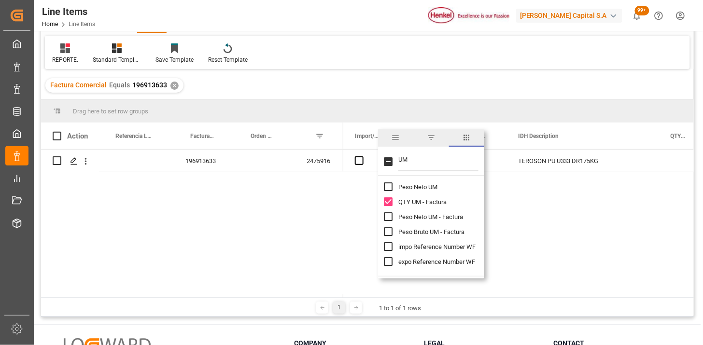
type input "UM"
click at [413, 211] on div "Peso Neto UM - Factura" at bounding box center [437, 217] width 106 height 15
click at [416, 223] on div "Peso Neto UM - Factura" at bounding box center [437, 217] width 106 height 15
click at [418, 218] on span "Peso Neto UM - Factura" at bounding box center [431, 217] width 65 height 7
checkbox input "true"
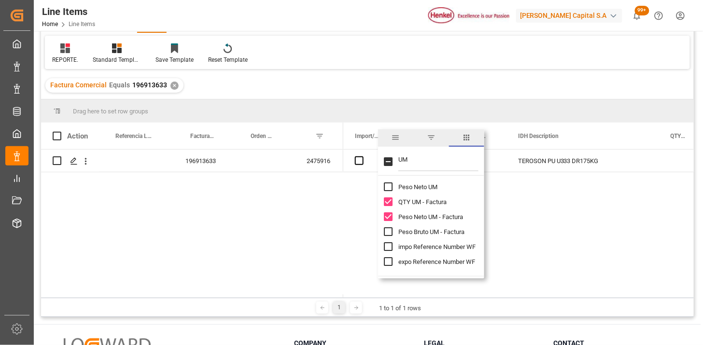
click at [416, 231] on span "Peso Bruto UM - Factura" at bounding box center [432, 231] width 66 height 7
checkbox input "true"
click at [308, 165] on div "2475916" at bounding box center [319, 161] width 48 height 22
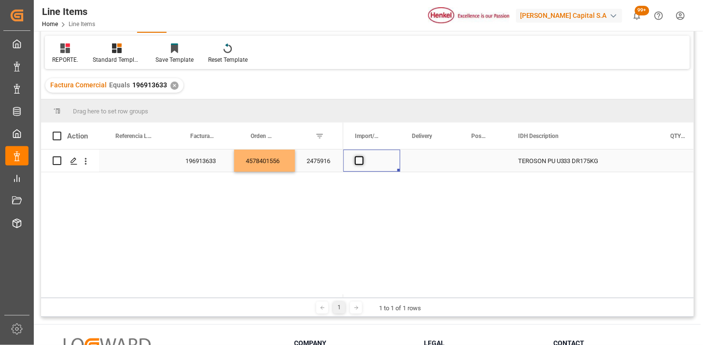
click at [360, 159] on span "Press SPACE to select this row." at bounding box center [359, 161] width 9 height 9
click at [362, 157] on input "Press SPACE to select this row." at bounding box center [362, 157] width 0 height 0
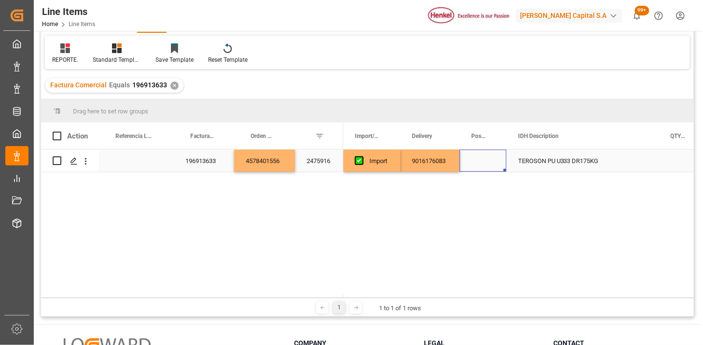
click at [485, 162] on div "Press SPACE to select this row." at bounding box center [483, 161] width 47 height 22
click at [484, 162] on div "Press SPACE to select this row." at bounding box center [483, 161] width 47 height 22
click at [484, 167] on span "Select" at bounding box center [480, 167] width 10 height 10
click at [481, 187] on div "10" at bounding box center [483, 192] width 20 height 10
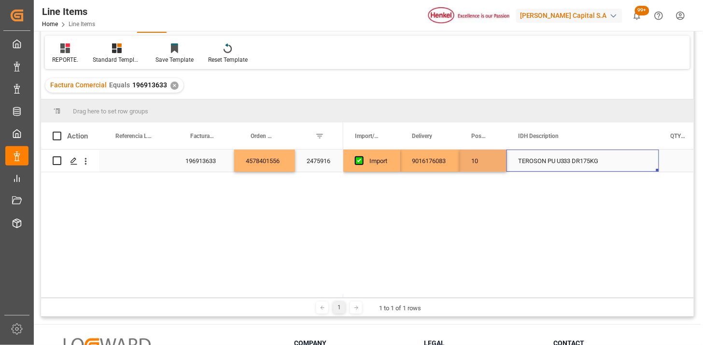
click at [524, 170] on div "TEROSON PU U333 DR175KG" at bounding box center [583, 161] width 153 height 22
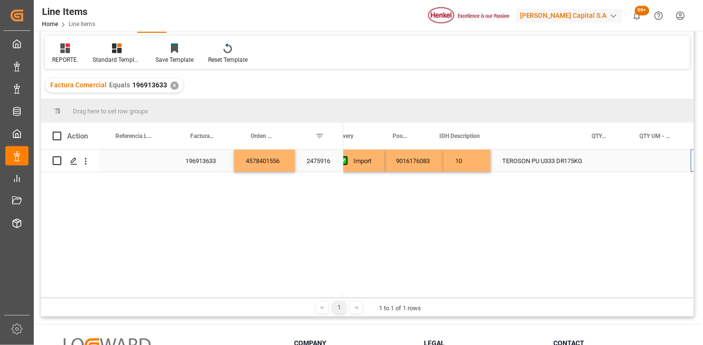
scroll to position [0, 143]
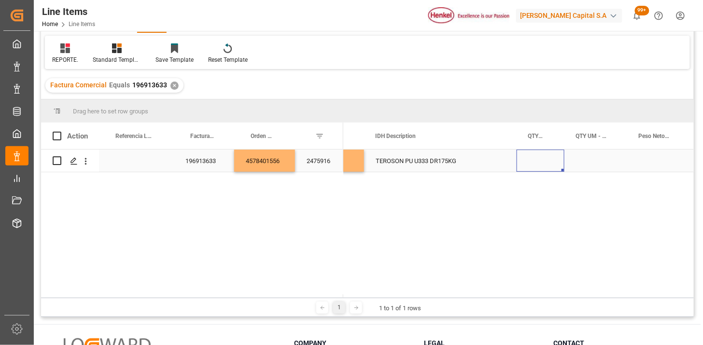
click at [529, 156] on div "Press SPACE to select this row." at bounding box center [541, 161] width 48 height 22
click at [533, 162] on input "Press SPACE to select this row." at bounding box center [541, 166] width 32 height 18
type input "12"
click at [592, 156] on div "Press SPACE to select this row." at bounding box center [596, 161] width 63 height 22
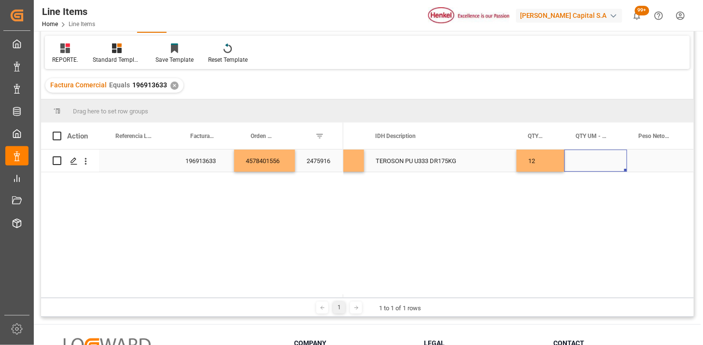
click at [592, 156] on div "Press SPACE to select this row." at bounding box center [596, 161] width 63 height 22
click at [588, 163] on input "Press SPACE to select this row." at bounding box center [595, 166] width 47 height 18
type input "DR"
click at [646, 166] on div "Press SPACE to select this row." at bounding box center [659, 161] width 64 height 22
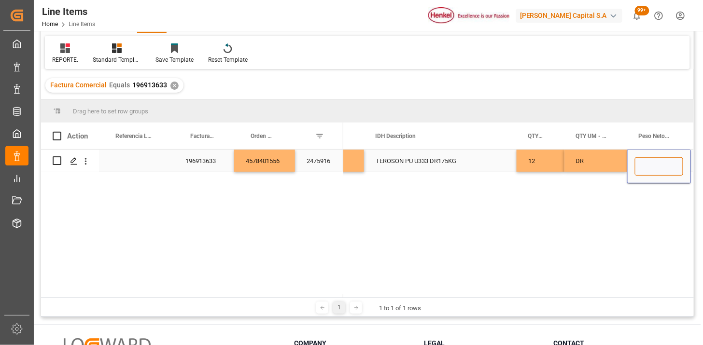
click at [646, 165] on input "Press SPACE to select this row." at bounding box center [659, 166] width 48 height 18
type input "2100"
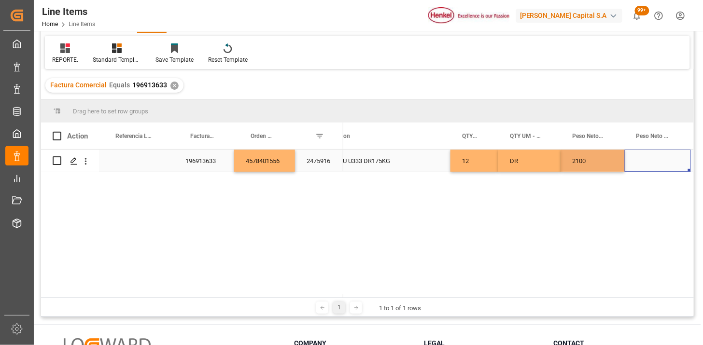
scroll to position [0, 275]
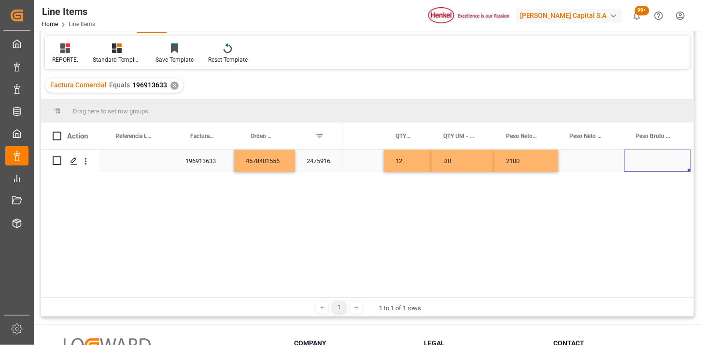
click at [585, 162] on div "Press SPACE to select this row." at bounding box center [591, 161] width 66 height 22
click at [585, 162] on input "Press SPACE to select this row." at bounding box center [591, 166] width 51 height 18
type input "KG"
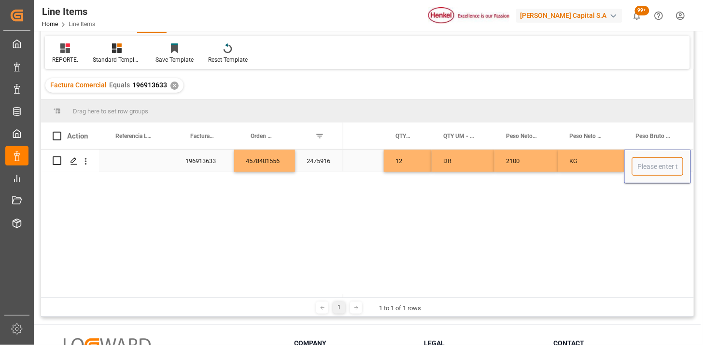
click at [648, 171] on input "Press SPACE to select this row." at bounding box center [657, 166] width 51 height 18
type input "2451.324"
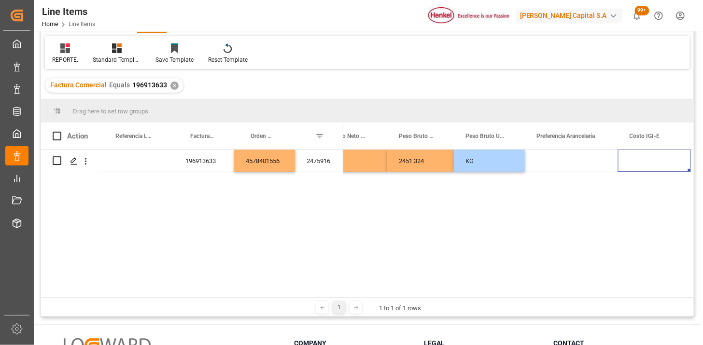
scroll to position [0, 513]
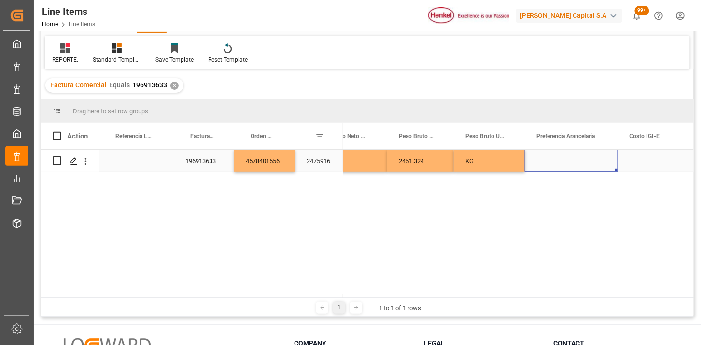
click at [572, 160] on div "Press SPACE to select this row." at bounding box center [571, 161] width 93 height 22
click at [577, 165] on div "Press SPACE to select this row." at bounding box center [571, 161] width 93 height 22
drag, startPoint x: 577, startPoint y: 165, endPoint x: 590, endPoint y: 165, distance: 13.5
click at [580, 163] on div "Press SPACE to select this row." at bounding box center [571, 161] width 93 height 22
click at [600, 166] on button "Select" at bounding box center [572, 166] width 78 height 18
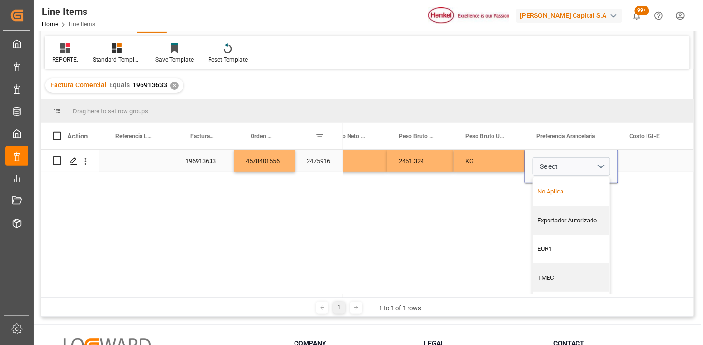
click at [576, 185] on div "No Aplica" at bounding box center [571, 191] width 77 height 29
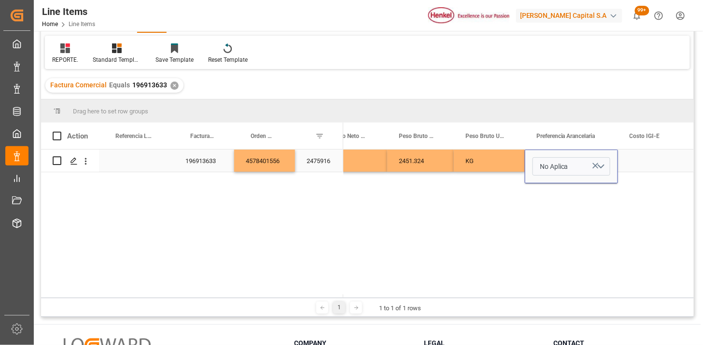
click at [641, 166] on div "Press SPACE to select this row." at bounding box center [654, 161] width 73 height 22
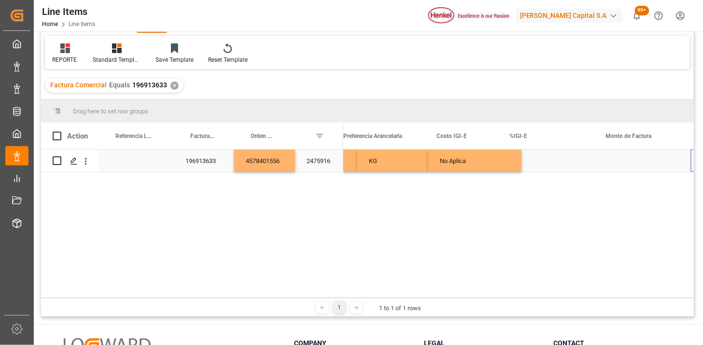
scroll to position [0, 706]
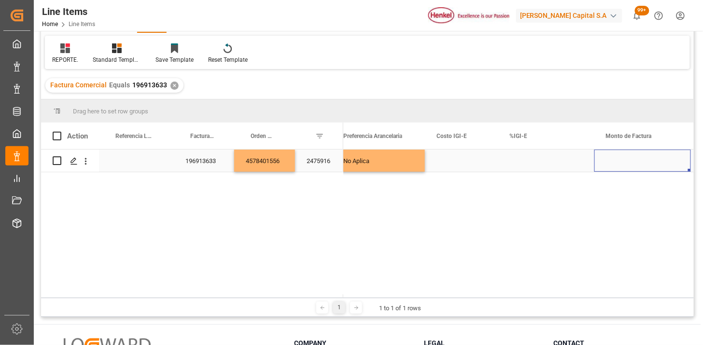
click at [629, 157] on div "Press SPACE to select this row." at bounding box center [643, 161] width 97 height 22
click at [629, 161] on input "Press SPACE to select this row." at bounding box center [642, 166] width 81 height 18
type input "17979.21"
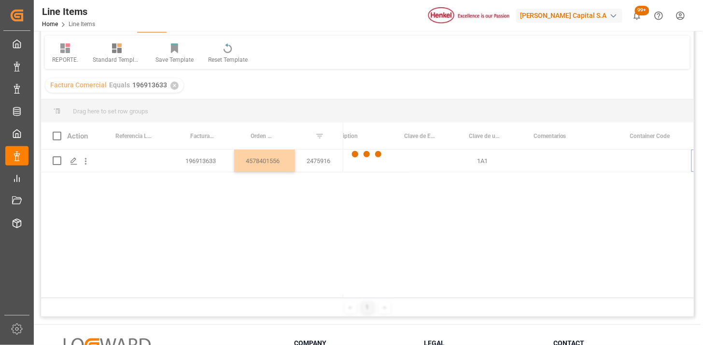
scroll to position [0, 1170]
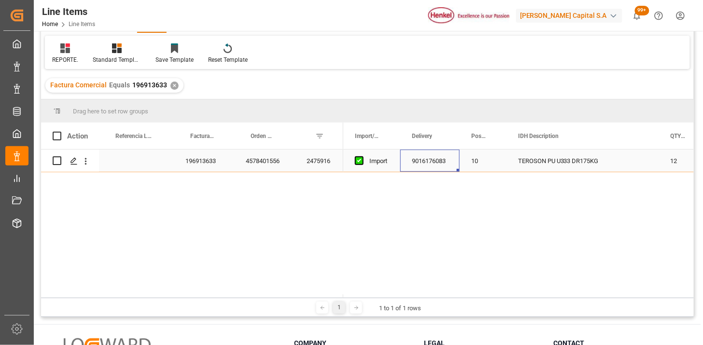
click at [325, 166] on div "2475916" at bounding box center [319, 161] width 48 height 22
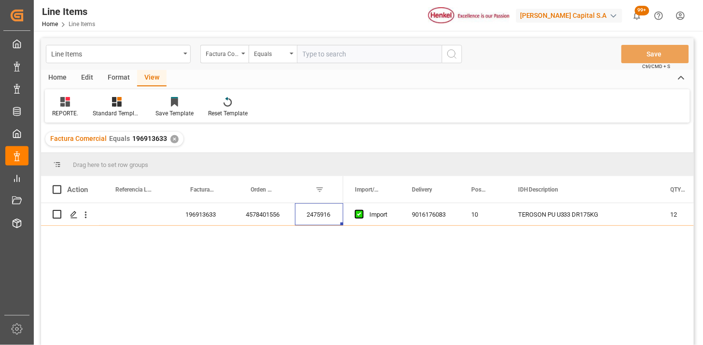
click at [60, 82] on div "Home" at bounding box center [57, 78] width 33 height 16
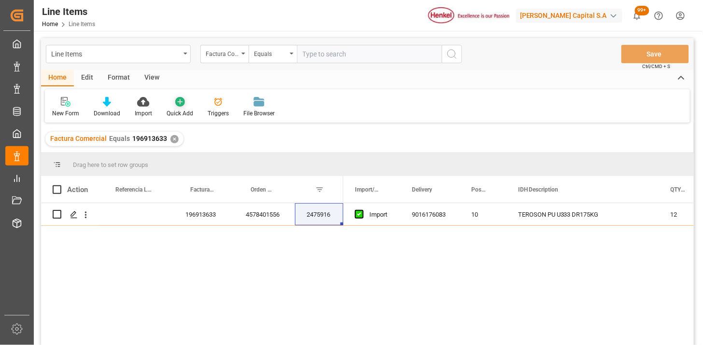
click at [176, 107] on div "Quick Add" at bounding box center [179, 107] width 41 height 21
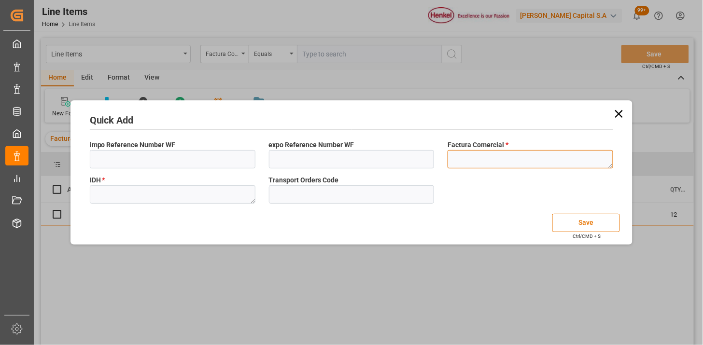
click at [508, 161] on textarea at bounding box center [531, 159] width 166 height 18
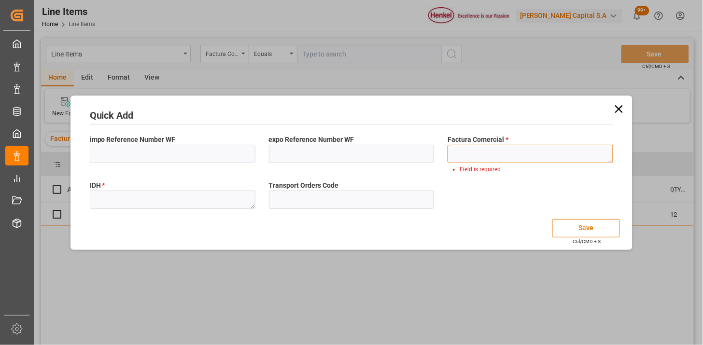
paste textarea "196904102"
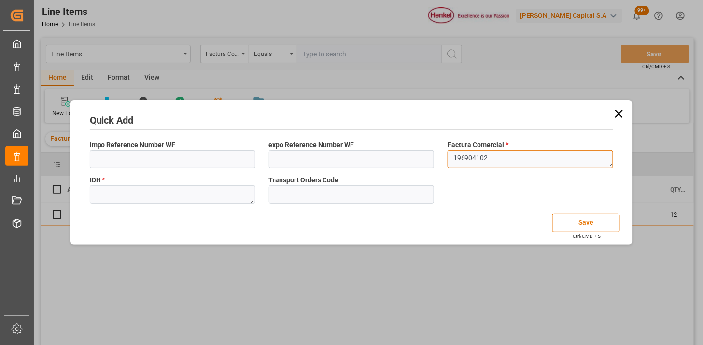
type textarea "196904102"
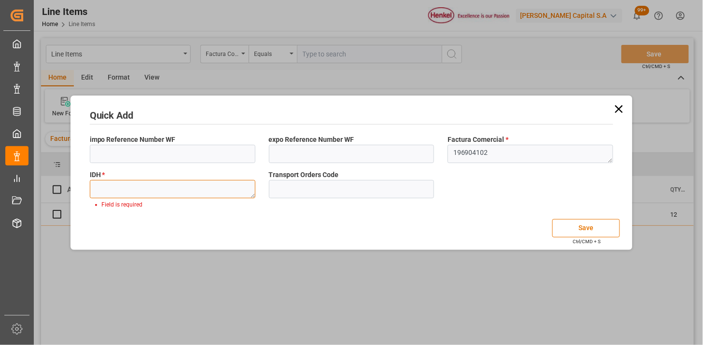
paste textarea "1410072"
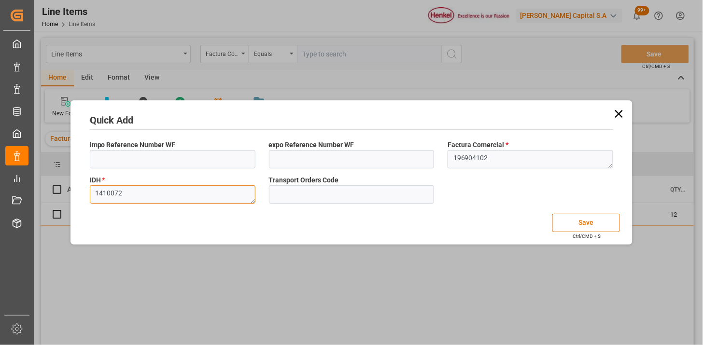
type textarea "1410072"
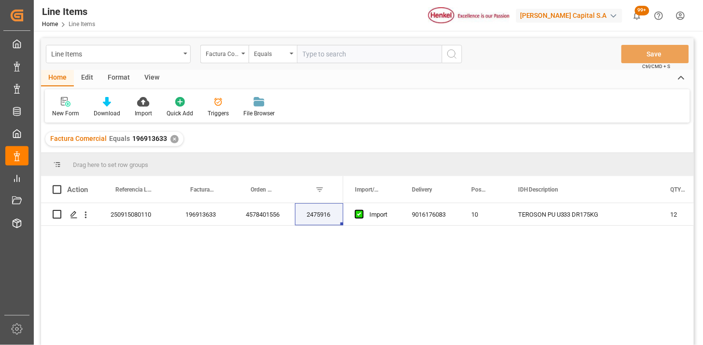
click at [317, 54] on input "text" at bounding box center [369, 54] width 145 height 18
paste input "196904102"
type input "196904102"
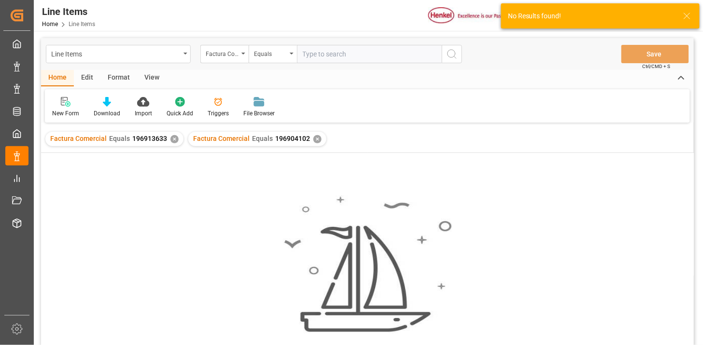
click at [171, 137] on div "✕" at bounding box center [175, 139] width 8 height 8
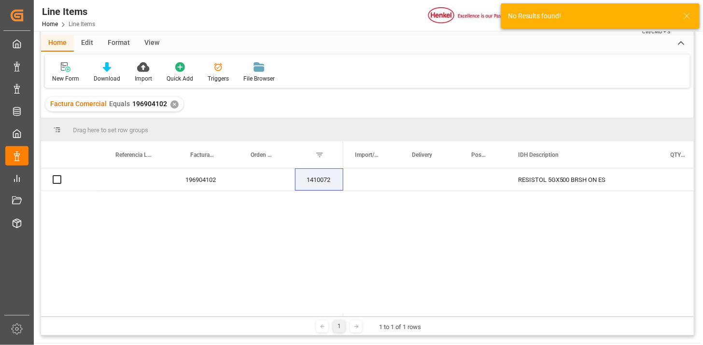
scroll to position [54, 0]
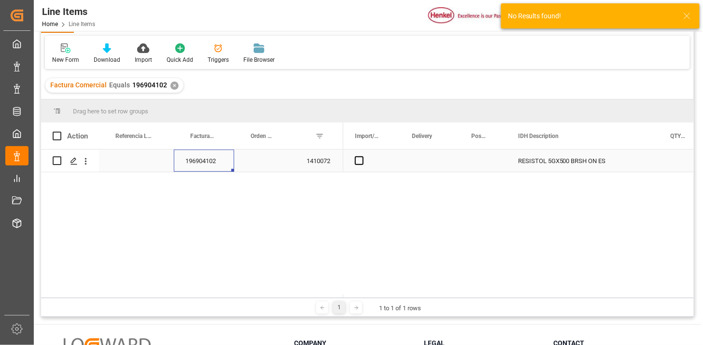
click at [212, 159] on div "196904102" at bounding box center [204, 161] width 60 height 22
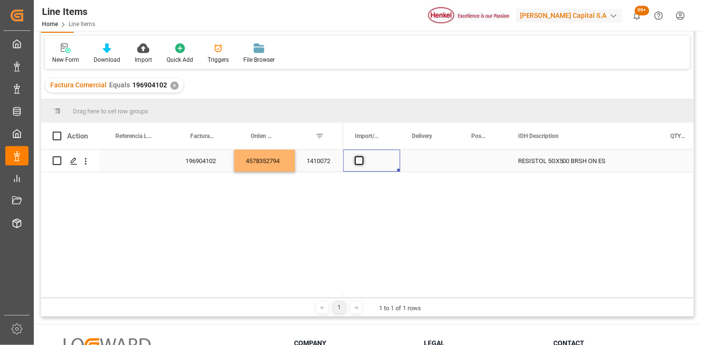
click at [361, 158] on span "Press SPACE to select this row." at bounding box center [359, 161] width 9 height 9
click at [362, 157] on input "Press SPACE to select this row." at bounding box center [362, 157] width 0 height 0
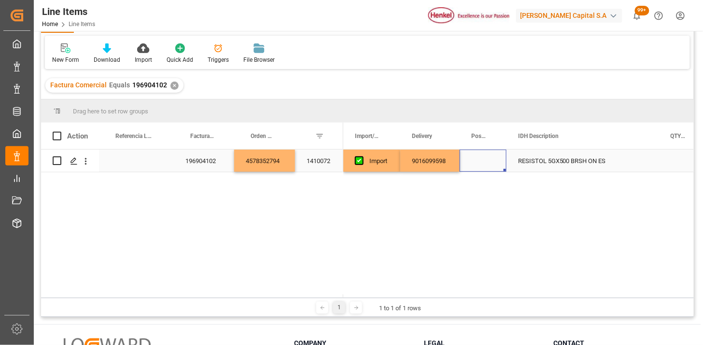
click at [481, 161] on div "Press SPACE to select this row." at bounding box center [483, 161] width 47 height 22
click at [493, 165] on button "Select" at bounding box center [483, 166] width 31 height 18
drag, startPoint x: 475, startPoint y: 191, endPoint x: 525, endPoint y: 175, distance: 52.9
click at [477, 190] on div "10" at bounding box center [483, 192] width 20 height 10
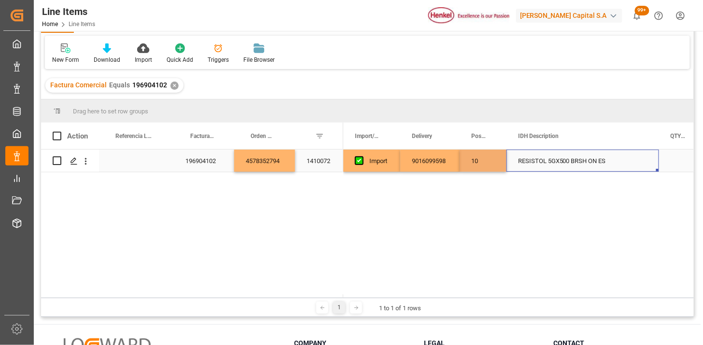
click at [530, 163] on div "RESISTOL 5GX500 BRSH ON ES" at bounding box center [583, 161] width 153 height 22
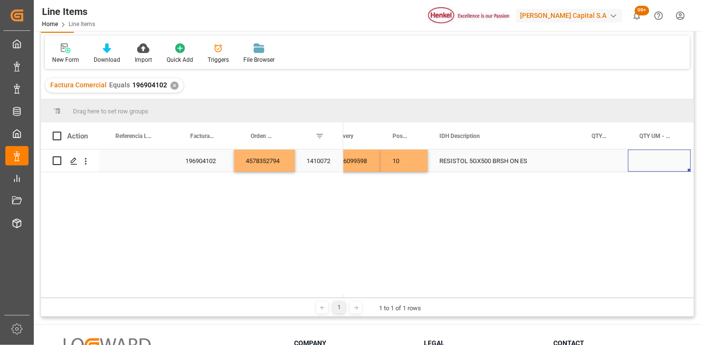
scroll to position [0, 143]
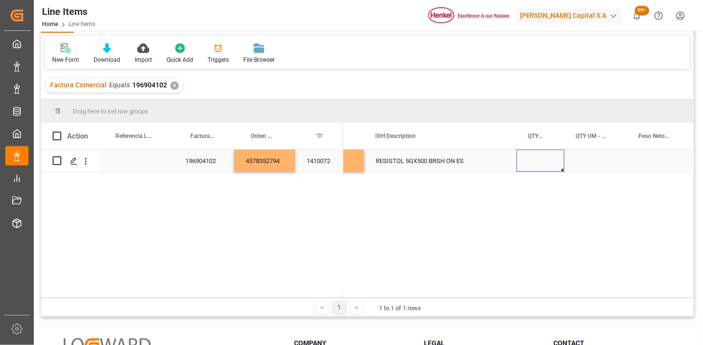
click at [529, 157] on div "Press SPACE to select this row." at bounding box center [541, 161] width 48 height 22
click at [530, 158] on input "Press SPACE to select this row." at bounding box center [541, 166] width 32 height 18
type input "20500"
click at [589, 162] on div "Press SPACE to select this row." at bounding box center [596, 161] width 63 height 22
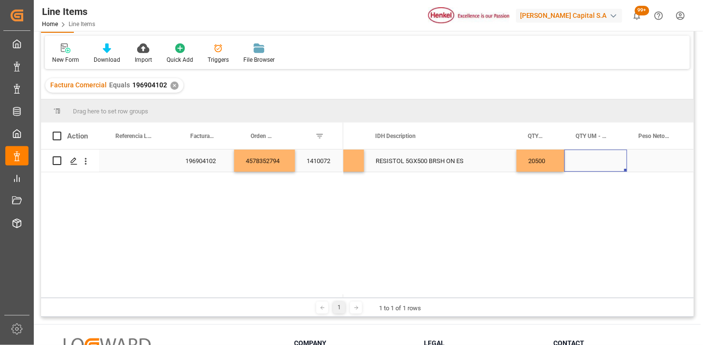
click at [589, 162] on div "Press SPACE to select this row." at bounding box center [596, 161] width 63 height 22
type input "c"
type input "CON"
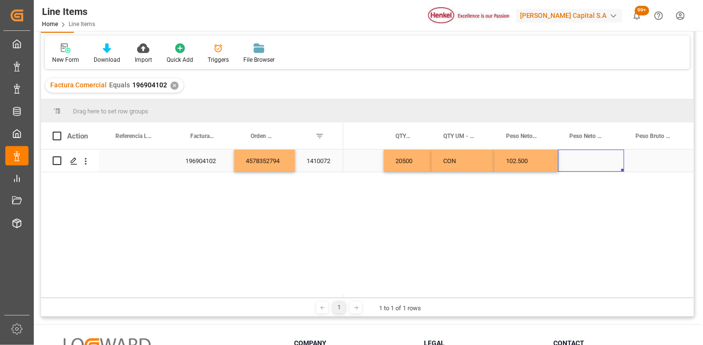
click at [593, 165] on div "Press SPACE to select this row." at bounding box center [591, 161] width 66 height 22
click at [593, 165] on input "Press SPACE to select this row." at bounding box center [591, 166] width 51 height 18
type input "KG"
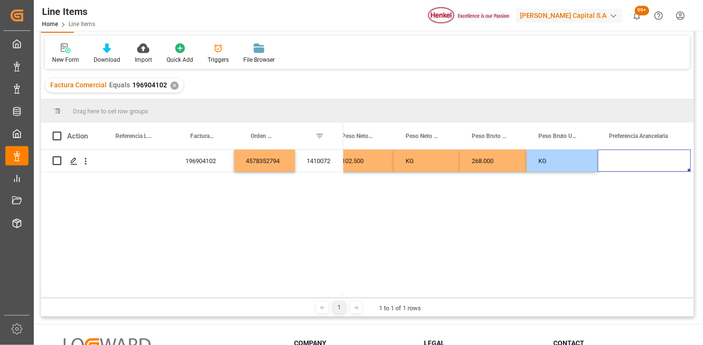
scroll to position [0, 440]
click at [610, 158] on div "Press SPACE to select this row." at bounding box center [644, 161] width 93 height 22
click at [611, 158] on div "Press SPACE to select this row." at bounding box center [644, 161] width 93 height 22
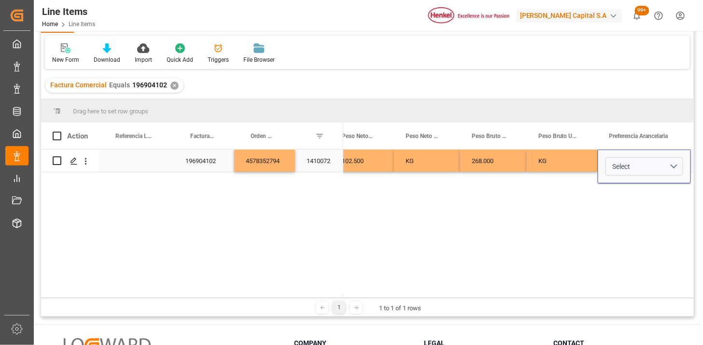
drag, startPoint x: 613, startPoint y: 160, endPoint x: 631, endPoint y: 176, distance: 23.3
click at [626, 167] on span "Select" at bounding box center [622, 167] width 18 height 10
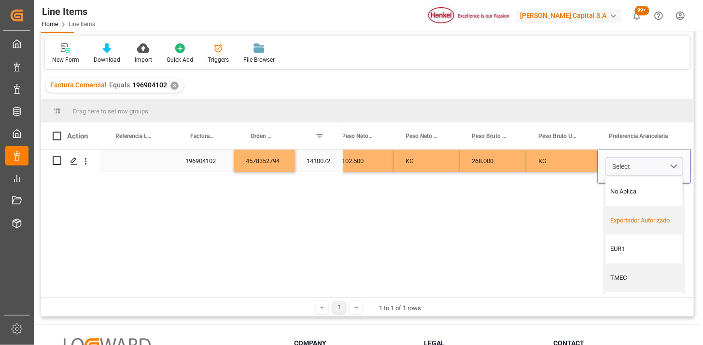
drag, startPoint x: 634, startPoint y: 213, endPoint x: 581, endPoint y: 173, distance: 66.6
click at [630, 211] on div "Exportador Autorizado" at bounding box center [644, 220] width 77 height 29
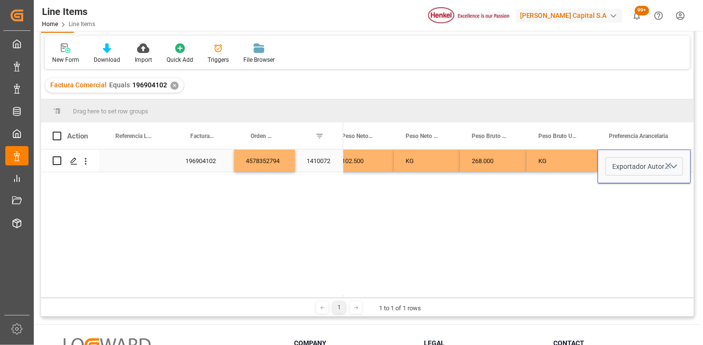
click at [580, 169] on div "KG" at bounding box center [562, 161] width 71 height 22
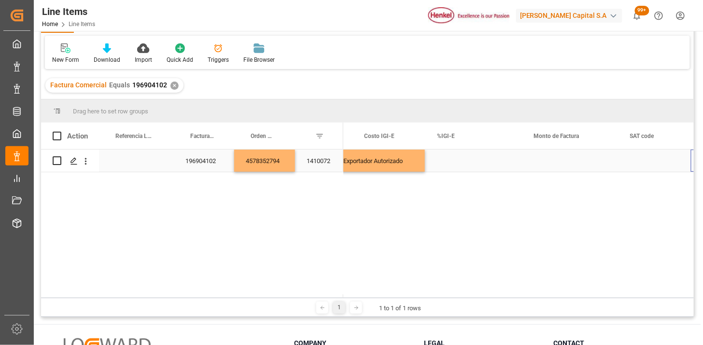
scroll to position [0, 778]
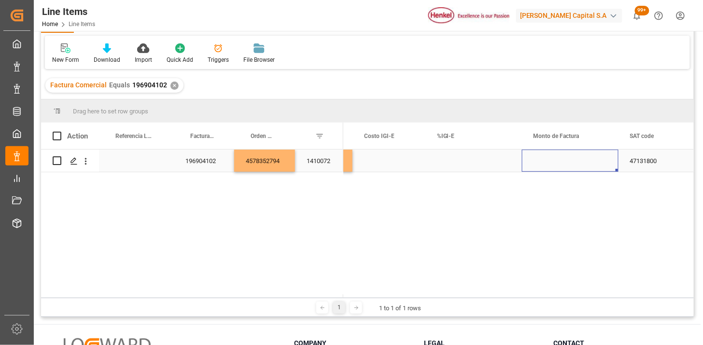
click at [563, 157] on div "Press SPACE to select this row." at bounding box center [570, 161] width 97 height 22
click at [563, 159] on div "Press SPACE to select this row." at bounding box center [570, 161] width 97 height 22
click at [566, 163] on div "Press SPACE to select this row." at bounding box center [570, 161] width 97 height 22
type input "6158.20"
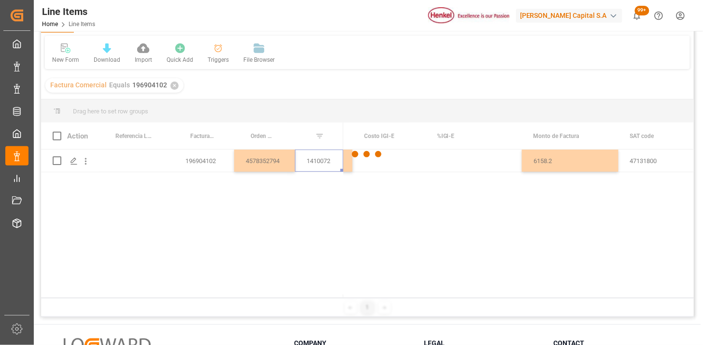
scroll to position [0, 0]
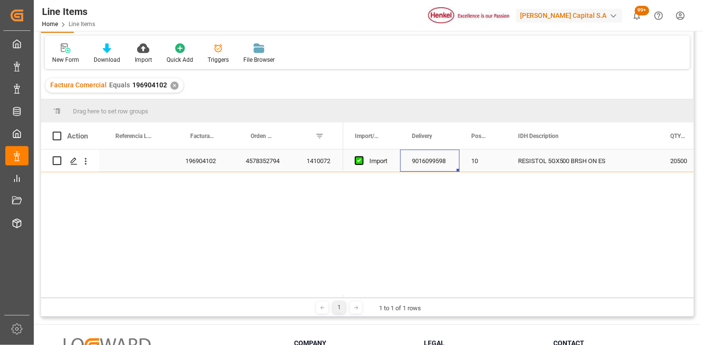
click at [319, 164] on div "1410072" at bounding box center [319, 161] width 48 height 22
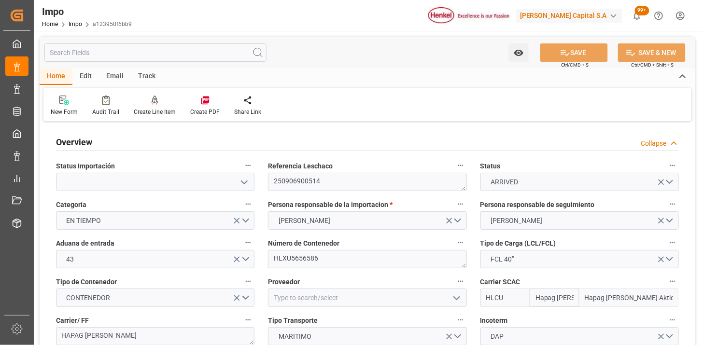
type input "Hapag Lloyd"
type input "Hapag Lloyd Aktiengesellschaft"
type input "66"
type input "3"
type input "28-08-2025"
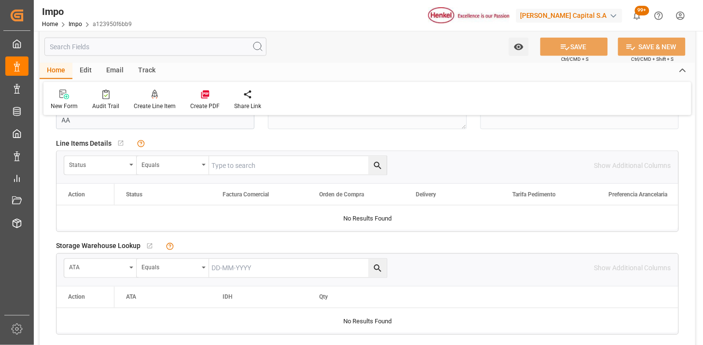
scroll to position [375, 0]
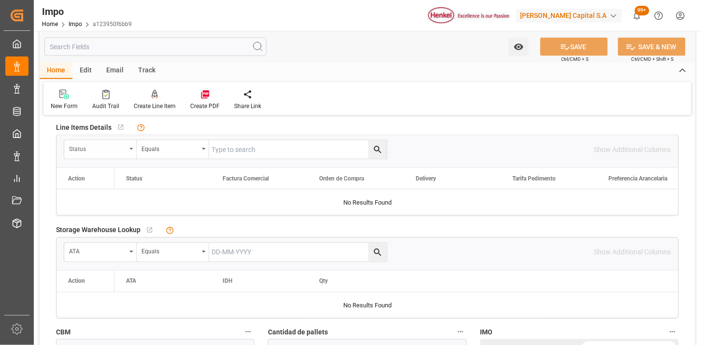
click at [111, 150] on div "Status" at bounding box center [97, 148] width 57 height 11
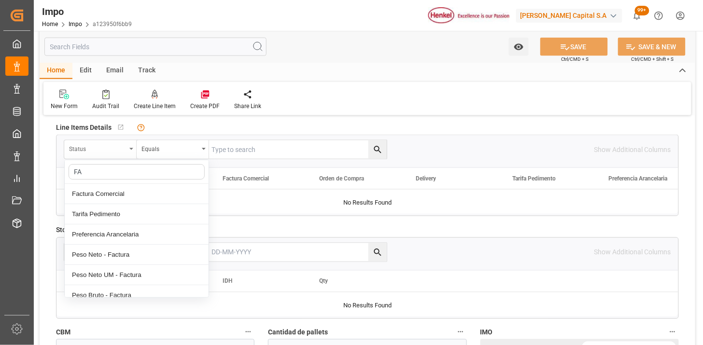
type input "FAC"
drag, startPoint x: 127, startPoint y: 189, endPoint x: 142, endPoint y: 185, distance: 15.5
click at [135, 186] on div "Factura Comercial" at bounding box center [137, 194] width 144 height 20
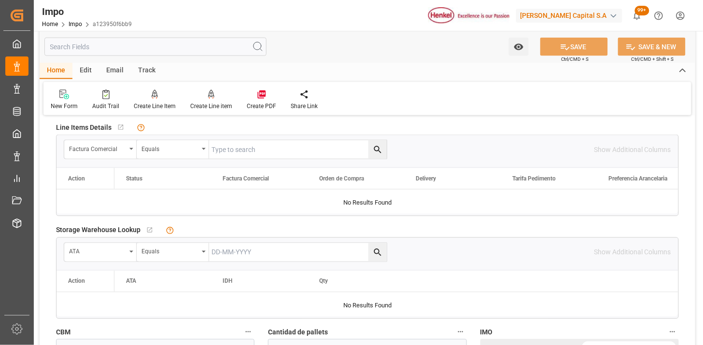
click at [257, 148] on input "text" at bounding box center [298, 150] width 178 height 18
paste input "452047"
type input "452047"
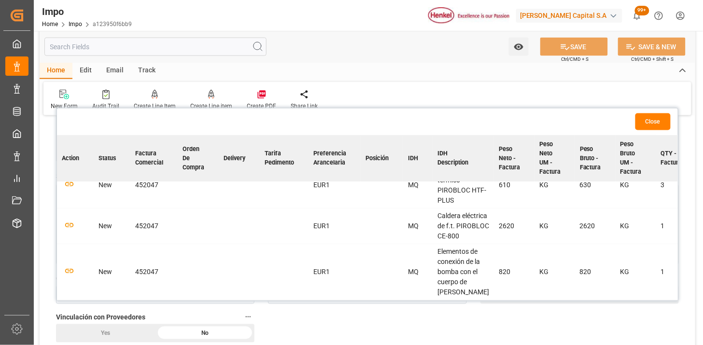
scroll to position [0, 0]
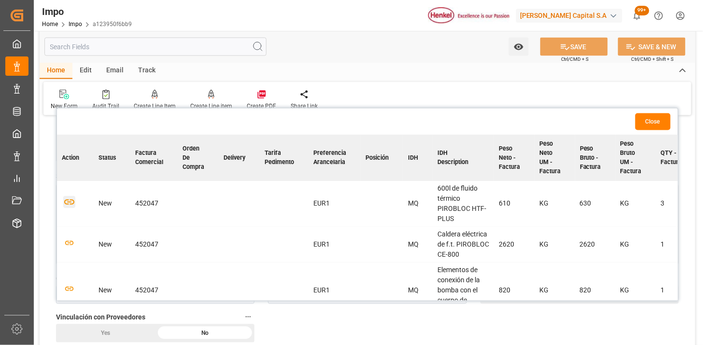
click at [71, 199] on icon "button" at bounding box center [69, 203] width 12 height 12
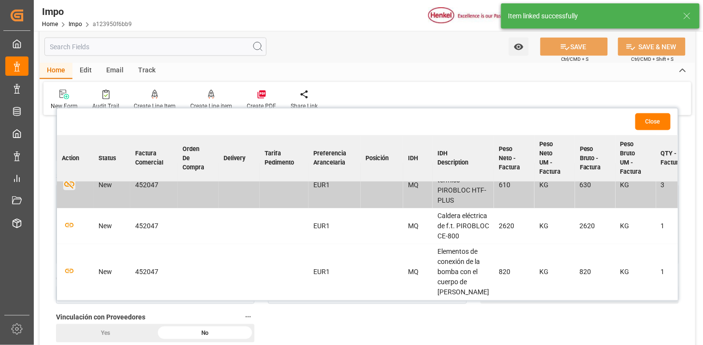
scroll to position [42, 0]
click at [66, 269] on icon "button" at bounding box center [69, 271] width 10 height 5
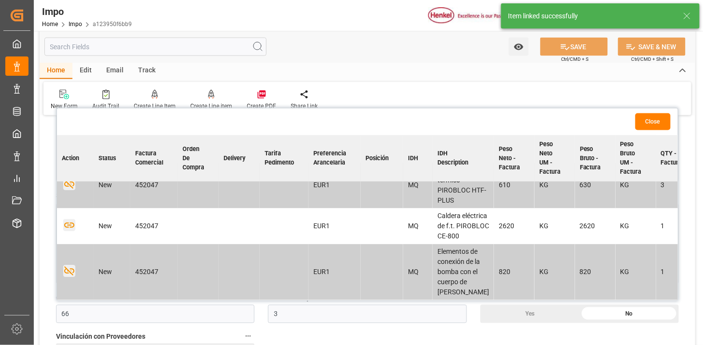
click at [71, 219] on icon "button" at bounding box center [69, 225] width 12 height 12
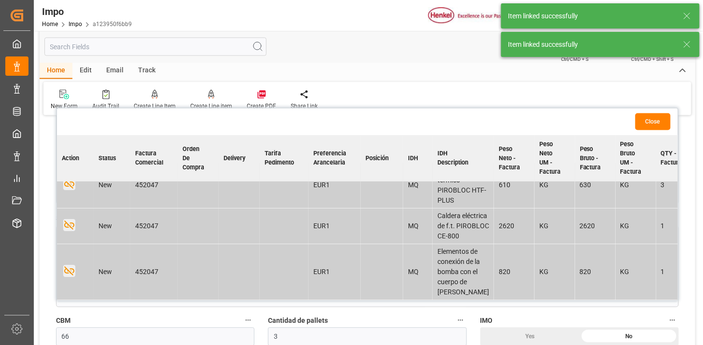
click at [649, 127] on button "Close" at bounding box center [653, 122] width 35 height 17
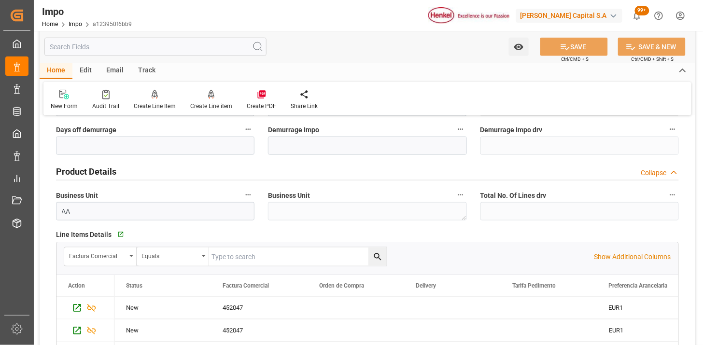
scroll to position [0, 0]
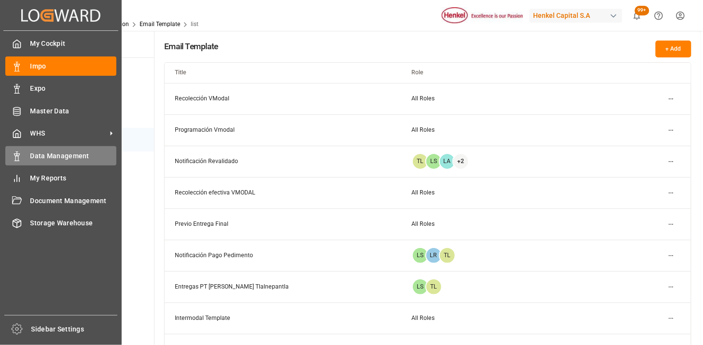
click at [42, 153] on span "Data Management" at bounding box center [73, 156] width 86 height 10
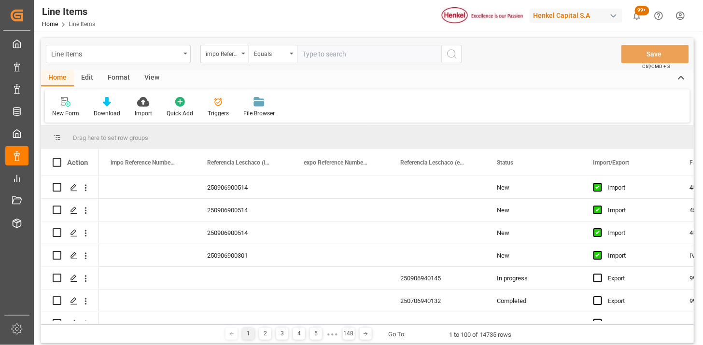
click at [138, 54] on div "Line Items" at bounding box center [115, 53] width 129 height 12
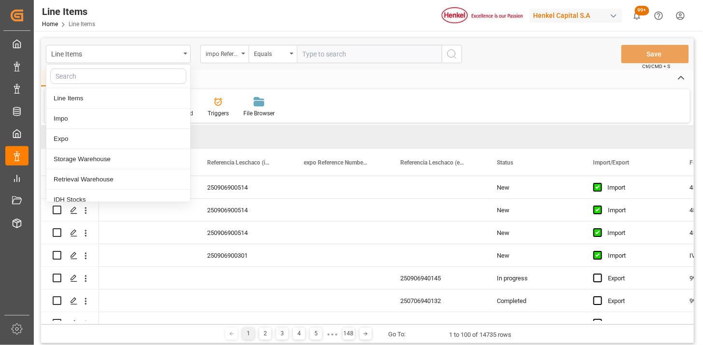
type input "D"
type input "IDH"
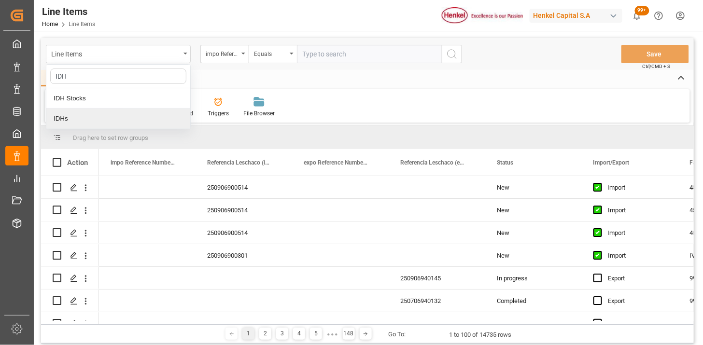
click at [119, 122] on div "IDHs" at bounding box center [118, 119] width 144 height 20
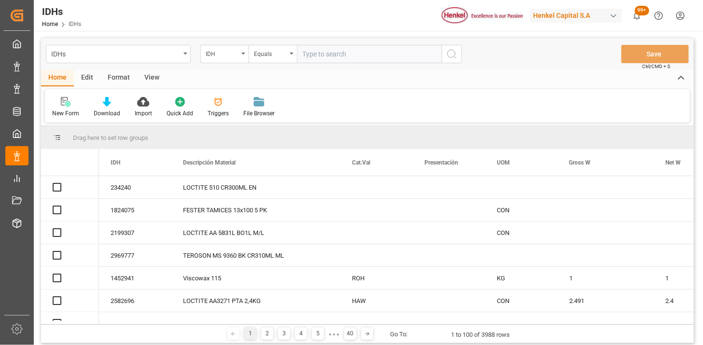
click at [331, 57] on input "text" at bounding box center [369, 54] width 145 height 18
paste input "2475916"
type input "2475916"
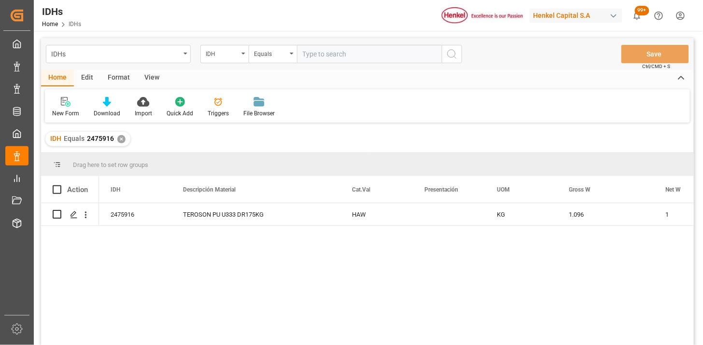
click at [160, 80] on div "View" at bounding box center [151, 78] width 29 height 16
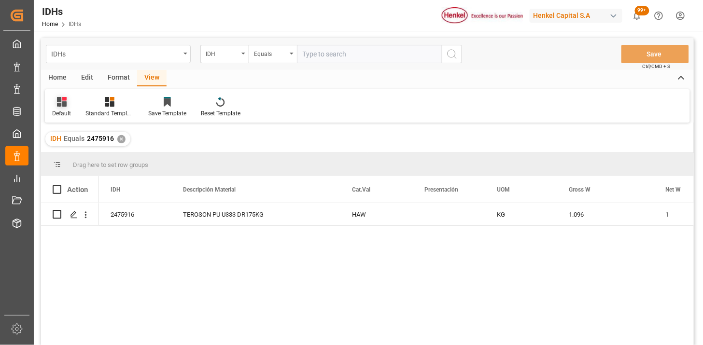
click at [58, 105] on icon at bounding box center [62, 102] width 10 height 10
drag, startPoint x: 75, startPoint y: 160, endPoint x: 87, endPoint y: 153, distance: 14.1
click at [78, 157] on div "IDH" at bounding box center [99, 156] width 85 height 10
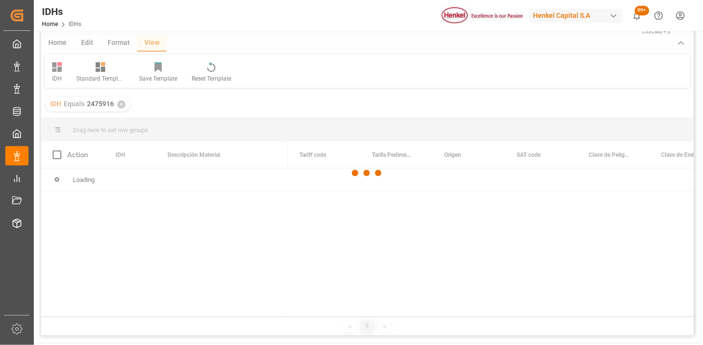
scroll to position [54, 0]
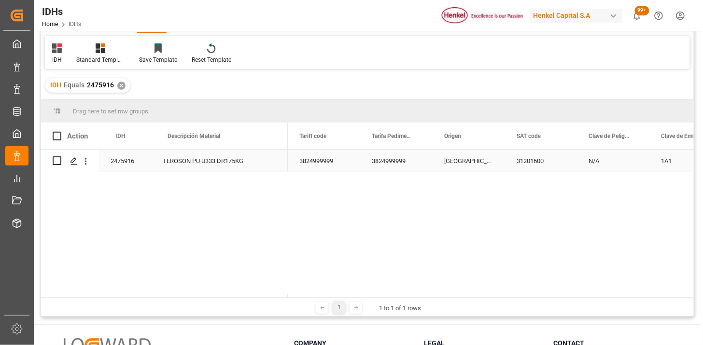
click at [231, 168] on div "TEROSON PU U333 DR175KG" at bounding box center [219, 161] width 137 height 22
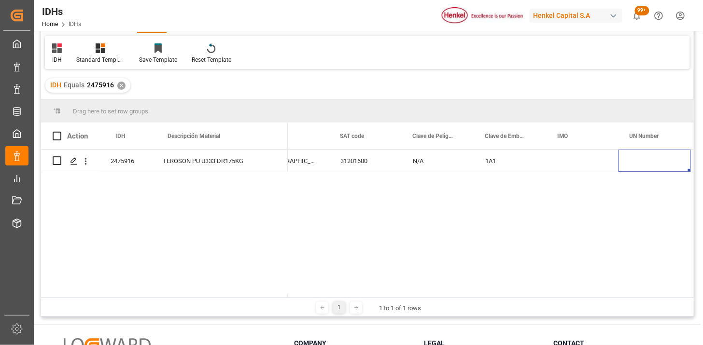
scroll to position [0, 245]
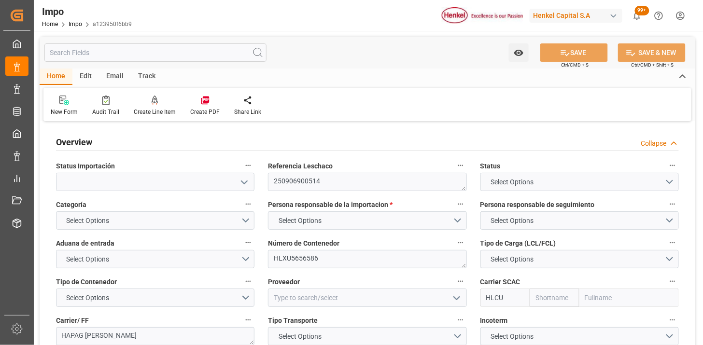
type input "Hapag [PERSON_NAME]"
type input "Hapag [PERSON_NAME] Aktiengesellschaft"
type input "3"
type input "66"
type input "3"
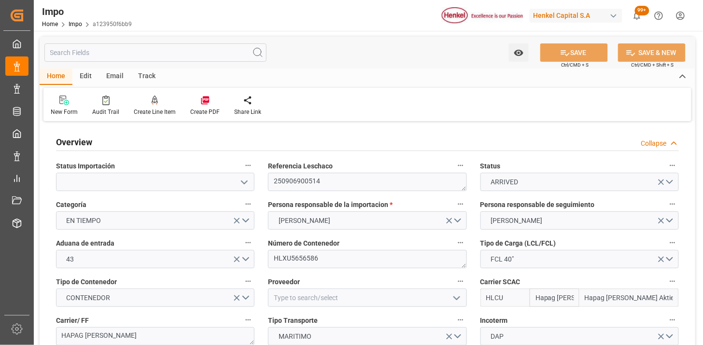
type input "[DATE]"
click at [90, 74] on div "Edit" at bounding box center [85, 77] width 27 height 16
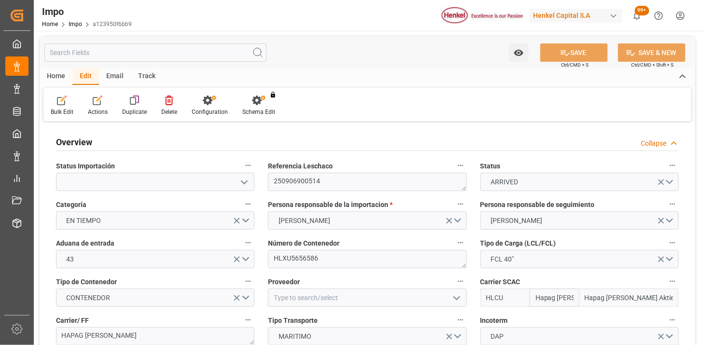
click at [58, 76] on div "Home" at bounding box center [56, 77] width 33 height 16
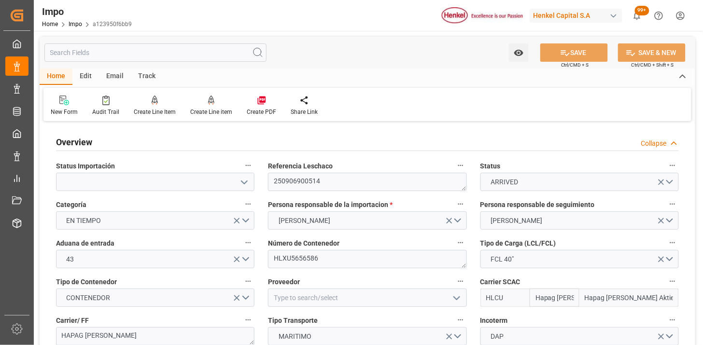
drag, startPoint x: 66, startPoint y: 100, endPoint x: 276, endPoint y: 190, distance: 228.7
click at [66, 101] on icon at bounding box center [66, 102] width 5 height 5
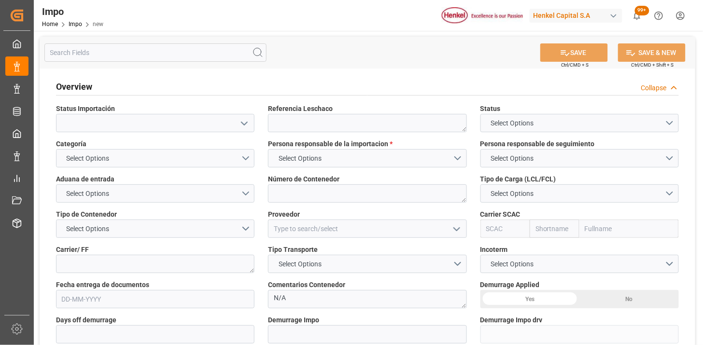
type textarea "N/A"
type input "AA"
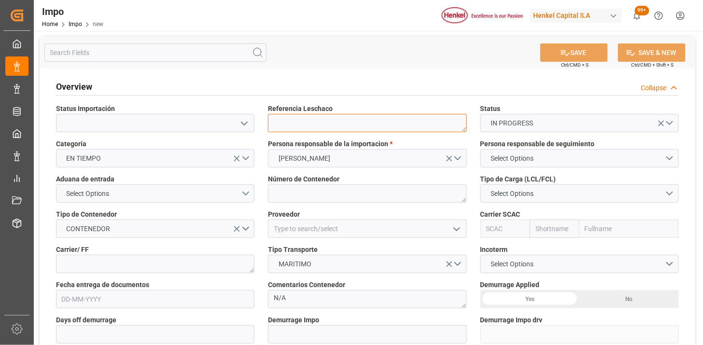
click at [343, 124] on textarea at bounding box center [367, 123] width 199 height 18
paste textarea "250915080110"
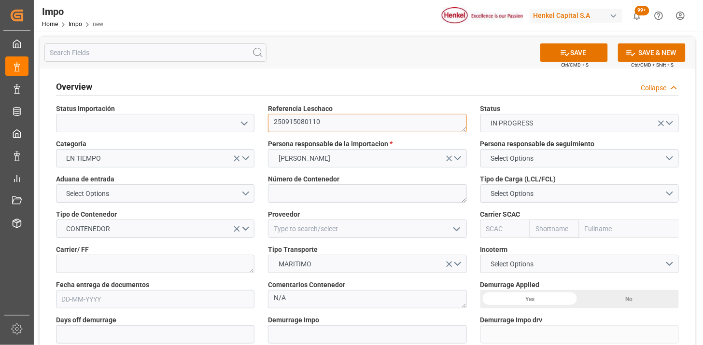
type textarea "250915080110"
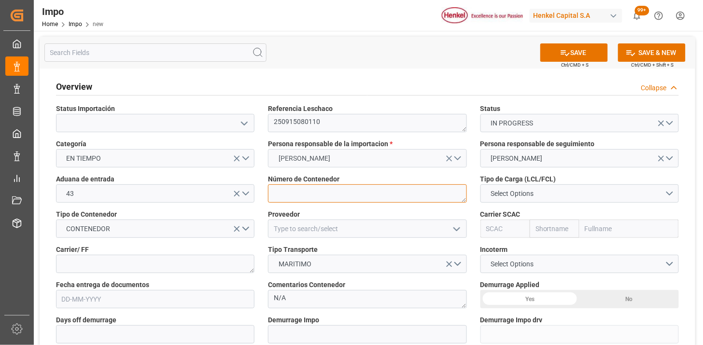
paste textarea "MSNU5834618"
type textarea "MSNU5834618"
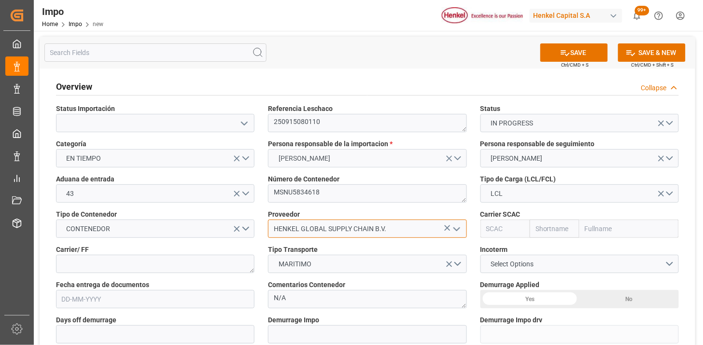
type input "HENKEL GLOBAL SUPPLY CHAIN B.V."
type input "MSCU"
type input "MSC"
type input "Mediterranean Shipping Company"
type input "MSCU"
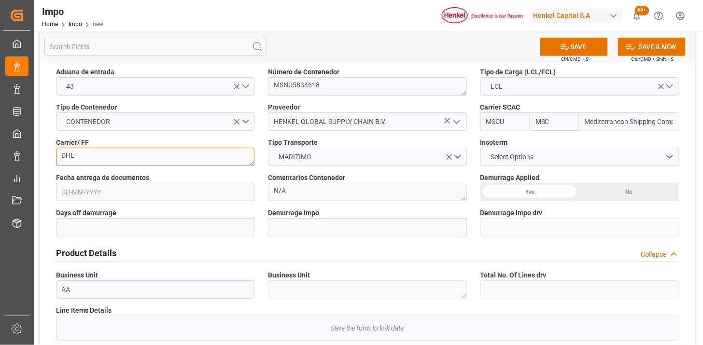
type textarea "DHL"
click at [491, 153] on span "Select Options" at bounding box center [512, 157] width 53 height 10
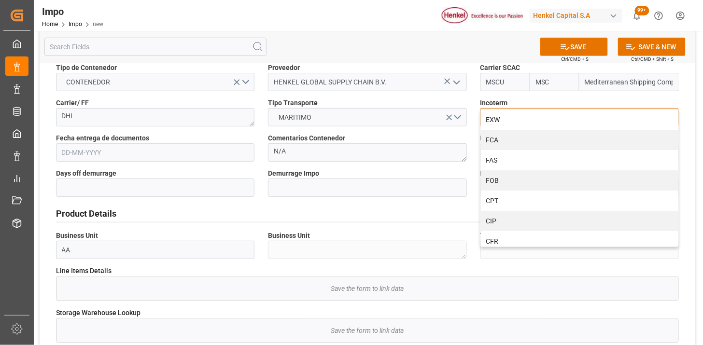
scroll to position [161, 0]
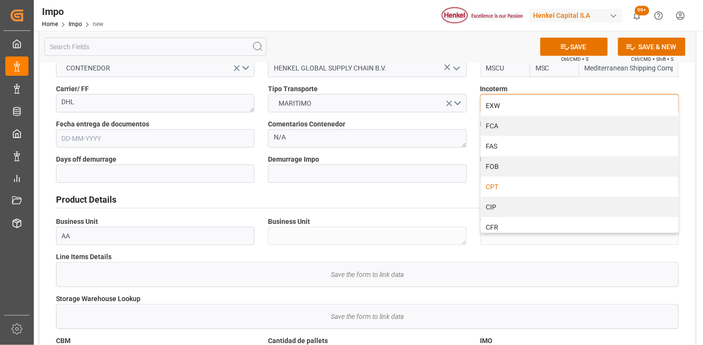
click at [519, 192] on div "CPT" at bounding box center [580, 187] width 198 height 20
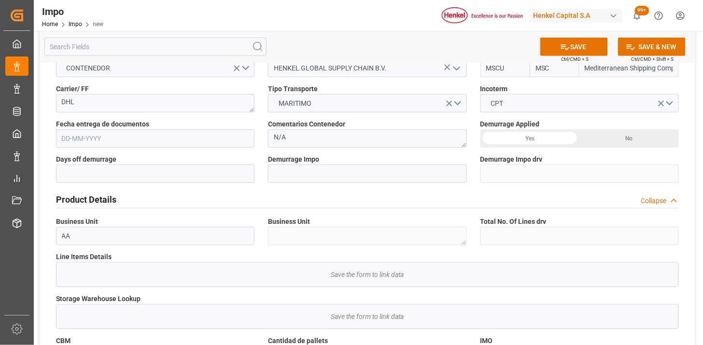
click at [119, 145] on input "text" at bounding box center [155, 138] width 199 height 18
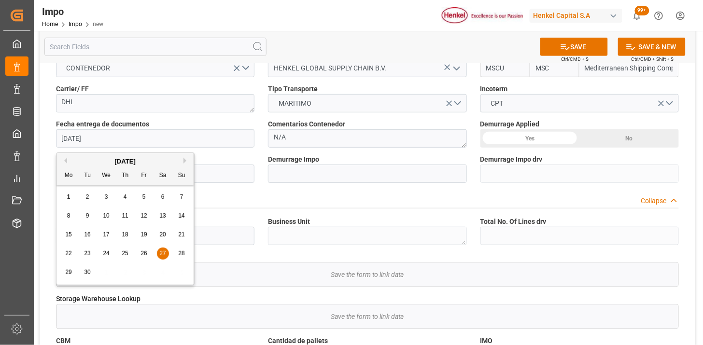
click at [196, 137] on input "[DATE]" at bounding box center [155, 138] width 199 height 18
type input "[DATE]"
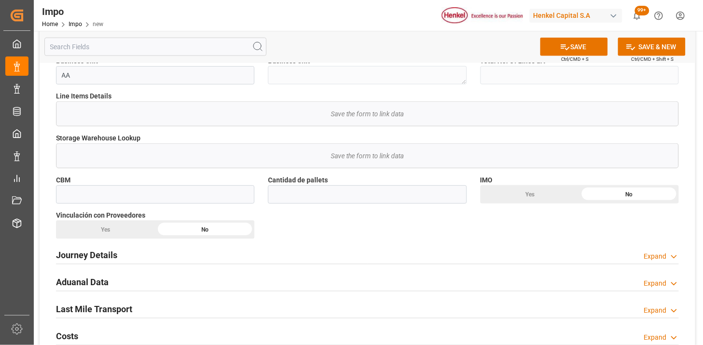
scroll to position [375, 0]
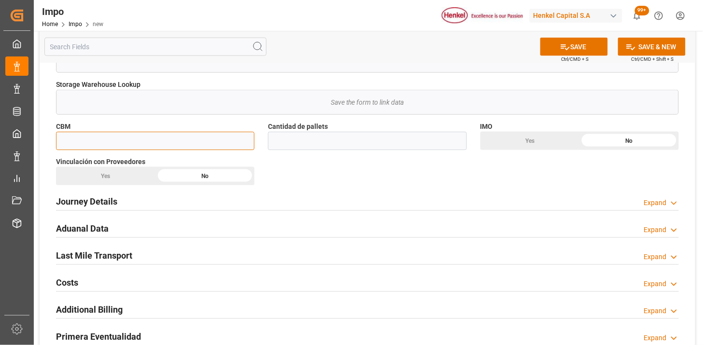
click at [195, 142] on input "text" at bounding box center [155, 141] width 199 height 18
paste input "5.875"
type input "5.875"
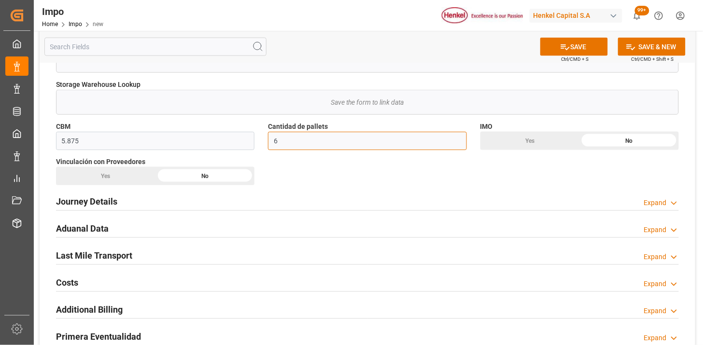
type input "6"
drag, startPoint x: 106, startPoint y: 181, endPoint x: 116, endPoint y: 205, distance: 26.6
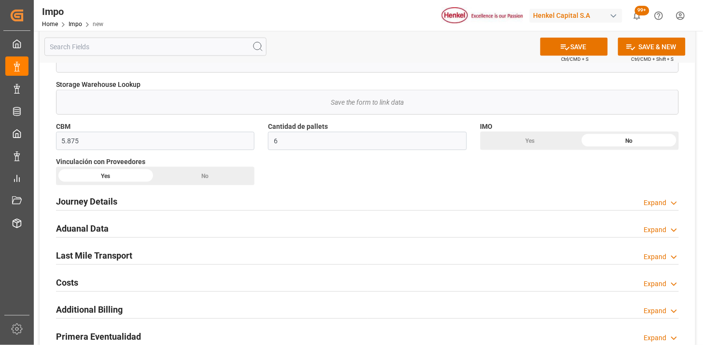
click at [119, 211] on div "Journey Details Expand" at bounding box center [367, 202] width 637 height 27
drag, startPoint x: 123, startPoint y: 203, endPoint x: 187, endPoint y: 188, distance: 65.4
click at [124, 203] on div "Journey Details Expand" at bounding box center [367, 201] width 623 height 18
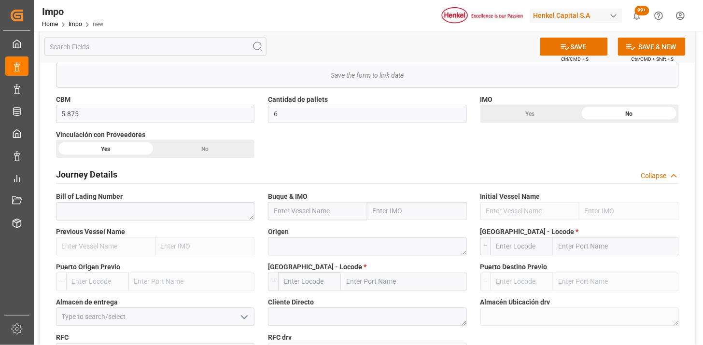
scroll to position [429, 0]
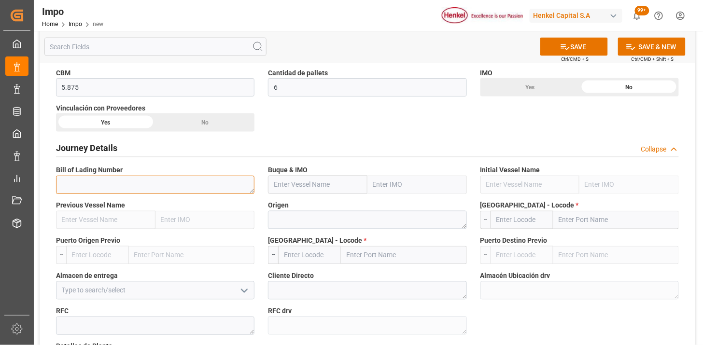
click at [198, 186] on textarea at bounding box center [155, 185] width 199 height 18
paste textarea "HAMB93113"
type textarea "HAMB93113"
paste input "MSC SHANGHAI V"
type input "MSC SHANGHAI V"
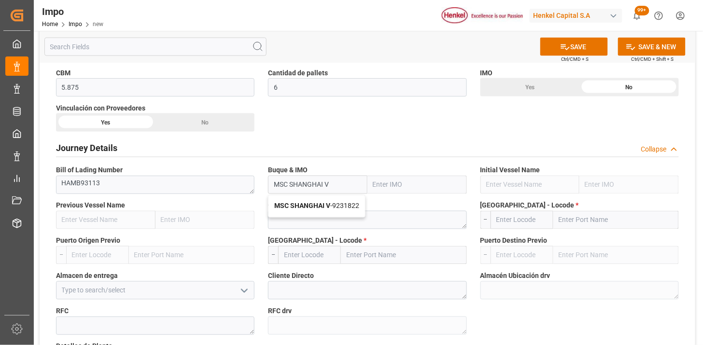
type input "9231822"
type input "MSC SHANGHAI V"
type textarea "[GEOGRAPHIC_DATA]"
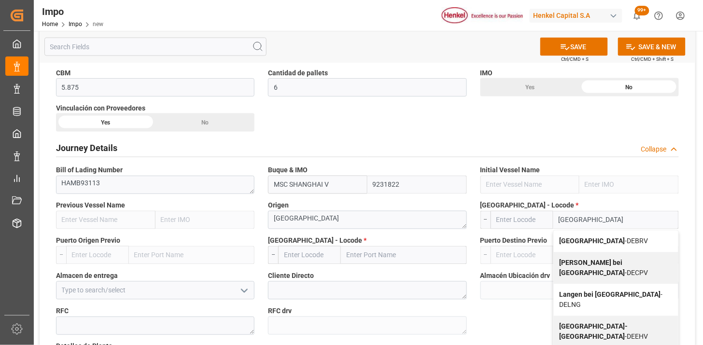
type input "[GEOGRAPHIC_DATA]"
type input "DEBRV"
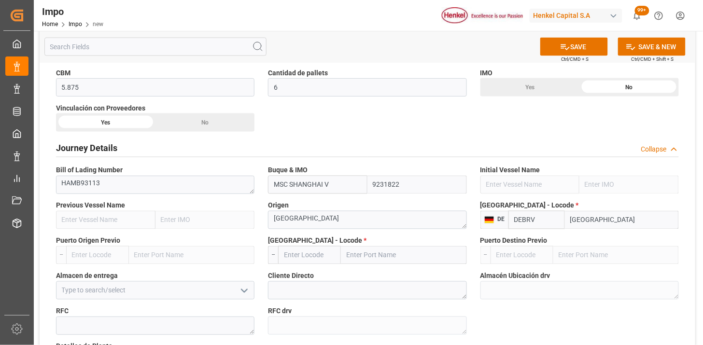
type input "[GEOGRAPHIC_DATA]"
type input "MXVER"
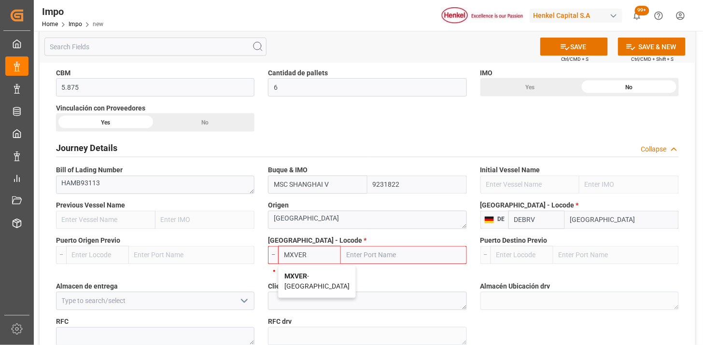
type input "[GEOGRAPHIC_DATA]"
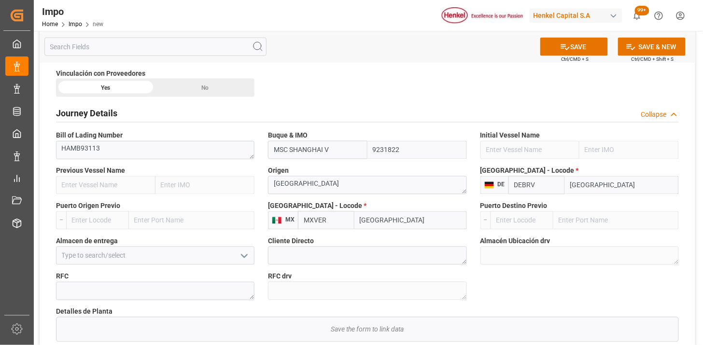
scroll to position [483, 0]
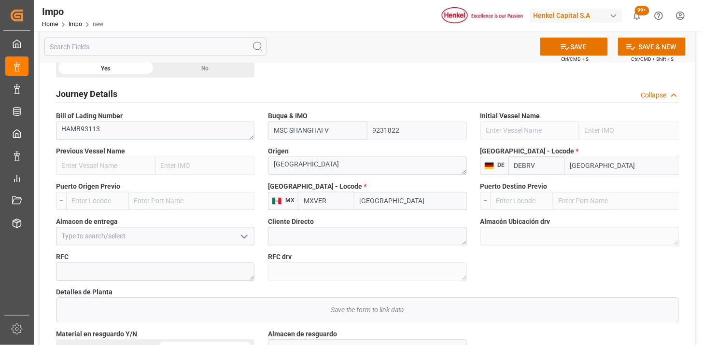
type input "MXVER"
click at [95, 233] on input at bounding box center [155, 237] width 199 height 18
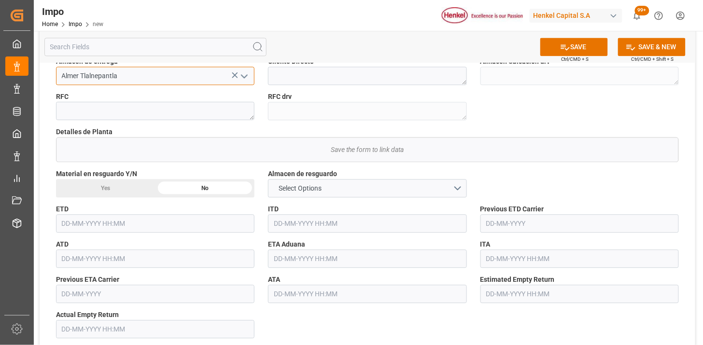
scroll to position [698, 0]
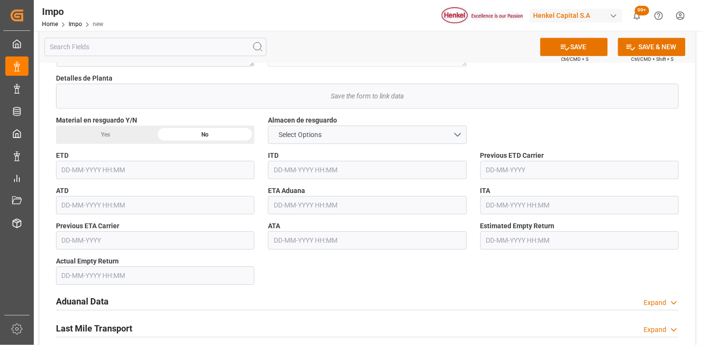
type input "Almer Tlalnepantla"
click at [304, 210] on input "text" at bounding box center [367, 205] width 199 height 18
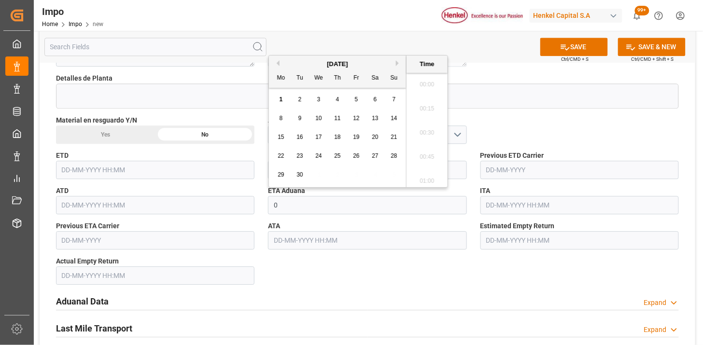
scroll to position [1428, 0]
type input "[DATE] 00:00"
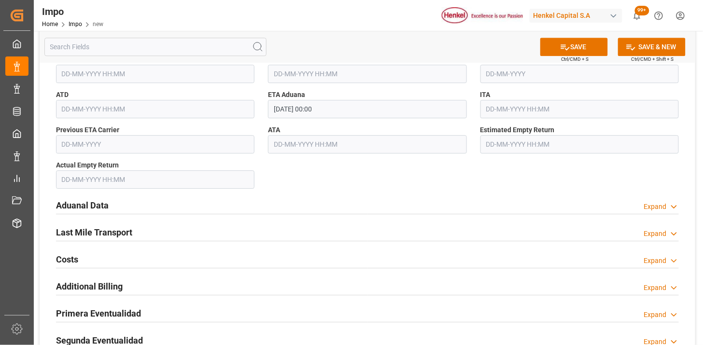
scroll to position [858, 0]
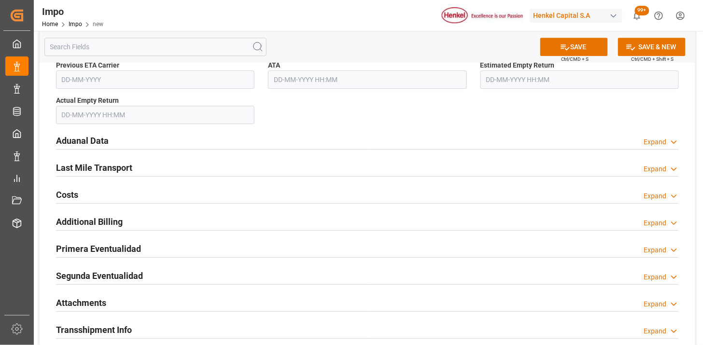
drag, startPoint x: 186, startPoint y: 134, endPoint x: 226, endPoint y: 136, distance: 39.7
click at [186, 133] on div "Aduanal Data Expand" at bounding box center [367, 140] width 623 height 18
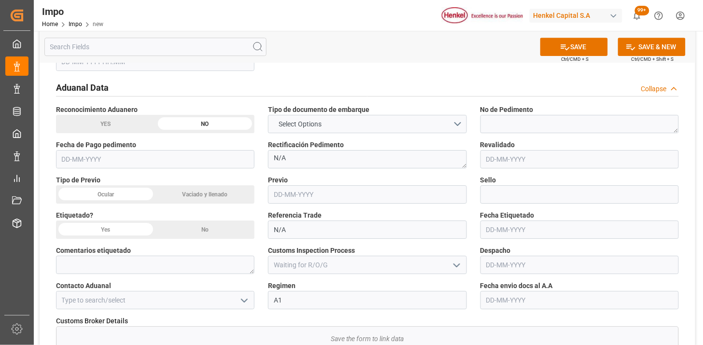
scroll to position [912, 0]
click at [285, 125] on span "Select Options" at bounding box center [300, 124] width 53 height 10
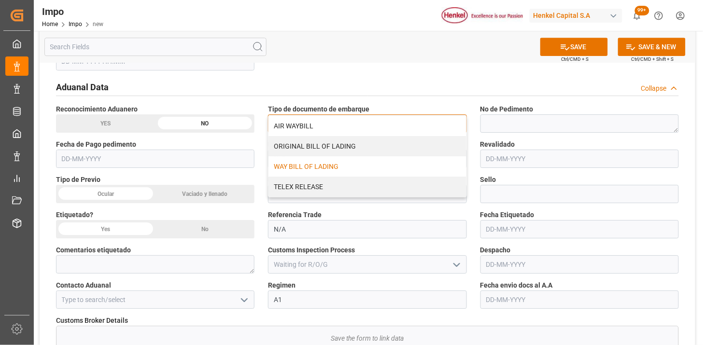
click at [283, 165] on div "WAY BILL OF LADING" at bounding box center [368, 167] width 198 height 20
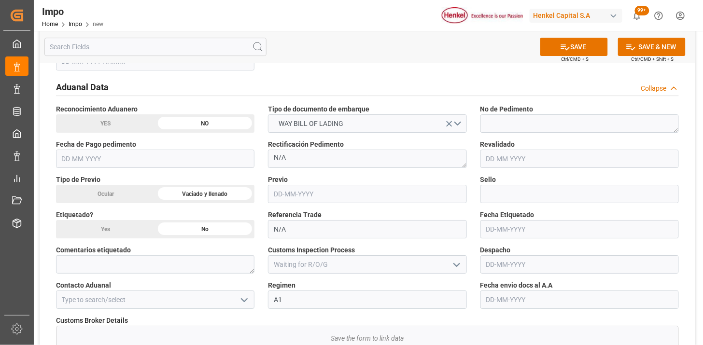
scroll to position [966, 0]
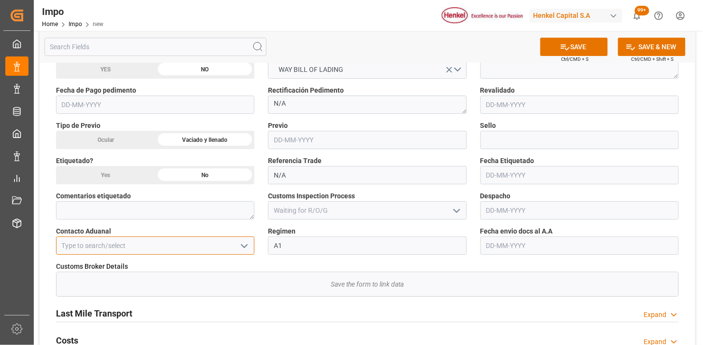
click at [194, 248] on input at bounding box center [155, 246] width 199 height 18
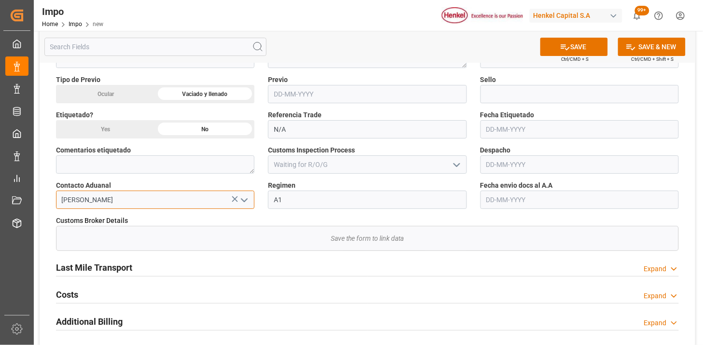
scroll to position [1073, 0]
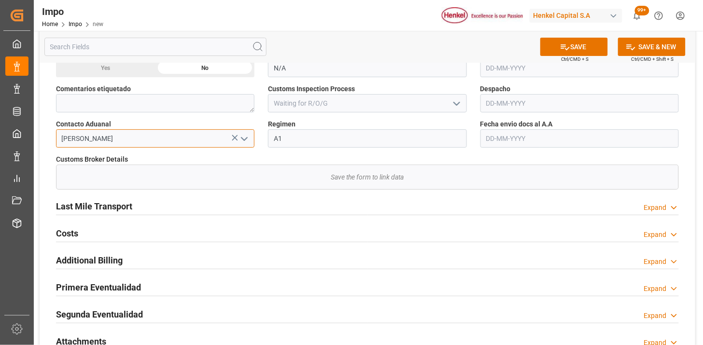
type input "[PERSON_NAME]"
click at [529, 142] on input "text" at bounding box center [580, 138] width 199 height 18
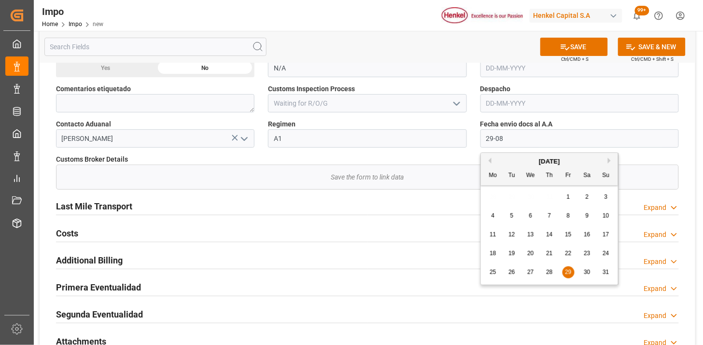
type input "[DATE]"
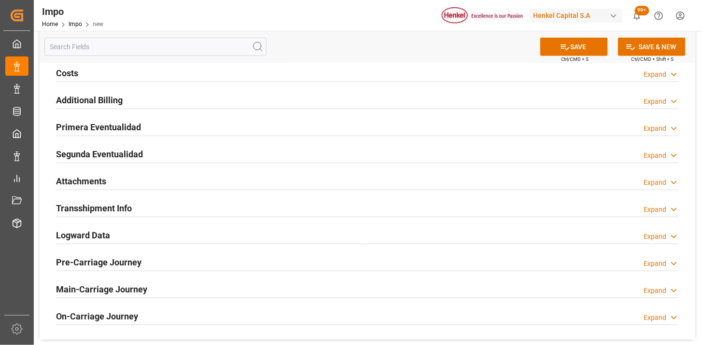
scroll to position [1234, 0]
click at [197, 182] on div "Attachments Expand" at bounding box center [367, 180] width 623 height 18
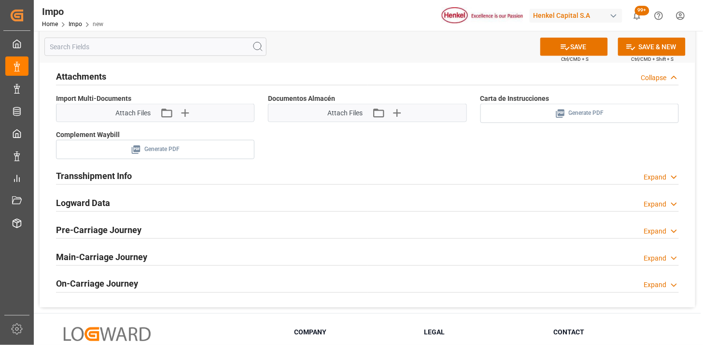
scroll to position [1341, 0]
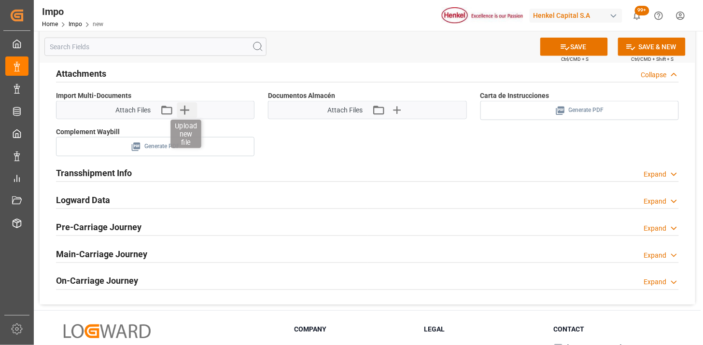
click at [183, 114] on icon "button" at bounding box center [184, 109] width 15 height 15
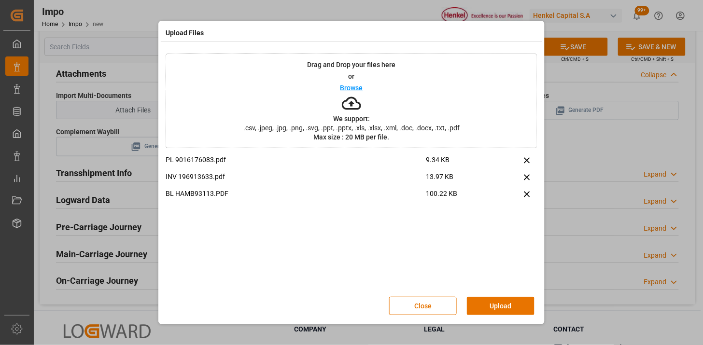
drag, startPoint x: 515, startPoint y: 310, endPoint x: 474, endPoint y: 277, distance: 52.6
click at [509, 303] on button "Upload" at bounding box center [501, 306] width 68 height 18
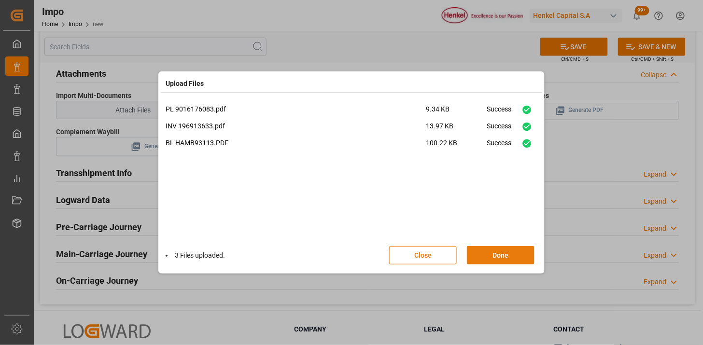
click at [507, 249] on button "Done" at bounding box center [501, 255] width 68 height 18
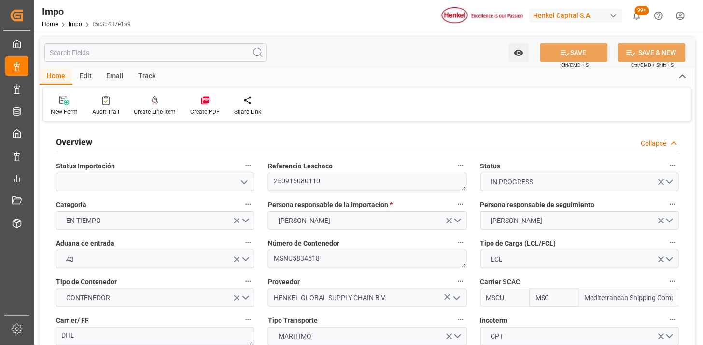
type input "MSC"
type input "Mediterranean Shipping Company"
type input "5.875"
type input "6"
type input "[DATE]"
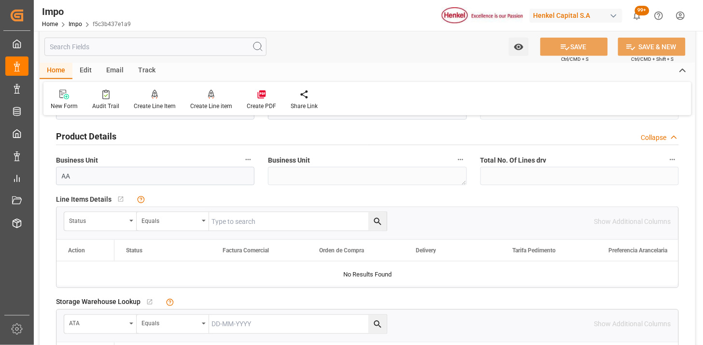
scroll to position [322, 0]
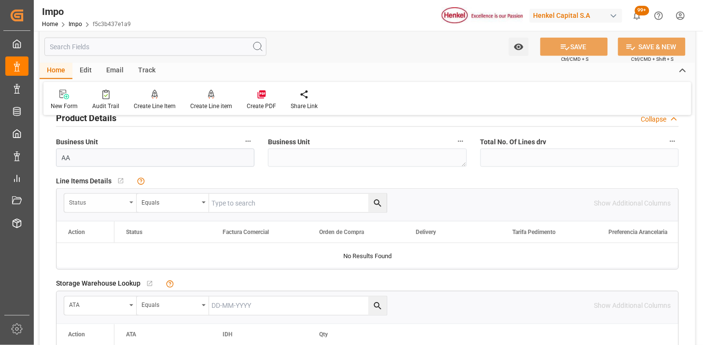
click at [86, 210] on div "Status" at bounding box center [100, 203] width 72 height 18
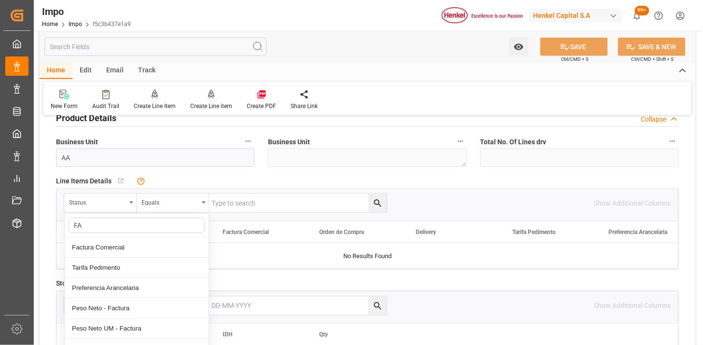
type input "FAC"
click at [147, 245] on div "Factura Comercial" at bounding box center [137, 248] width 144 height 20
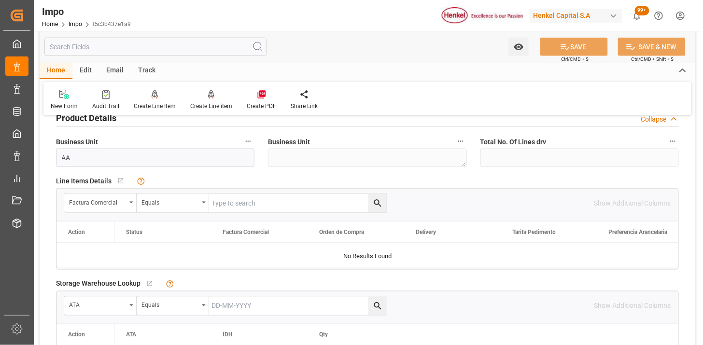
click at [242, 211] on input "text" at bounding box center [298, 203] width 178 height 18
paste input "196913633"
type input "196913633"
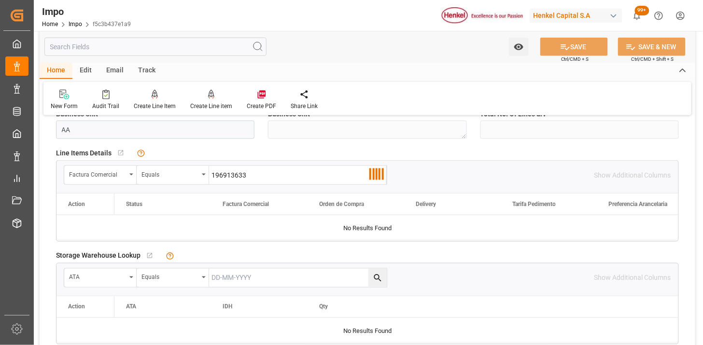
scroll to position [375, 0]
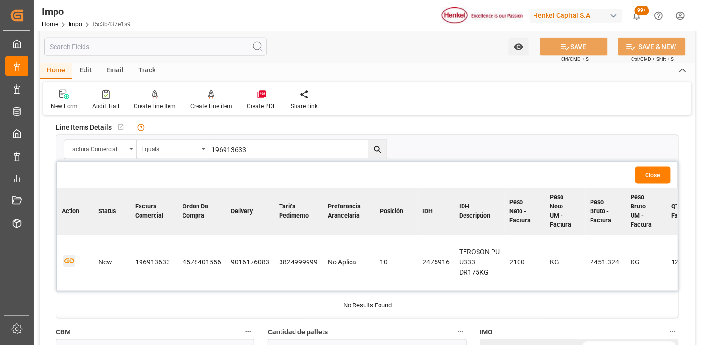
click at [64, 267] on icon "button" at bounding box center [69, 262] width 12 height 12
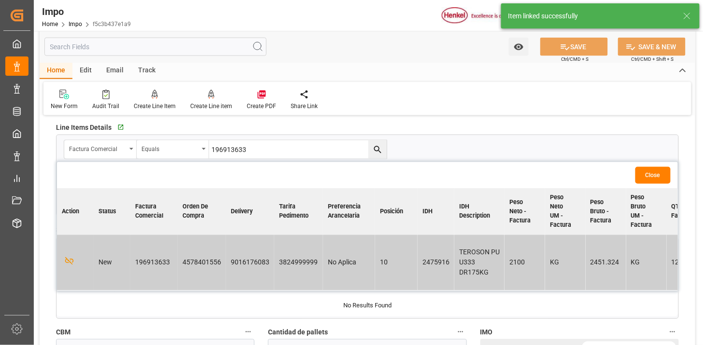
click at [658, 167] on button "Close" at bounding box center [653, 175] width 35 height 17
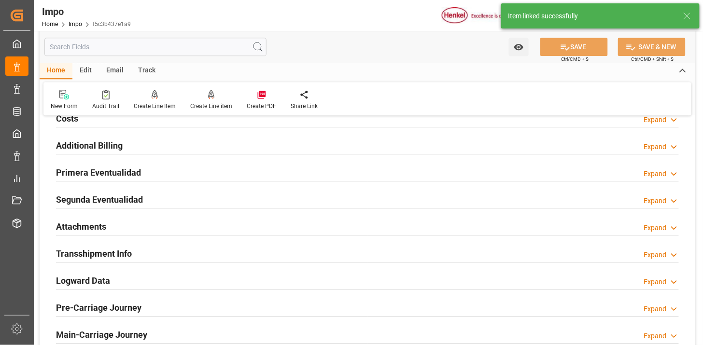
drag, startPoint x: 163, startPoint y: 223, endPoint x: 217, endPoint y: 208, distance: 56.1
click at [163, 221] on div "Attachments Expand" at bounding box center [367, 226] width 623 height 18
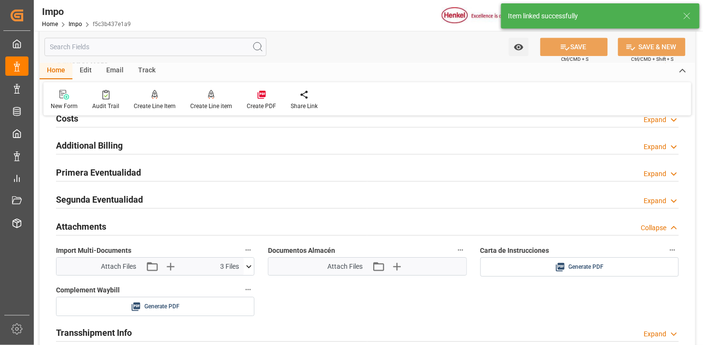
scroll to position [805, 0]
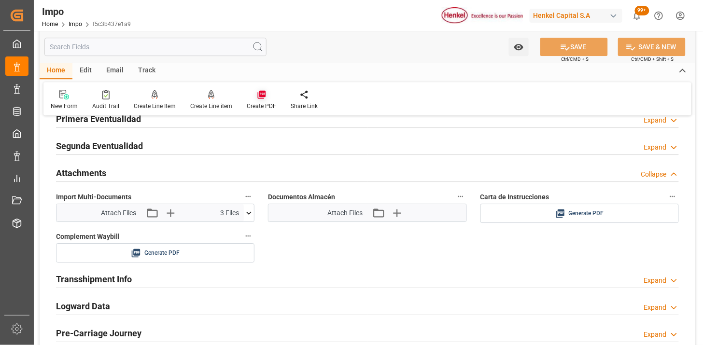
click at [261, 98] on icon at bounding box center [262, 95] width 10 height 10
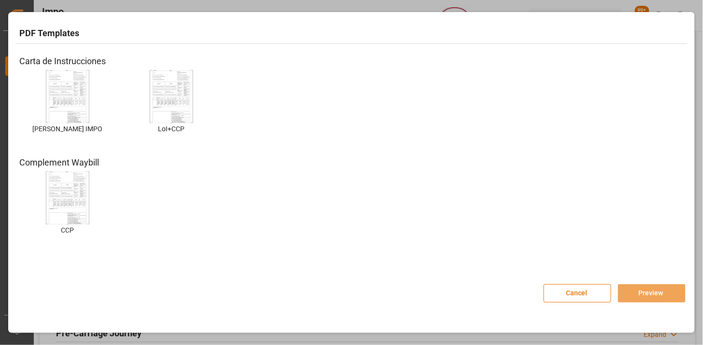
click at [58, 107] on img at bounding box center [67, 97] width 39 height 55
click at [62, 110] on img at bounding box center [67, 97] width 39 height 55
click at [633, 292] on button "Preview" at bounding box center [652, 294] width 68 height 18
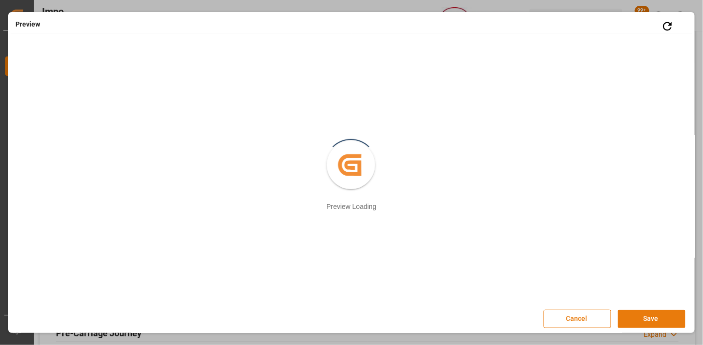
click at [668, 325] on button "Save" at bounding box center [652, 319] width 68 height 18
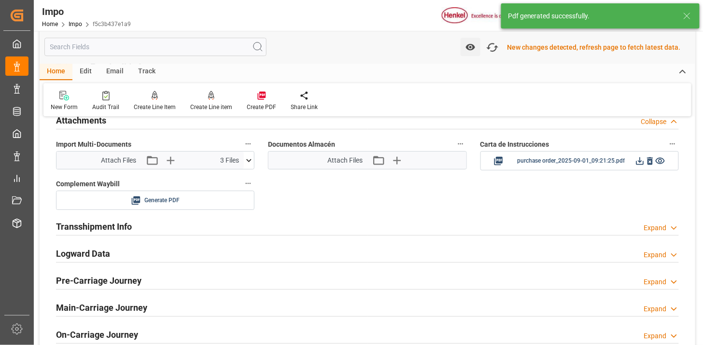
scroll to position [860, 0]
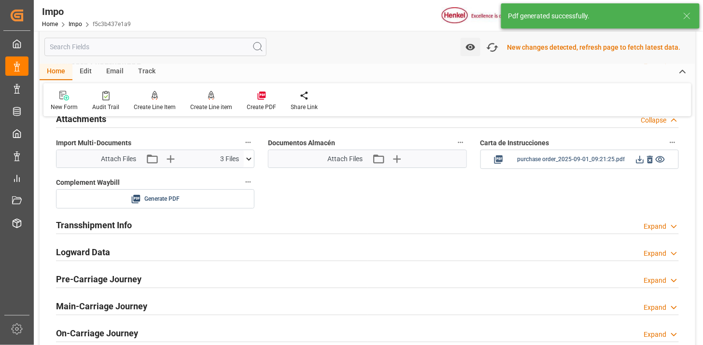
click at [640, 163] on icon at bounding box center [641, 160] width 8 height 8
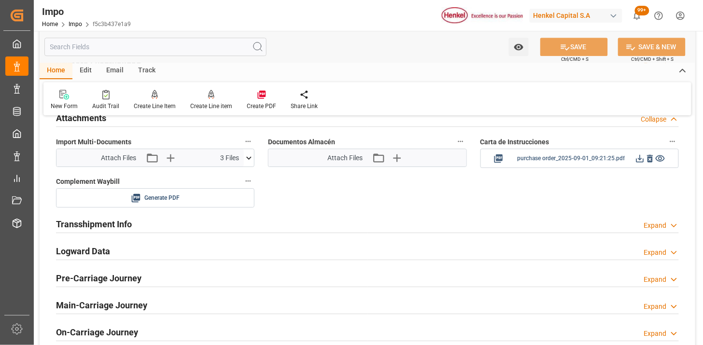
scroll to position [858, 0]
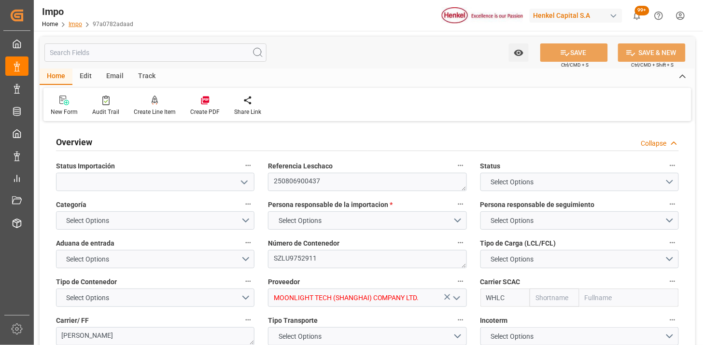
type input "Wan Hai"
type input "Wan Hai Lines Ltd."
type input "1"
type input "58"
type input "32"
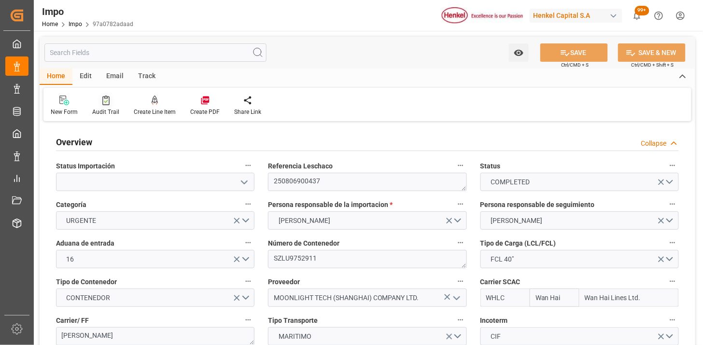
type input "[DATE]"
click at [65, 102] on icon at bounding box center [64, 101] width 10 height 10
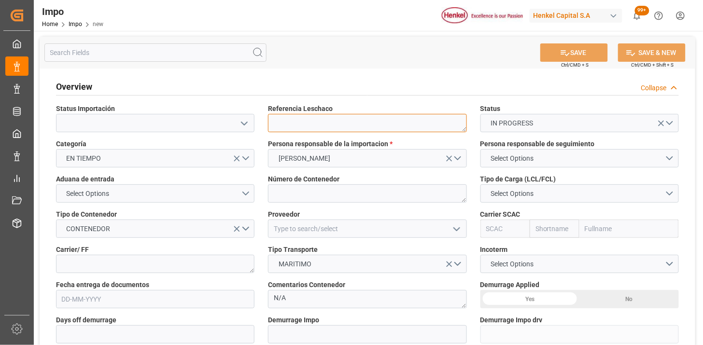
click at [343, 123] on textarea at bounding box center [367, 123] width 199 height 18
paste textarea "250915080109"
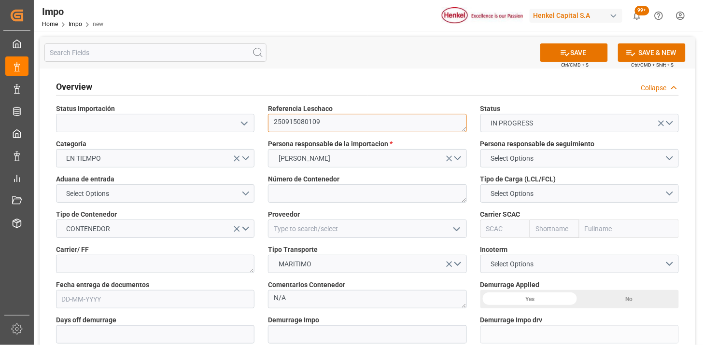
type textarea "250915080109"
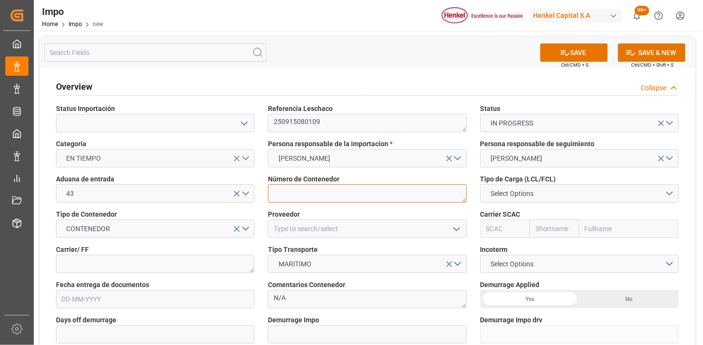
paste textarea "TGCU5140339"
type textarea "TGCU5140339"
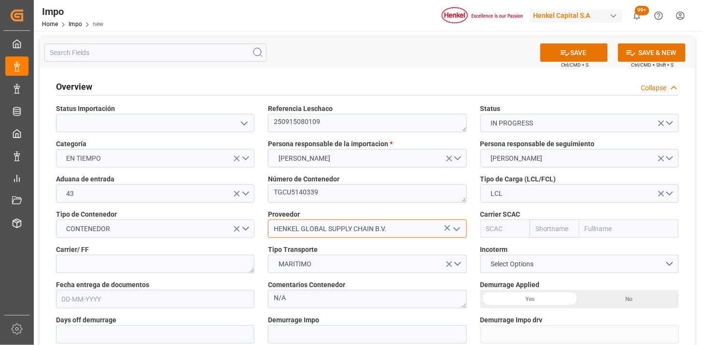
type input "HENKEL GLOBAL SUPPLY CHAIN B.V."
type input "MSCU"
type input "MSC"
type input "Mediterranean Shipping Company"
type input "MSCU"
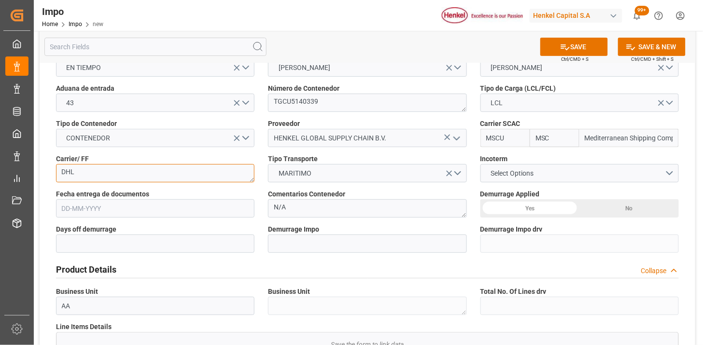
scroll to position [107, 0]
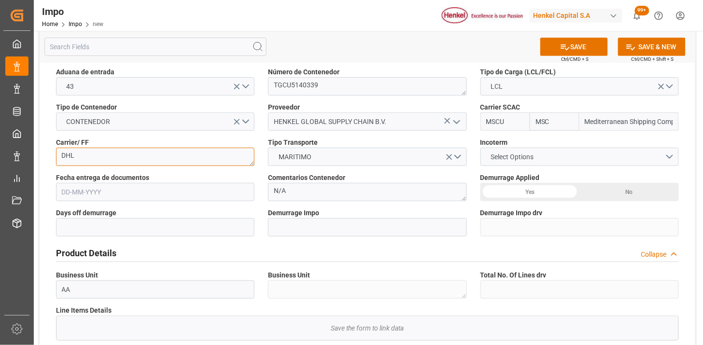
type textarea "DHL"
click at [504, 156] on span "Select Options" at bounding box center [512, 157] width 53 height 10
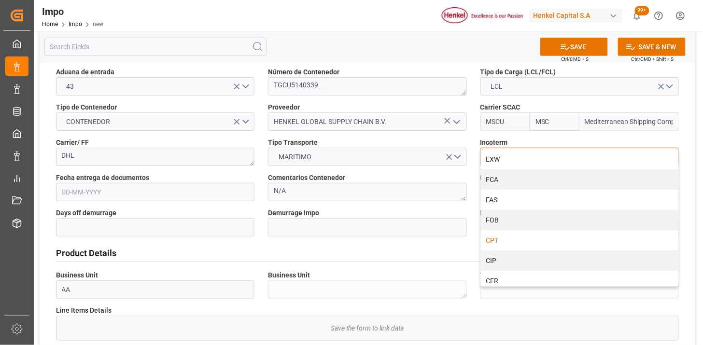
click at [508, 240] on div "CPT" at bounding box center [580, 240] width 198 height 20
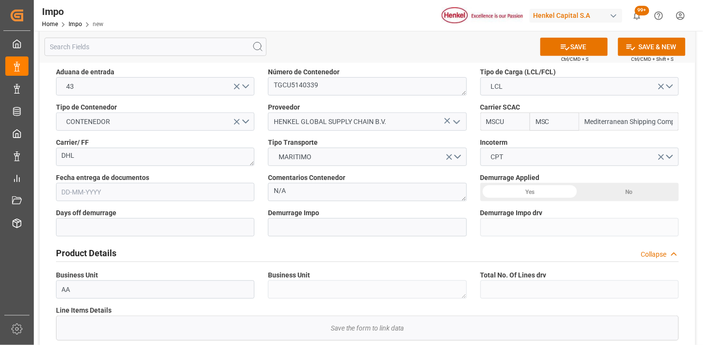
click at [132, 196] on input "text" at bounding box center [155, 192] width 199 height 18
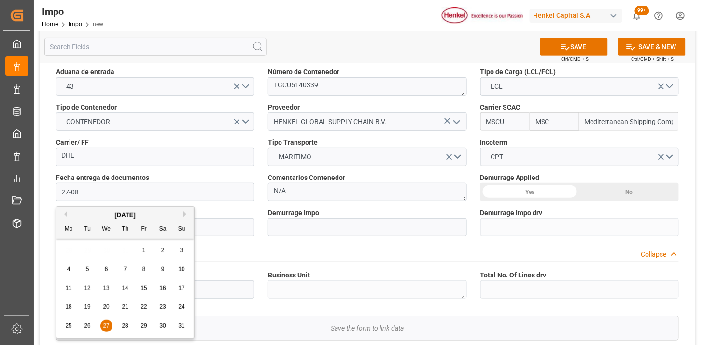
type input "[DATE]"
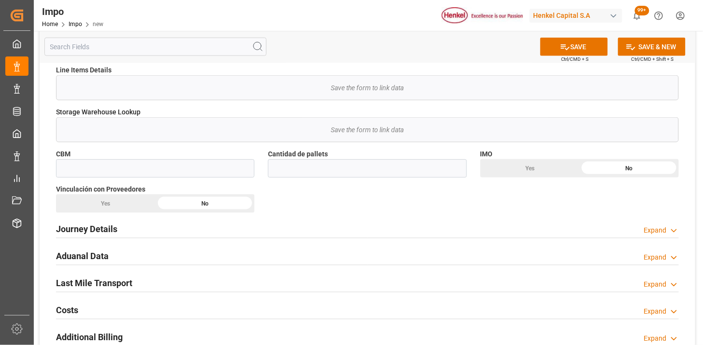
scroll to position [375, 0]
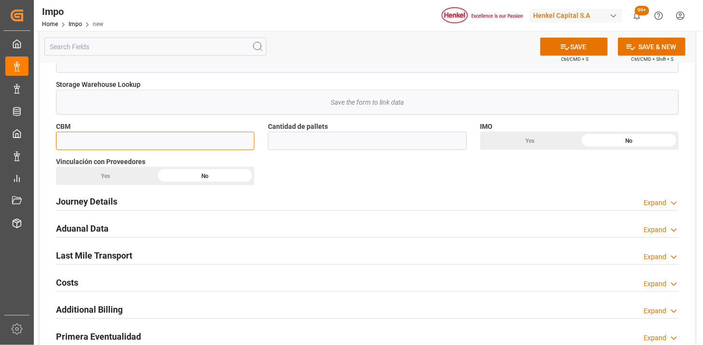
click at [129, 141] on input "text" at bounding box center [155, 141] width 199 height 18
paste input "1.320"
type input "1.32"
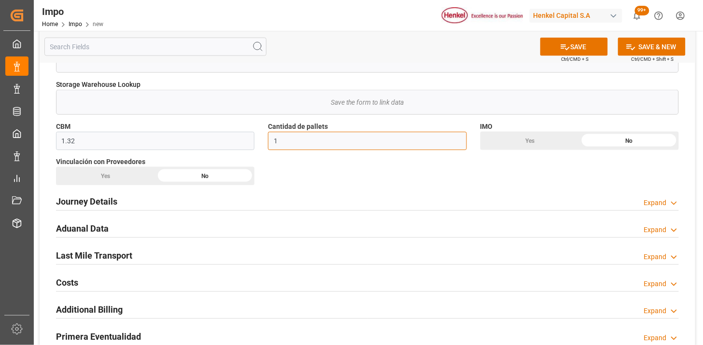
type input "1"
drag, startPoint x: 114, startPoint y: 176, endPoint x: 118, endPoint y: 203, distance: 27.4
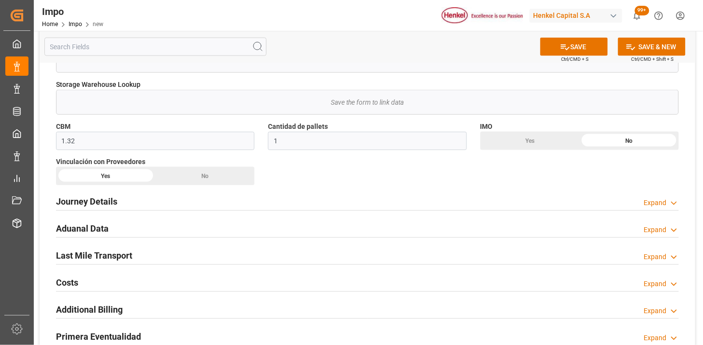
click at [118, 203] on div "Journey Details Expand" at bounding box center [367, 201] width 623 height 18
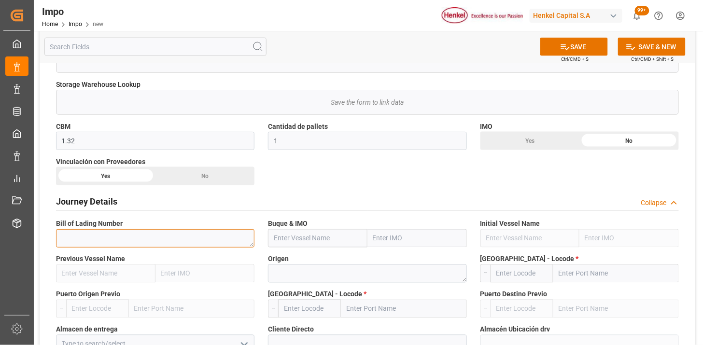
click at [156, 236] on textarea at bounding box center [155, 238] width 199 height 18
paste textarea "DUBA44280"
type textarea "DUBA44280"
paste input "ELBCARRIER"
click at [304, 240] on input "ELBCARRIE" at bounding box center [318, 238] width 100 height 18
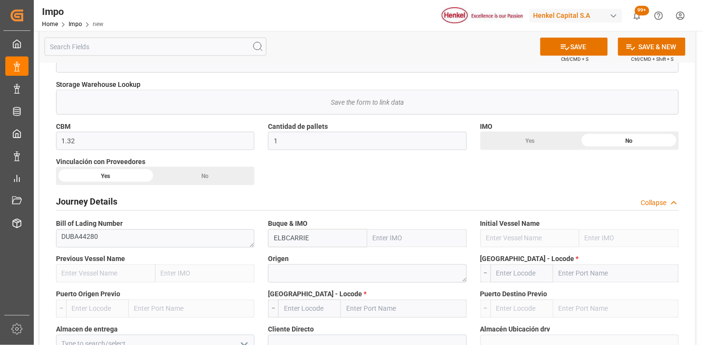
click at [304, 240] on input "ELBCARRIE" at bounding box center [318, 238] width 100 height 18
paste input "R"
type input "Elbcarrier"
type input "9388510"
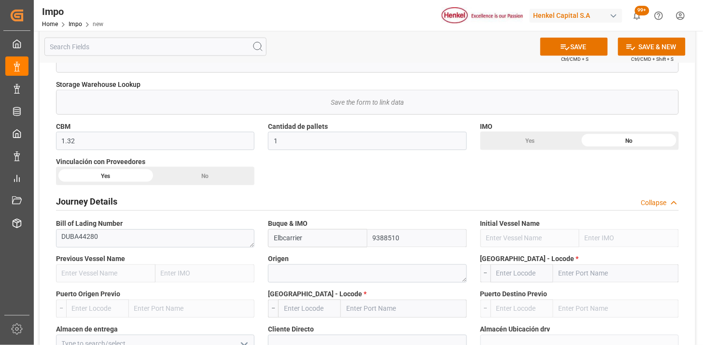
scroll to position [429, 0]
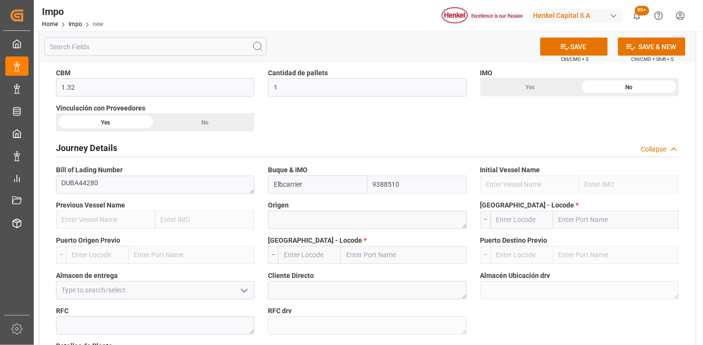
type input "Elbcarrier"
click at [315, 221] on textarea at bounding box center [367, 220] width 199 height 18
type textarea "[GEOGRAPHIC_DATA]"
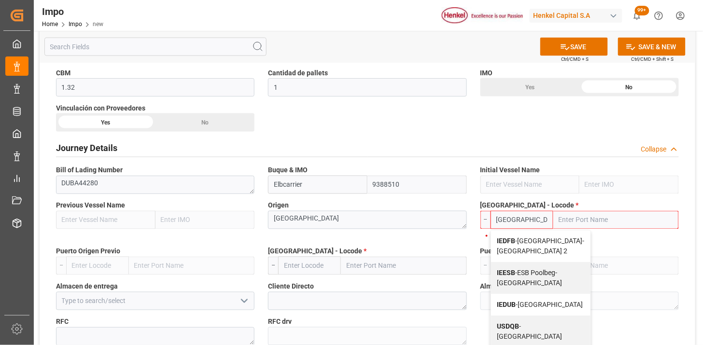
type input "IEDUB"
type input "[GEOGRAPHIC_DATA]"
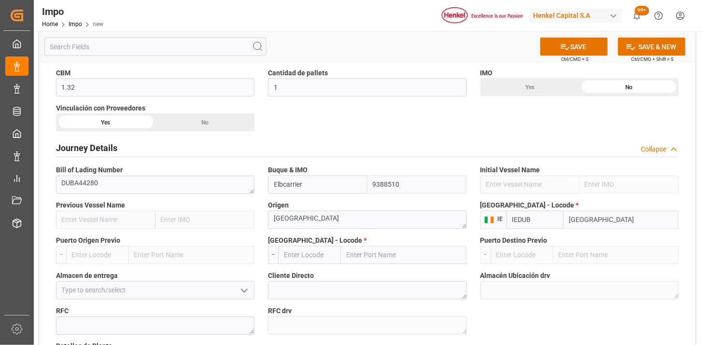
type input "IEDUB"
type input "MXVER"
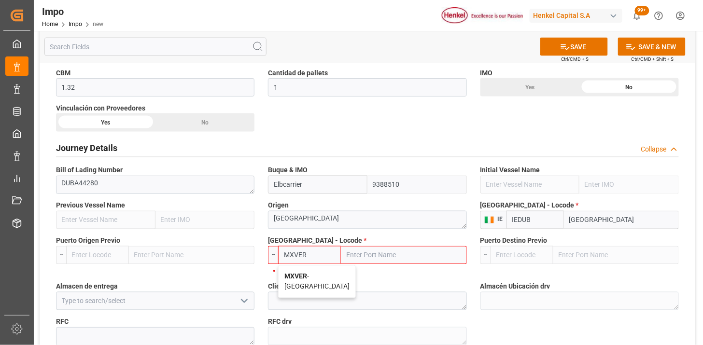
type input "[GEOGRAPHIC_DATA]"
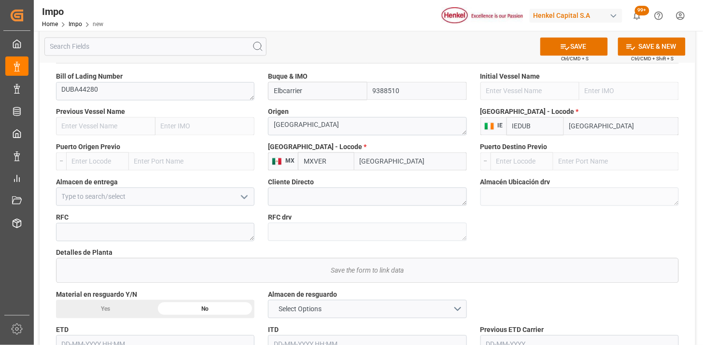
scroll to position [537, 0]
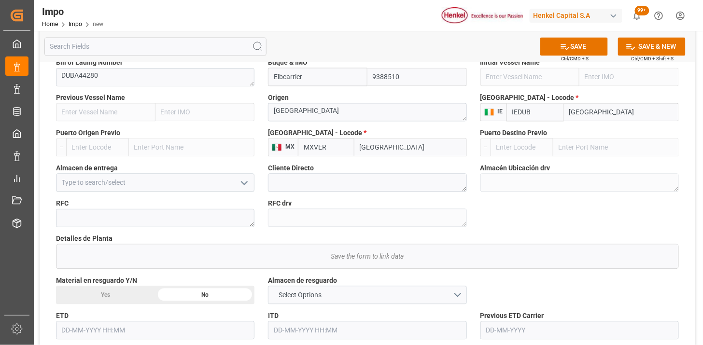
type input "MXVER"
click at [153, 183] on input at bounding box center [155, 183] width 199 height 18
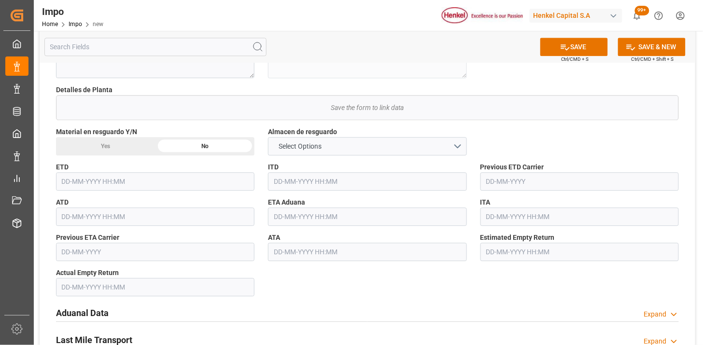
scroll to position [751, 0]
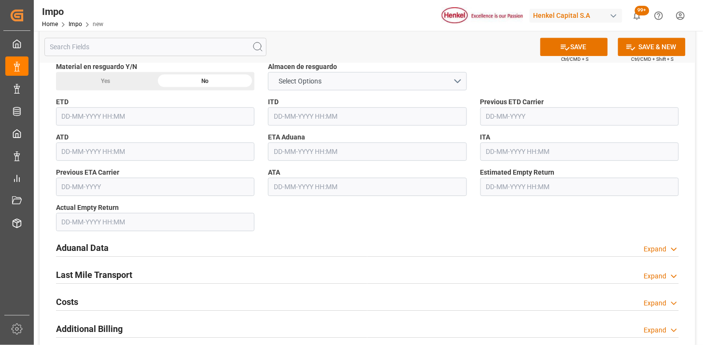
type input "Almer Tlalnepantla"
click at [311, 158] on input "text" at bounding box center [367, 152] width 199 height 18
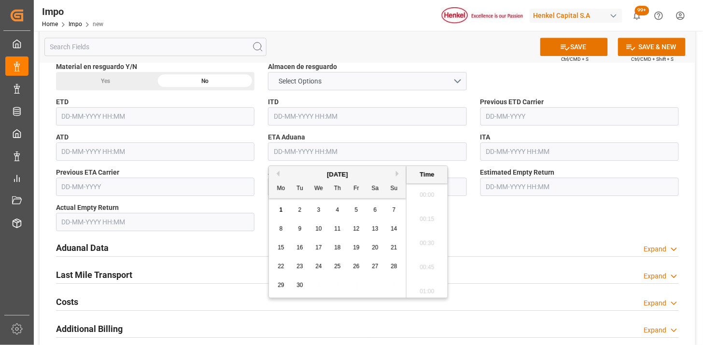
scroll to position [1452, 0]
type input "[DATE] 00:00"
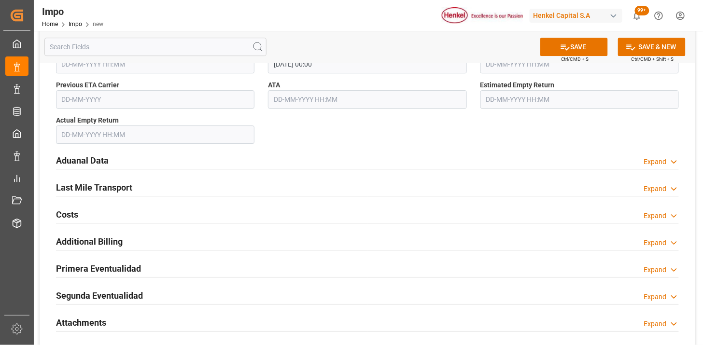
scroll to position [858, 0]
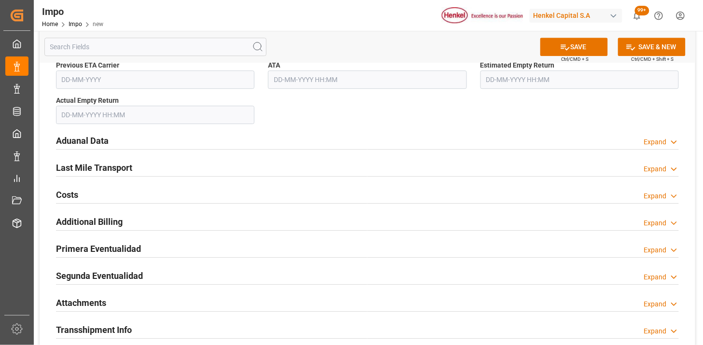
click at [160, 142] on div "Aduanal Data Expand" at bounding box center [367, 140] width 623 height 18
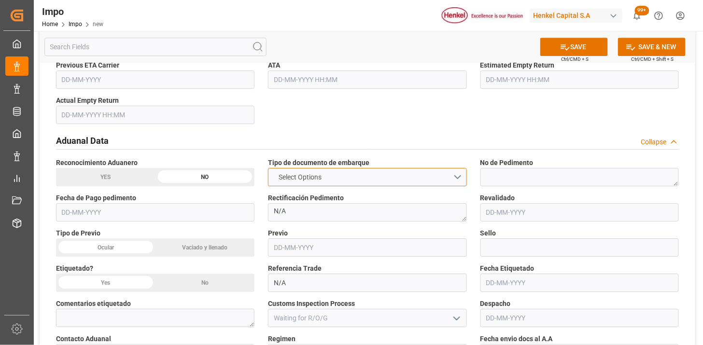
click at [299, 181] on span "Select Options" at bounding box center [300, 177] width 53 height 10
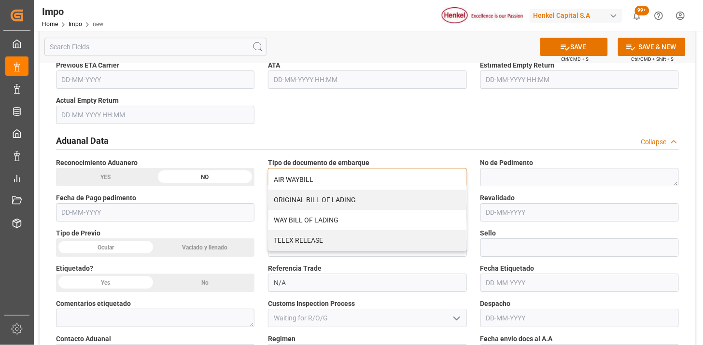
drag, startPoint x: 301, startPoint y: 214, endPoint x: 182, endPoint y: 208, distance: 120.0
click at [301, 214] on div "WAY BILL OF LADING" at bounding box center [368, 220] width 198 height 20
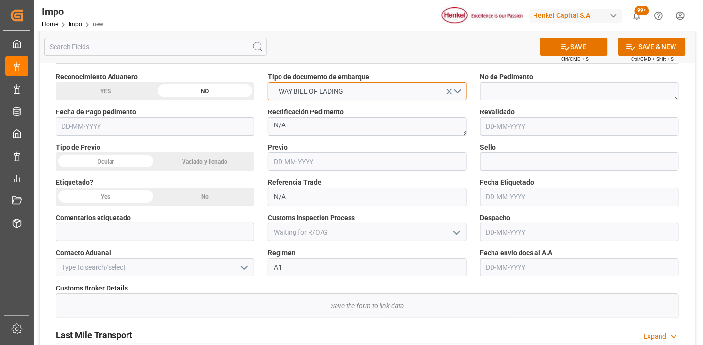
scroll to position [966, 0]
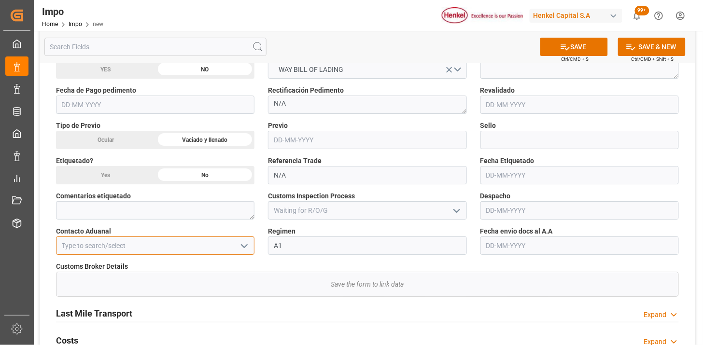
click at [153, 241] on input at bounding box center [155, 246] width 199 height 18
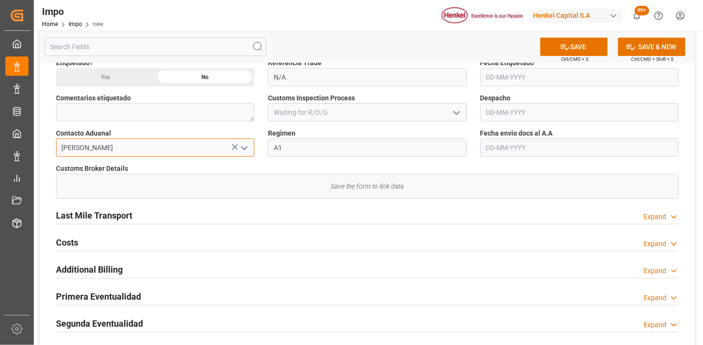
scroll to position [1073, 0]
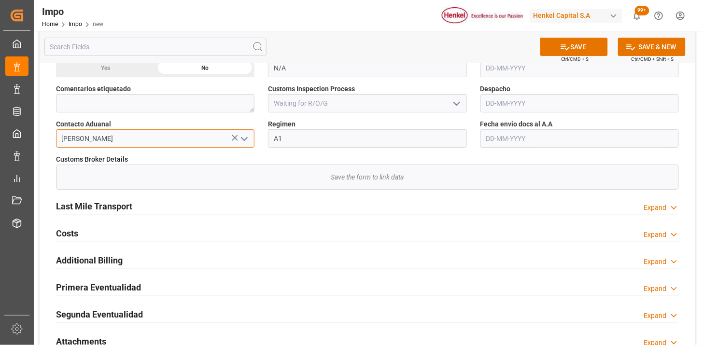
type input "[PERSON_NAME]"
click at [520, 138] on input "text" at bounding box center [580, 138] width 199 height 18
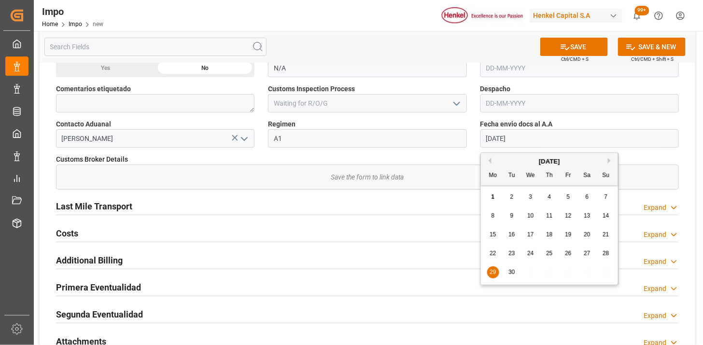
click at [520, 138] on input "29-09-2025" at bounding box center [580, 138] width 199 height 18
type input "[DATE]"
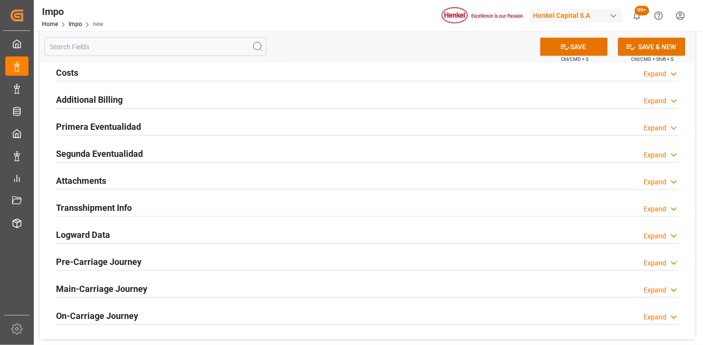
click at [146, 177] on div "Attachments Expand" at bounding box center [367, 180] width 623 height 18
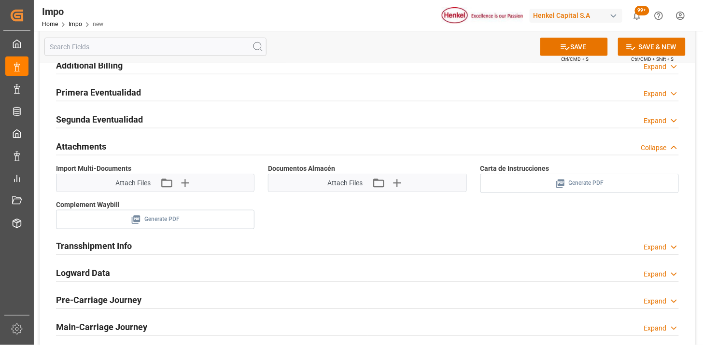
scroll to position [1288, 0]
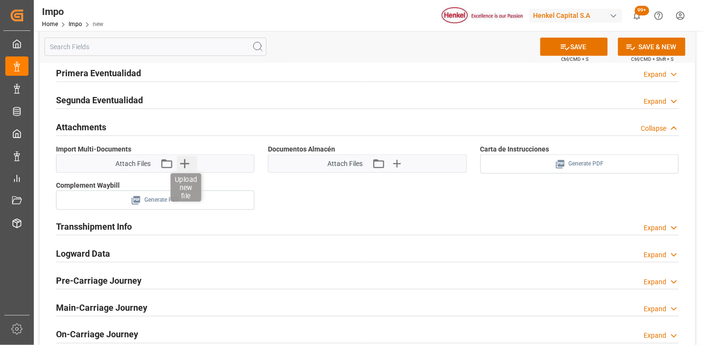
click at [186, 167] on icon "button" at bounding box center [184, 163] width 15 height 15
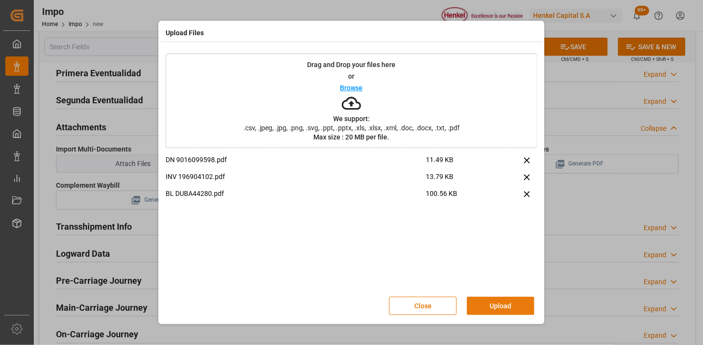
click at [478, 300] on button "Upload" at bounding box center [501, 306] width 68 height 18
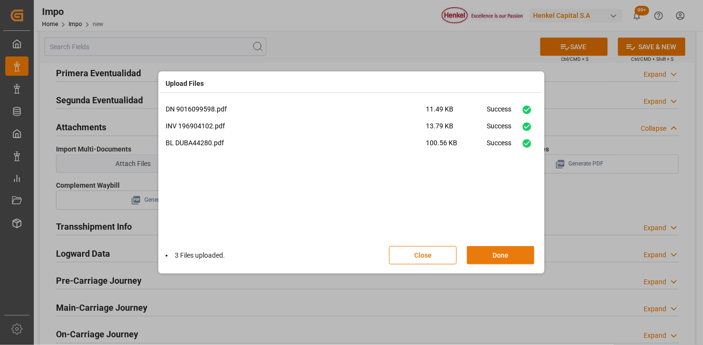
click at [488, 256] on button "Done" at bounding box center [501, 255] width 68 height 18
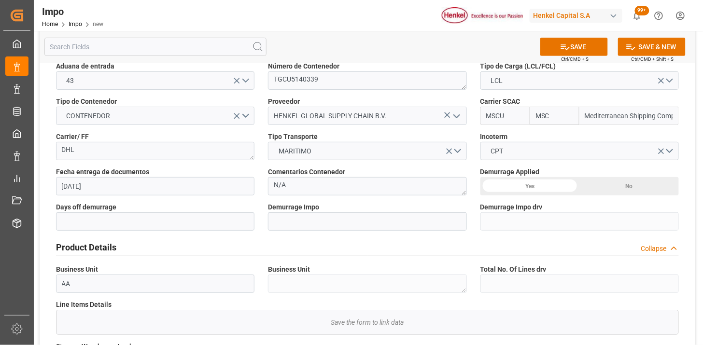
scroll to position [107, 0]
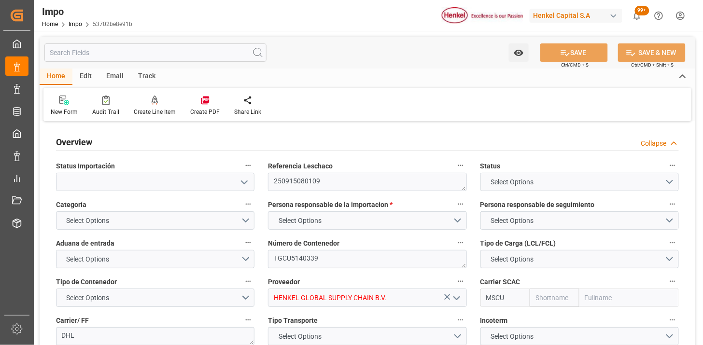
type input "MSC"
type input "Mediterranean Shipping Company"
type input "1.32"
type input "1"
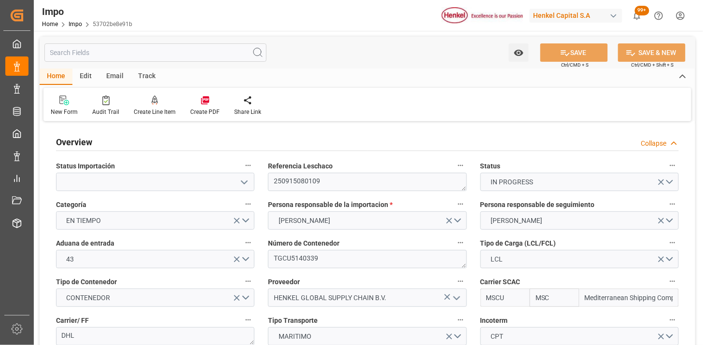
type input "[DATE]"
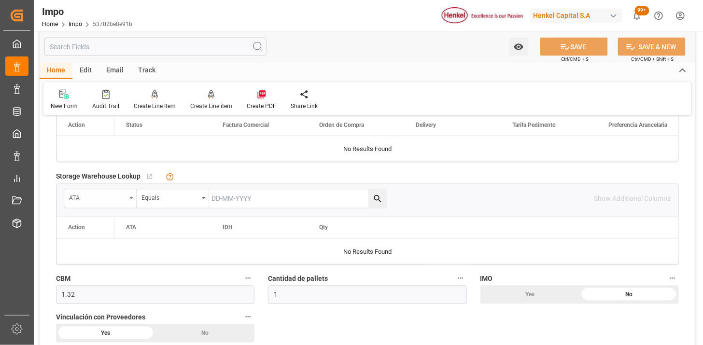
scroll to position [322, 0]
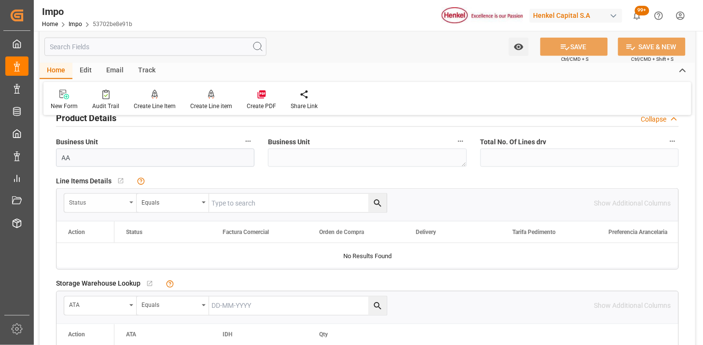
click at [110, 200] on div "Status" at bounding box center [97, 201] width 57 height 11
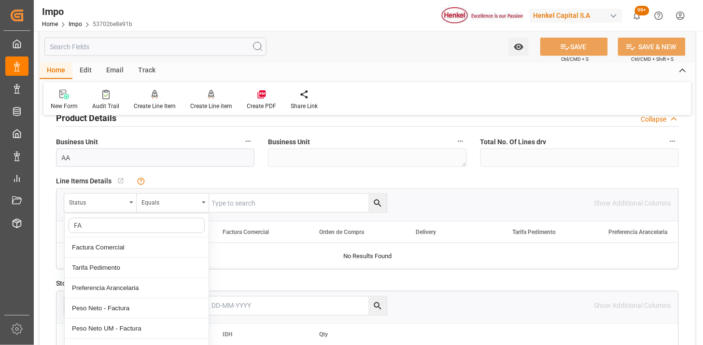
type input "FAC"
click at [114, 245] on div "Factura Comercial" at bounding box center [137, 248] width 144 height 20
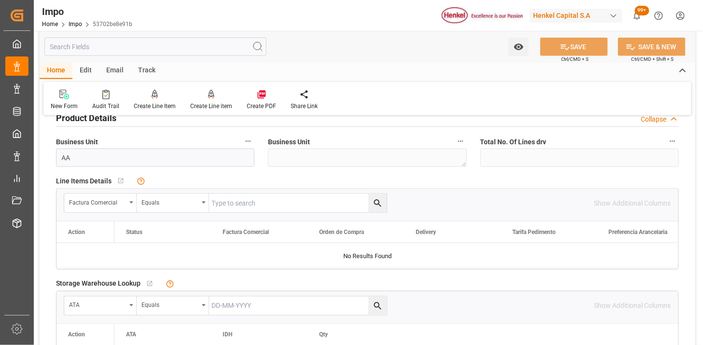
click at [226, 201] on input "text" at bounding box center [298, 203] width 178 height 18
paste input "196904102"
type input "196904102"
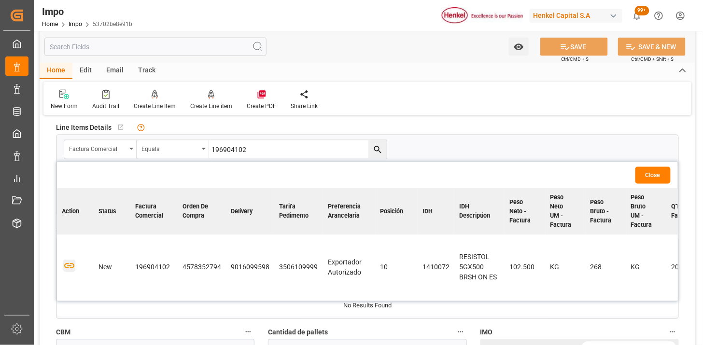
click at [66, 267] on icon "button" at bounding box center [69, 266] width 12 height 12
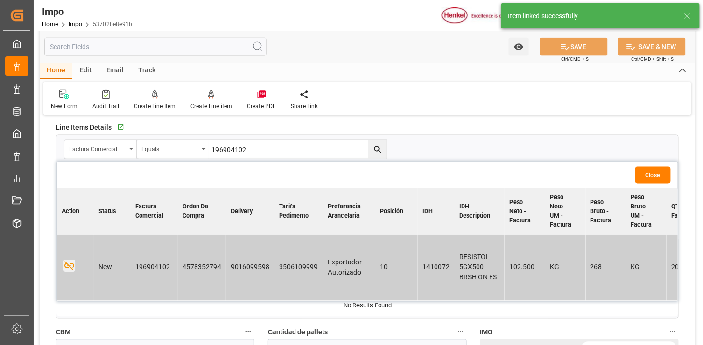
click at [655, 176] on button "Close" at bounding box center [653, 175] width 35 height 17
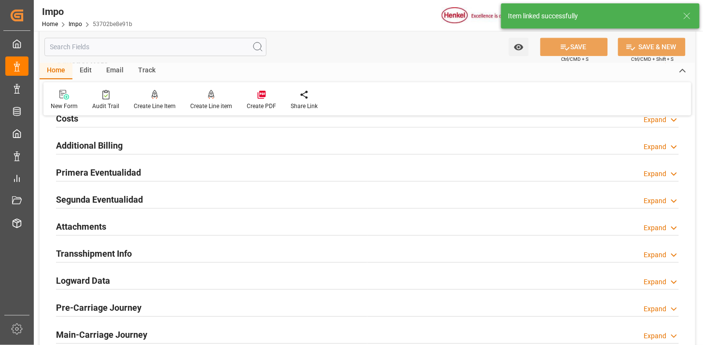
click at [187, 223] on div "Attachments Expand" at bounding box center [367, 226] width 623 height 18
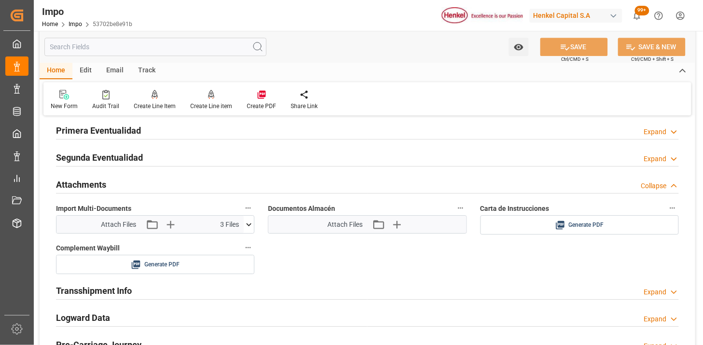
scroll to position [805, 0]
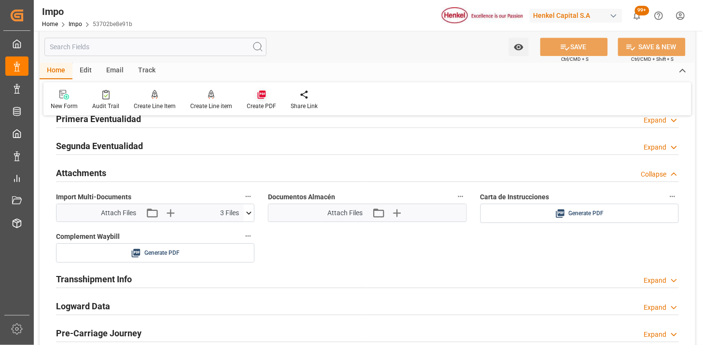
click at [261, 92] on icon at bounding box center [261, 95] width 8 height 8
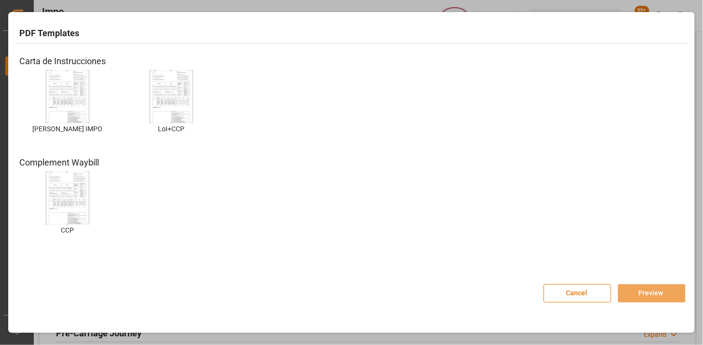
click at [65, 88] on img at bounding box center [67, 97] width 39 height 55
click at [657, 292] on button "Preview" at bounding box center [652, 294] width 68 height 18
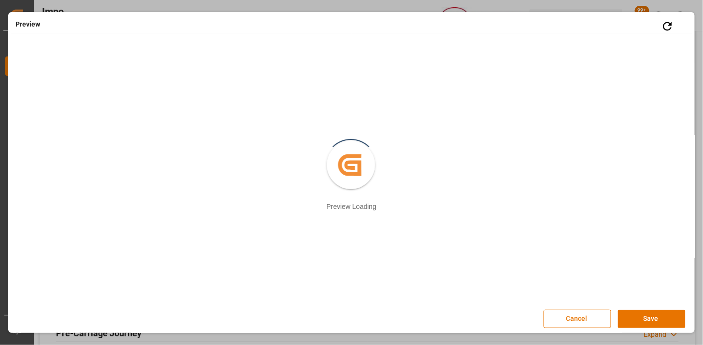
scroll to position [1, 0]
click at [642, 316] on button "Save" at bounding box center [652, 318] width 68 height 18
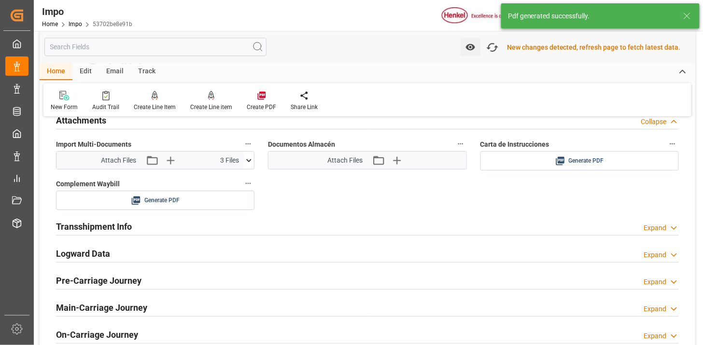
scroll to position [860, 0]
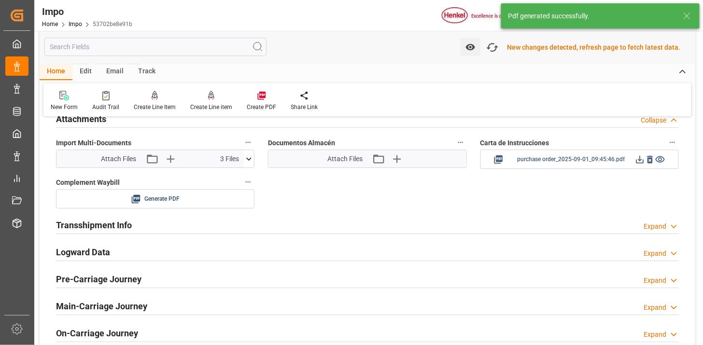
click at [639, 162] on icon at bounding box center [640, 160] width 10 height 10
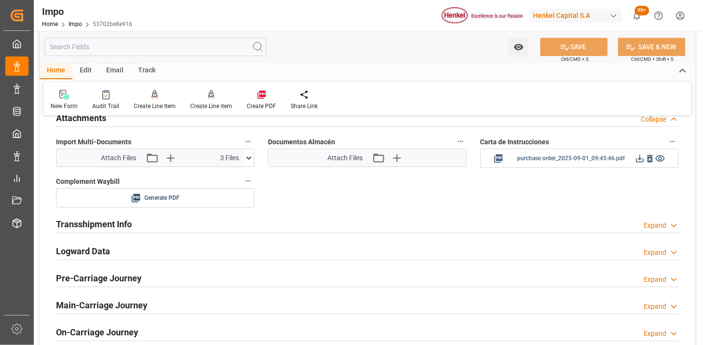
scroll to position [858, 0]
